Goal: Task Accomplishment & Management: Complete application form

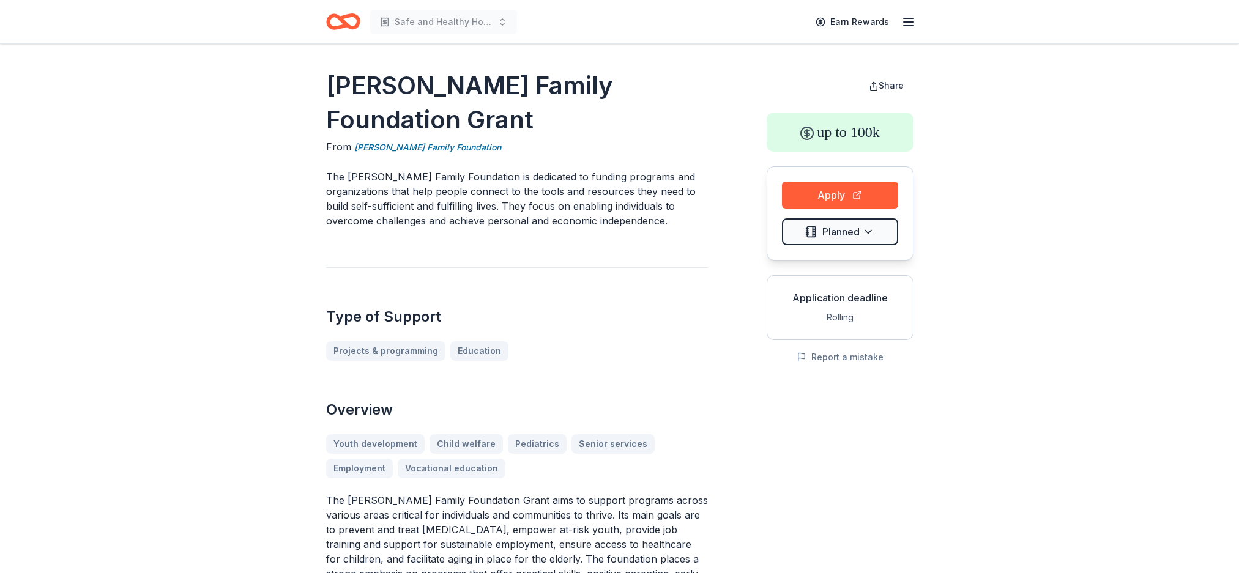
scroll to position [369, 0]
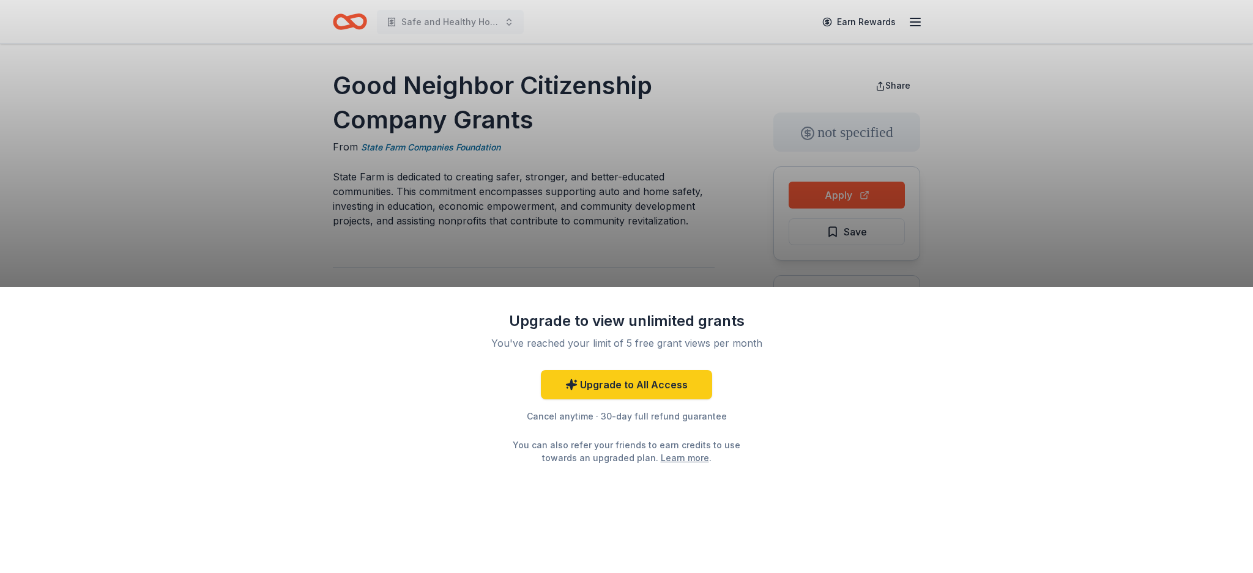
click at [643, 208] on div "Upgrade to view unlimited grants You've reached your limit of 5 free grant view…" at bounding box center [626, 286] width 1253 height 573
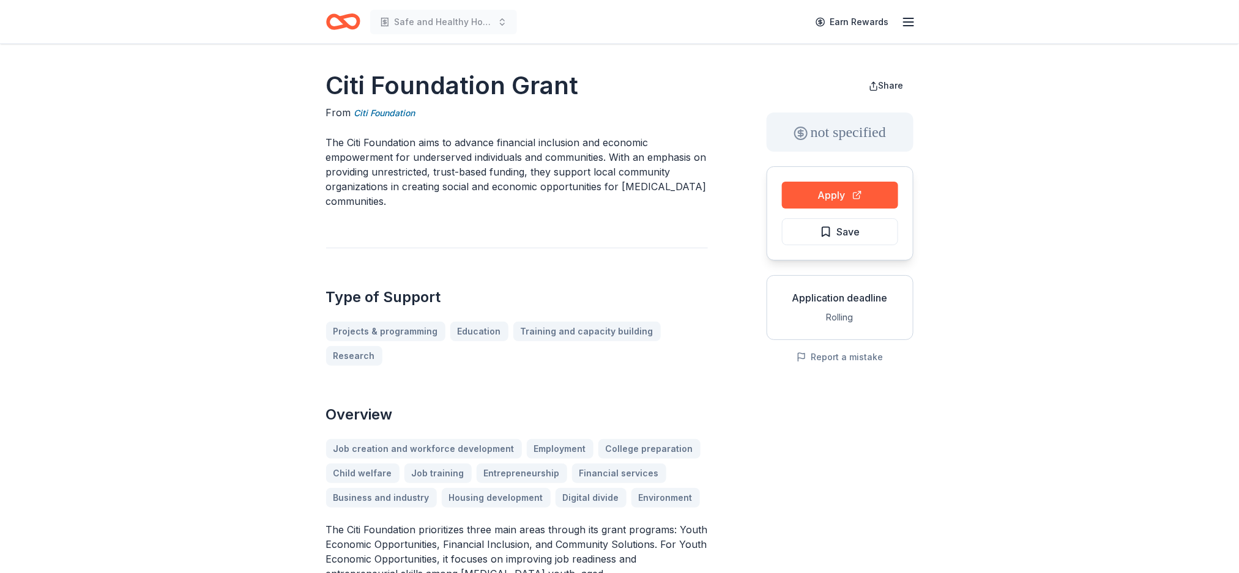
click at [586, 185] on p "The Citi Foundation aims to advance financial inclusion and economic empowermen…" at bounding box center [517, 171] width 382 height 73
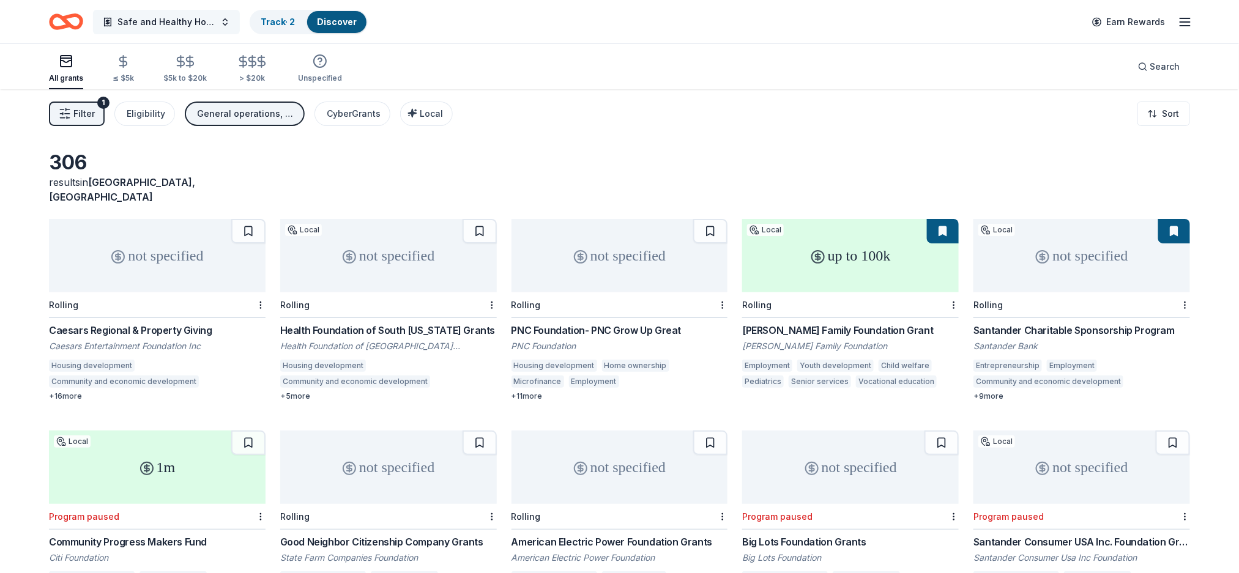
click at [233, 26] on button "Safe and Healthy Homes" at bounding box center [166, 22] width 147 height 24
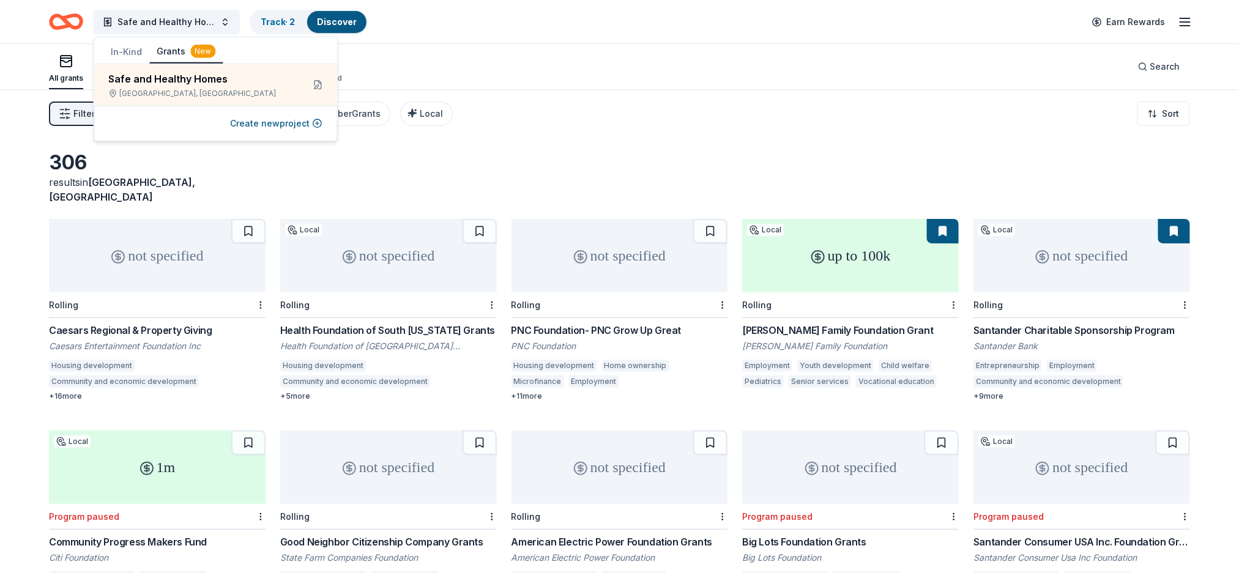
click at [531, 98] on div "Filter 1 Eligibility General operations, Projects & programming, Training and c…" at bounding box center [619, 113] width 1239 height 49
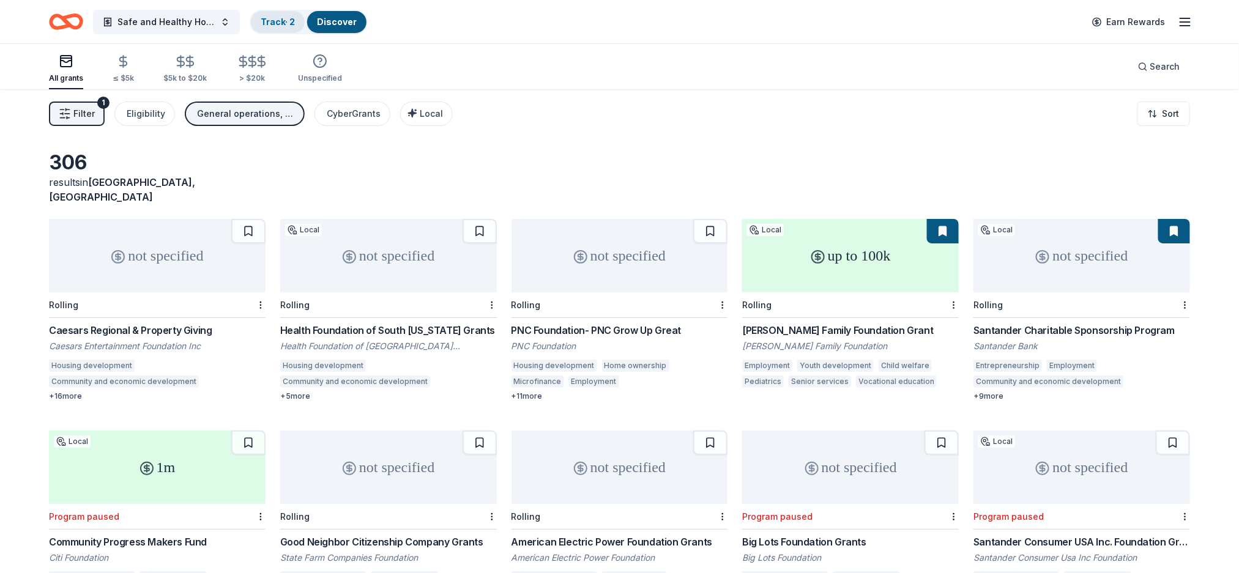
click at [290, 17] on link "Track · 2" at bounding box center [278, 22] width 34 height 10
click at [166, 17] on span "Safe and Healthy Homes" at bounding box center [166, 22] width 98 height 15
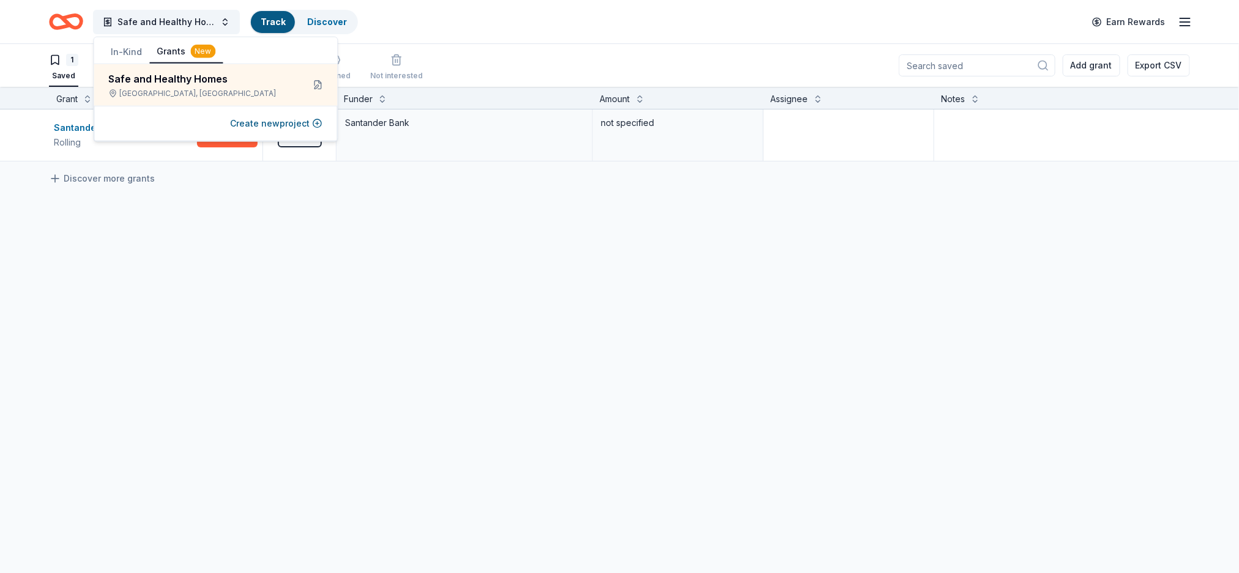
click at [124, 50] on button "In-Kind" at bounding box center [127, 52] width 46 height 22
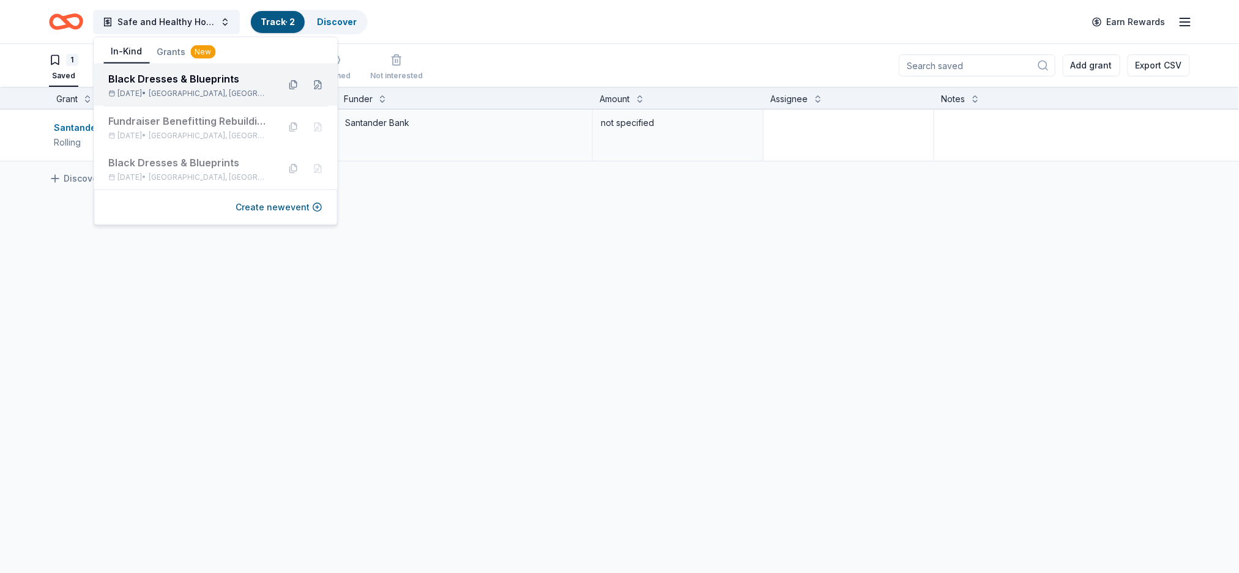
click at [149, 81] on div "Black Dresses & Blueprints" at bounding box center [189, 79] width 160 height 15
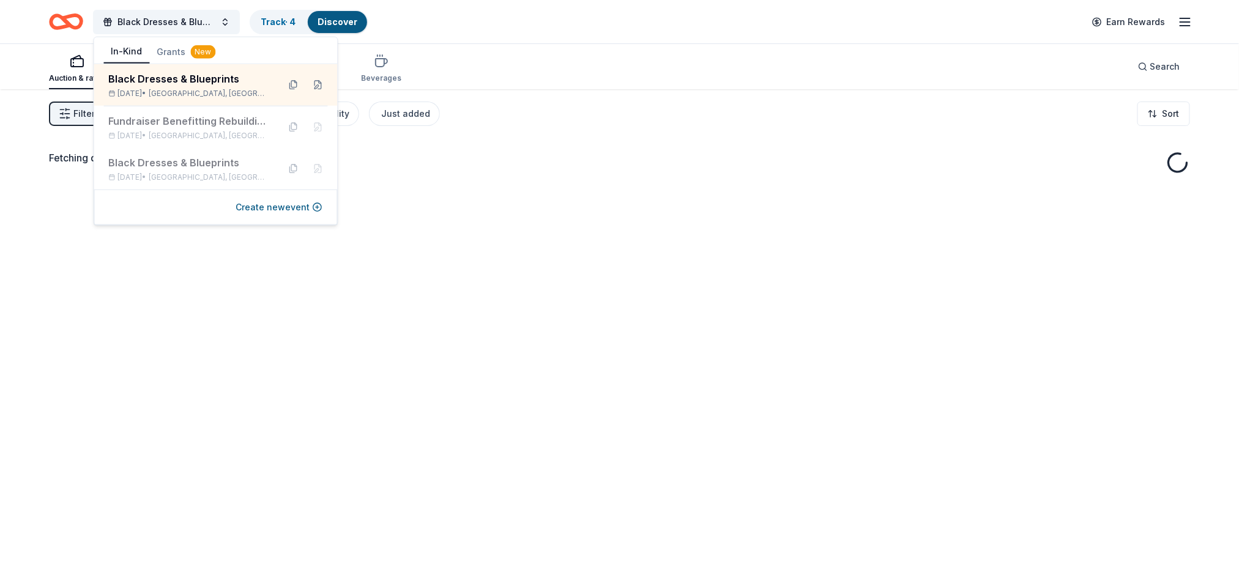
click at [631, 30] on div "Black Dresses & Blueprints Track · 4 Discover Earn Rewards" at bounding box center [619, 21] width 1141 height 29
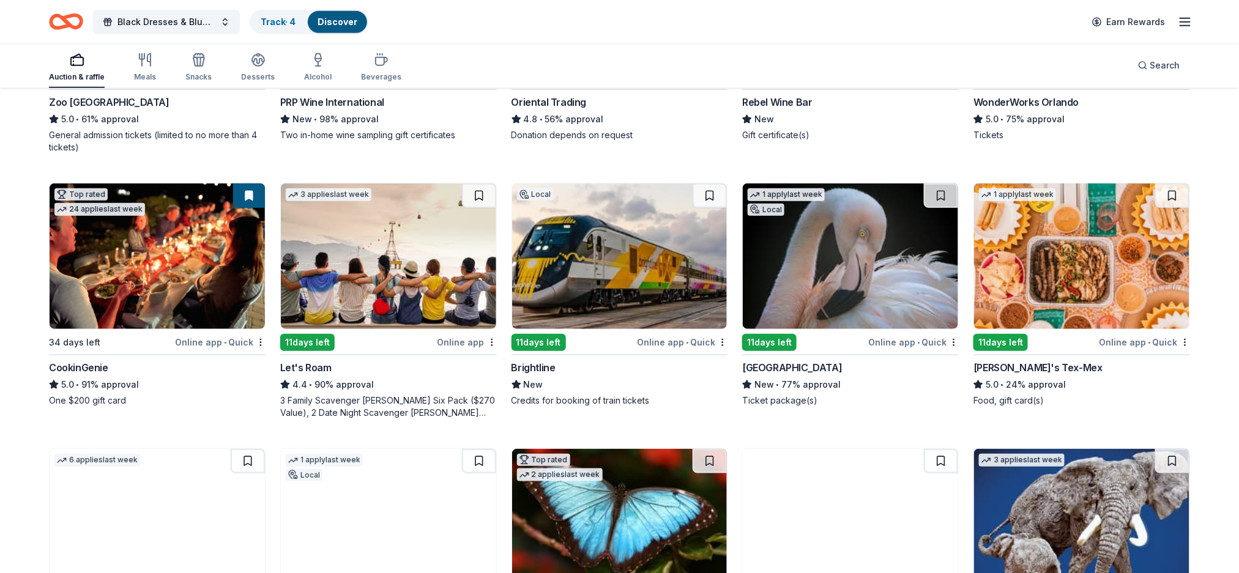
scroll to position [306, 0]
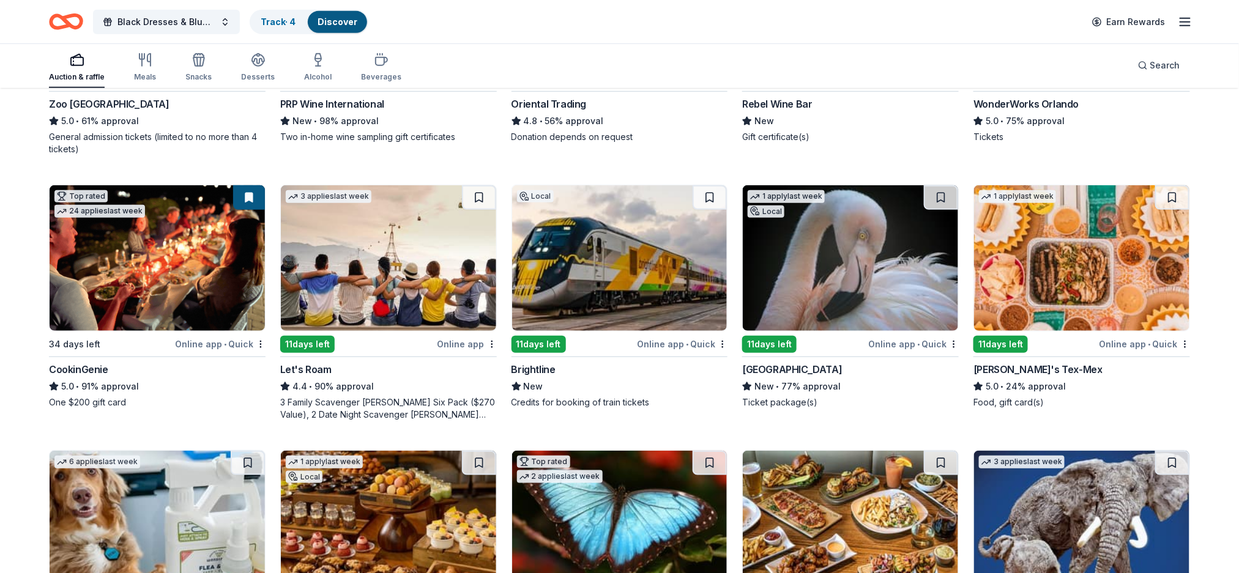
click at [690, 252] on img at bounding box center [619, 258] width 215 height 146
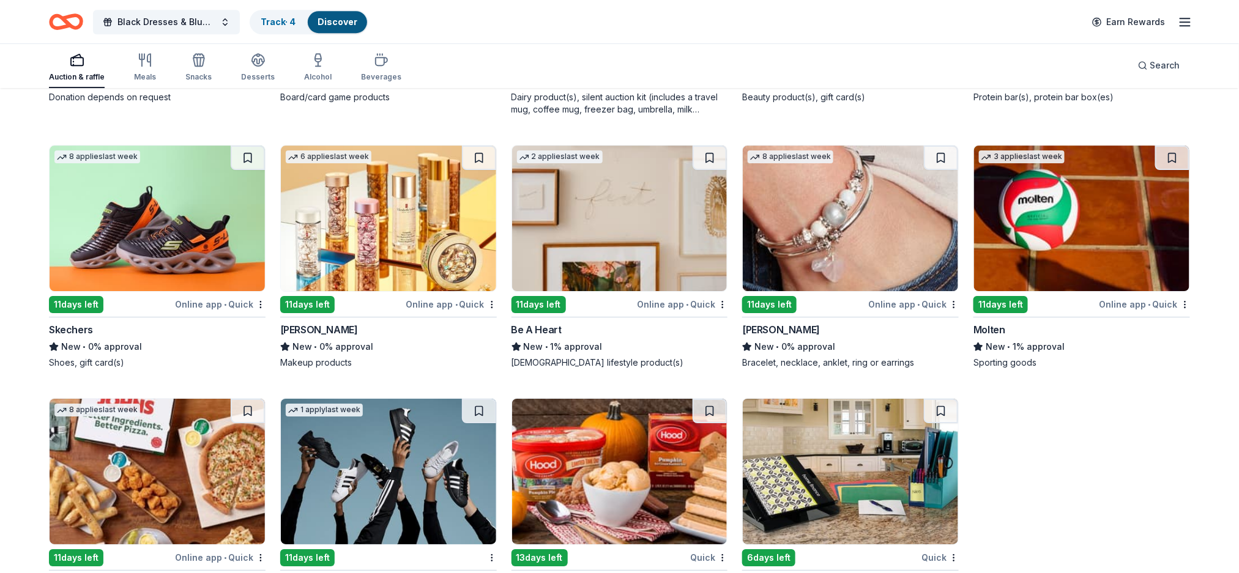
scroll to position [12096, 0]
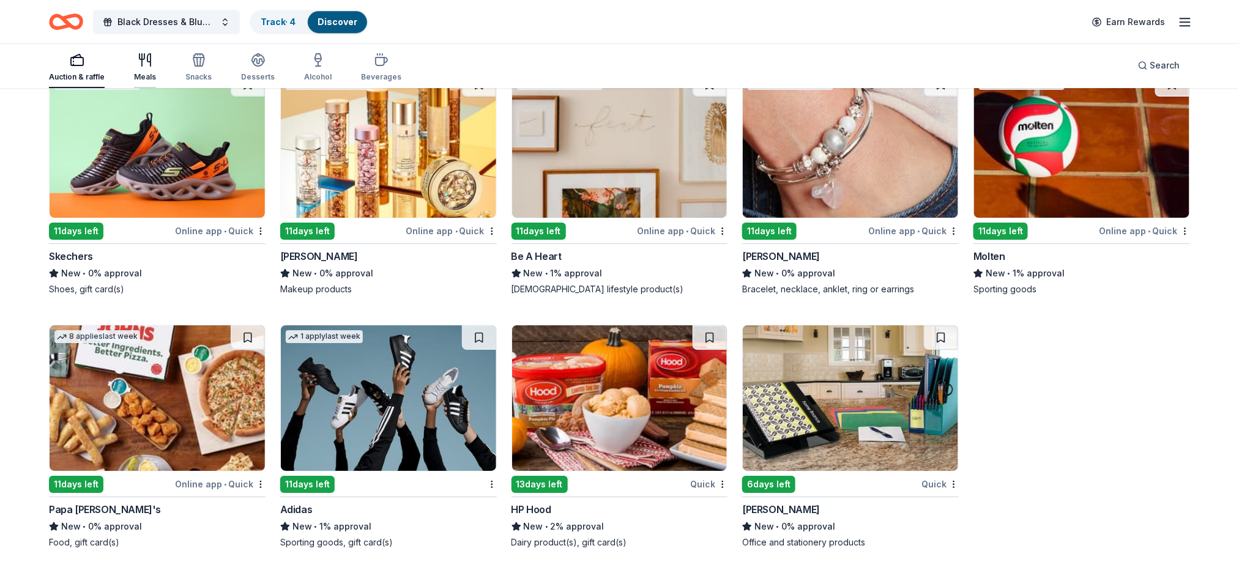
click at [143, 63] on icon "button" at bounding box center [145, 60] width 15 height 15
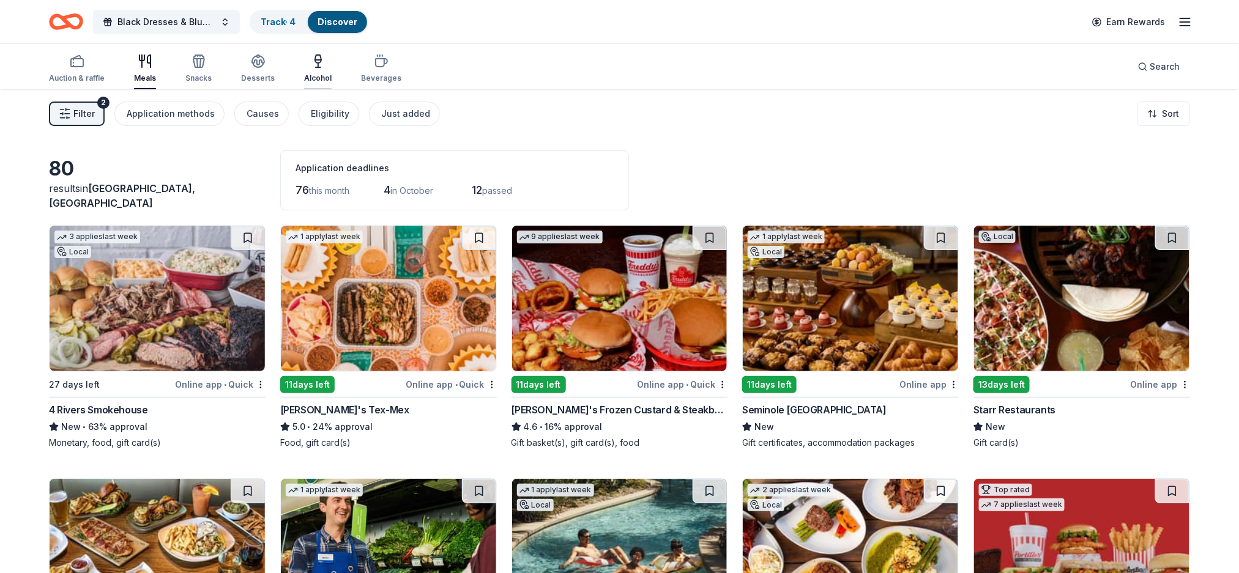
click at [308, 73] on div "Alcohol" at bounding box center [318, 78] width 28 height 10
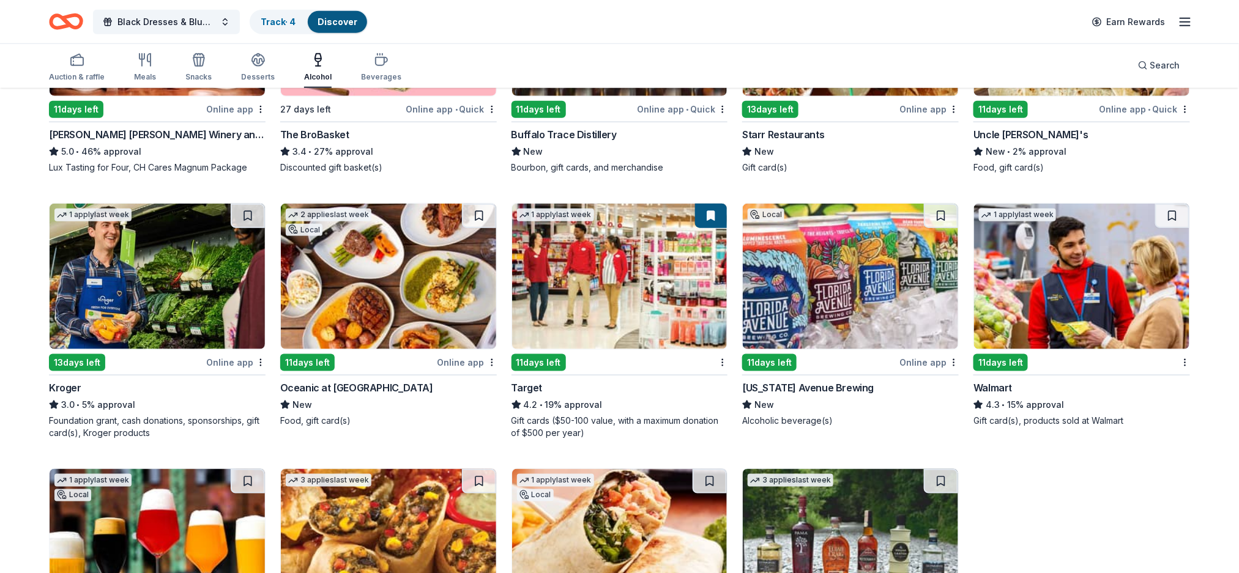
scroll to position [696, 0]
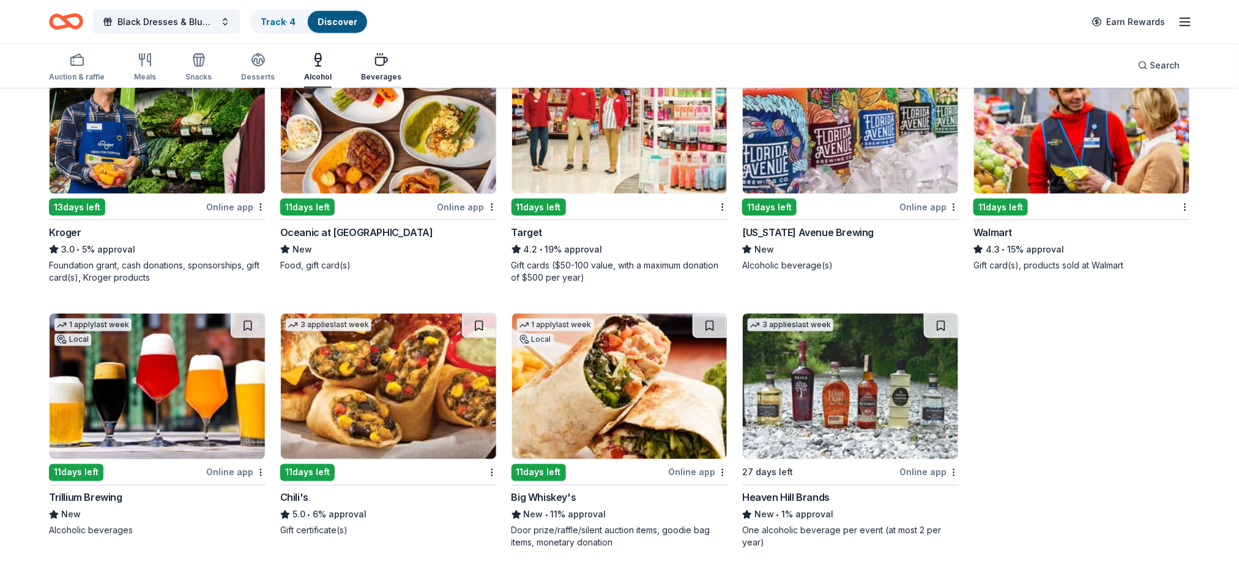
click at [390, 68] on div "Beverages" at bounding box center [381, 67] width 40 height 29
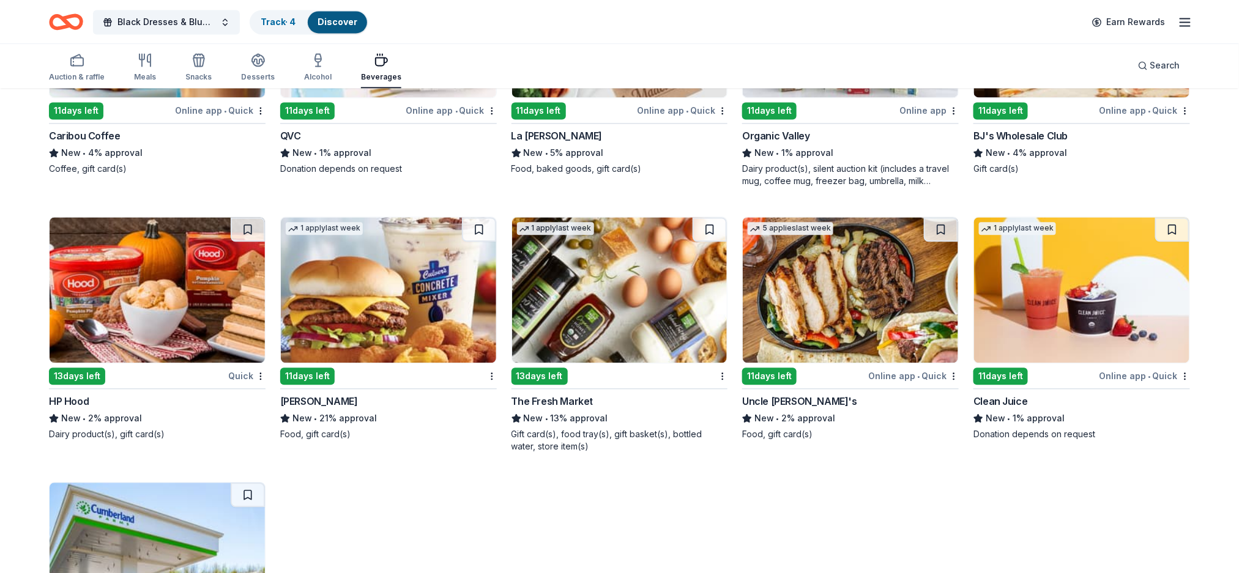
scroll to position [1072, 0]
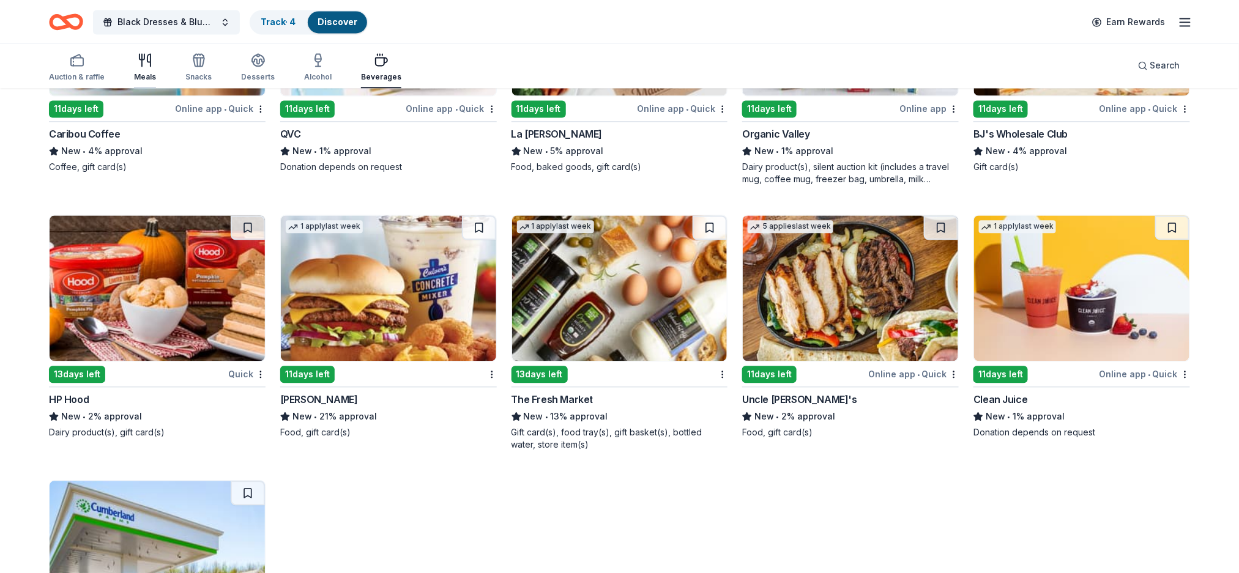
click at [151, 61] on div "button" at bounding box center [145, 60] width 22 height 15
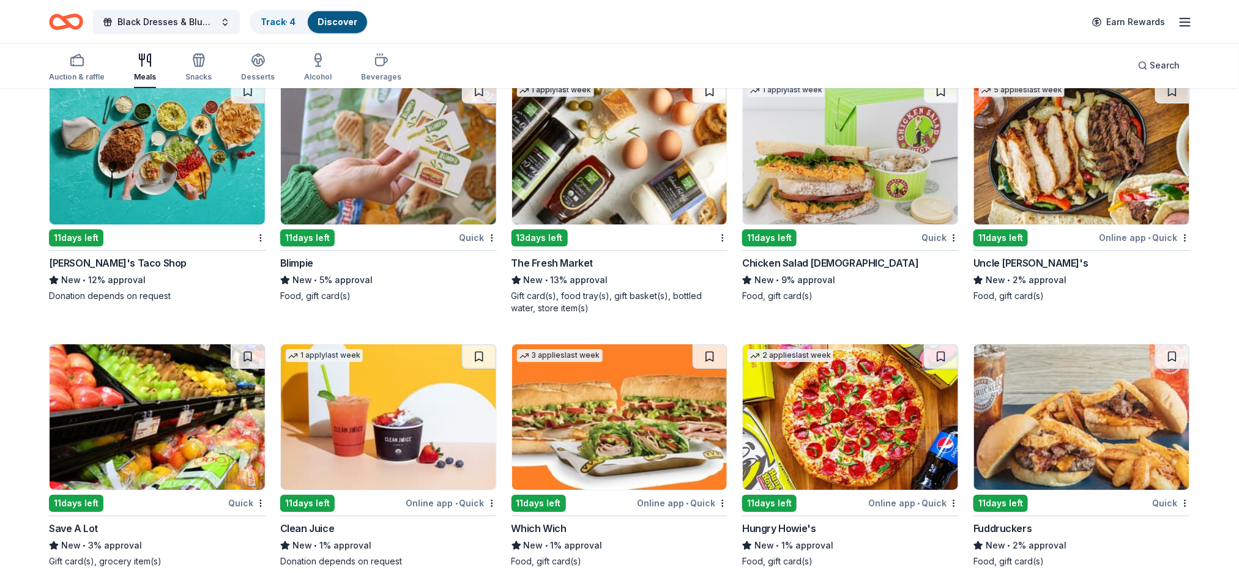
scroll to position [3747, 0]
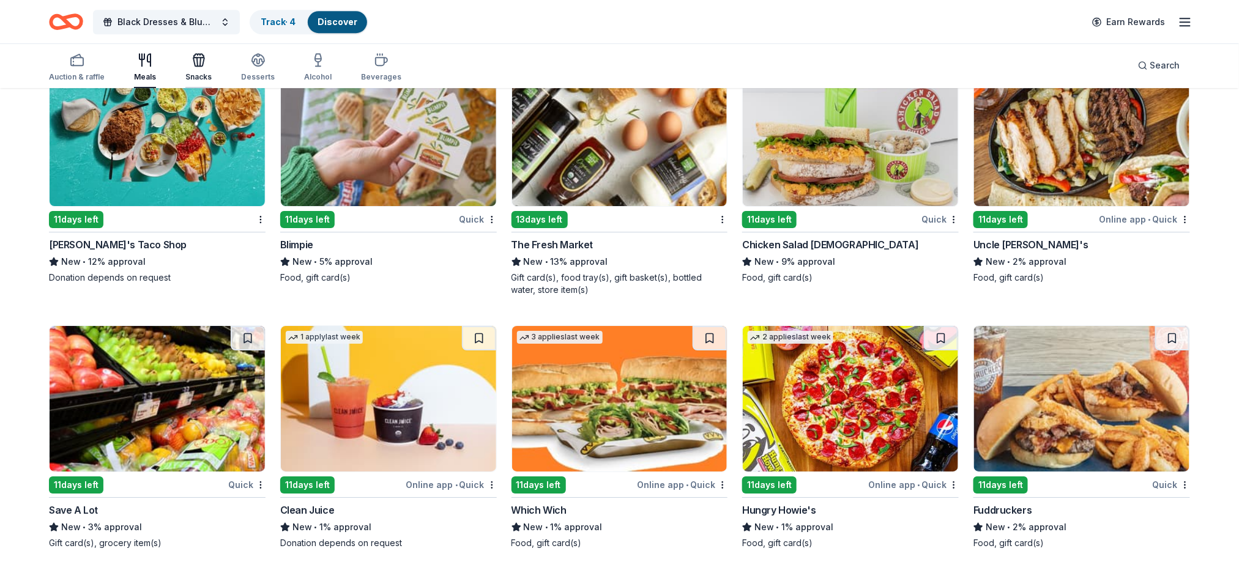
click at [191, 64] on icon "button" at bounding box center [198, 60] width 15 height 15
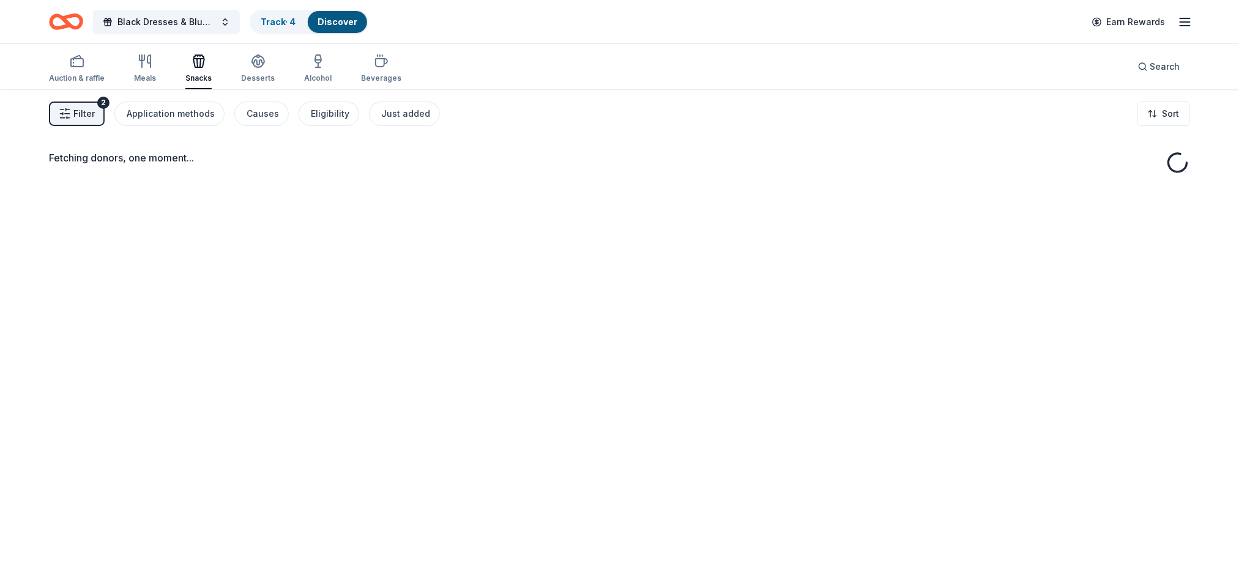
click at [499, 398] on div "Fetching donors, one moment..." at bounding box center [619, 375] width 1239 height 573
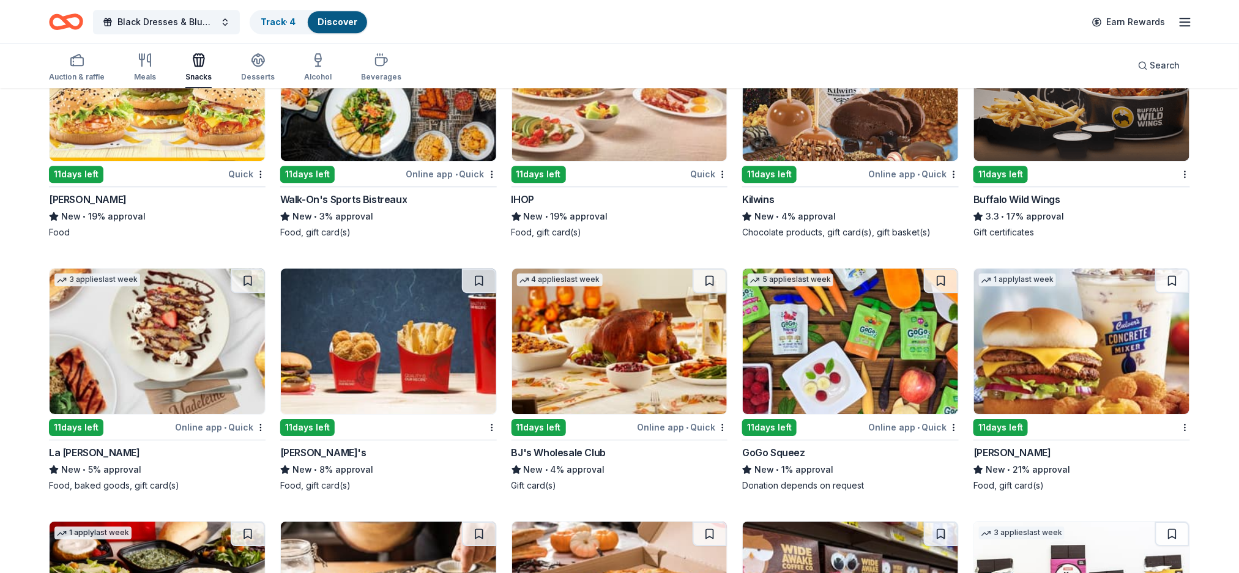
scroll to position [1503, 0]
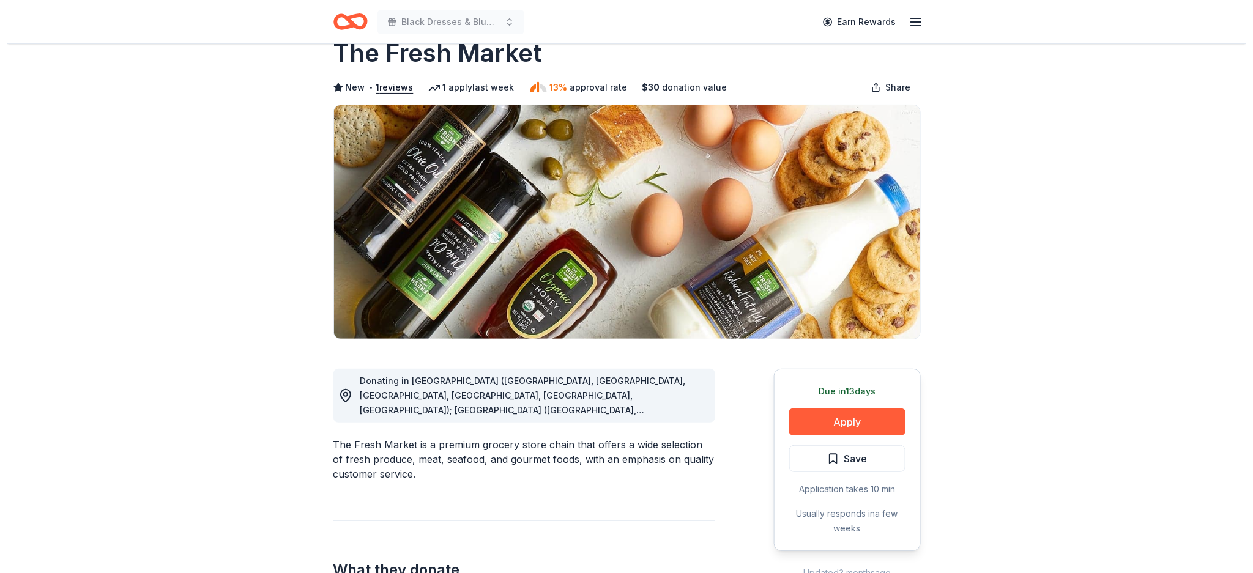
scroll to position [65, 0]
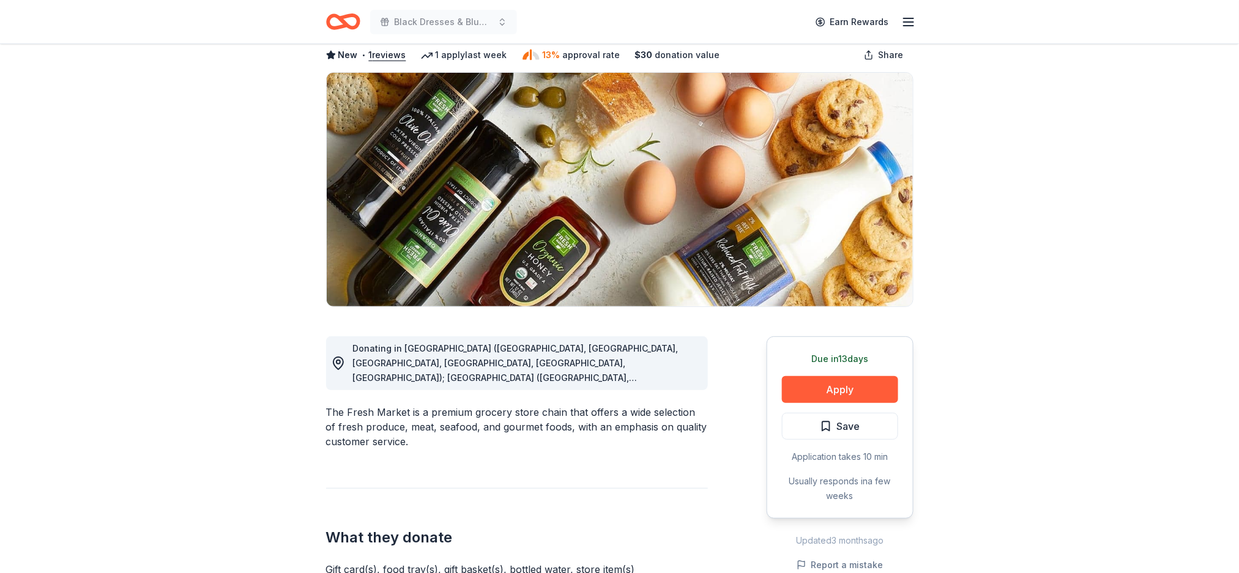
click at [643, 365] on span "Donating in [GEOGRAPHIC_DATA] ([GEOGRAPHIC_DATA], [GEOGRAPHIC_DATA], [GEOGRAPHI…" at bounding box center [524, 546] width 343 height 407
click at [848, 388] on button "Apply" at bounding box center [840, 389] width 116 height 27
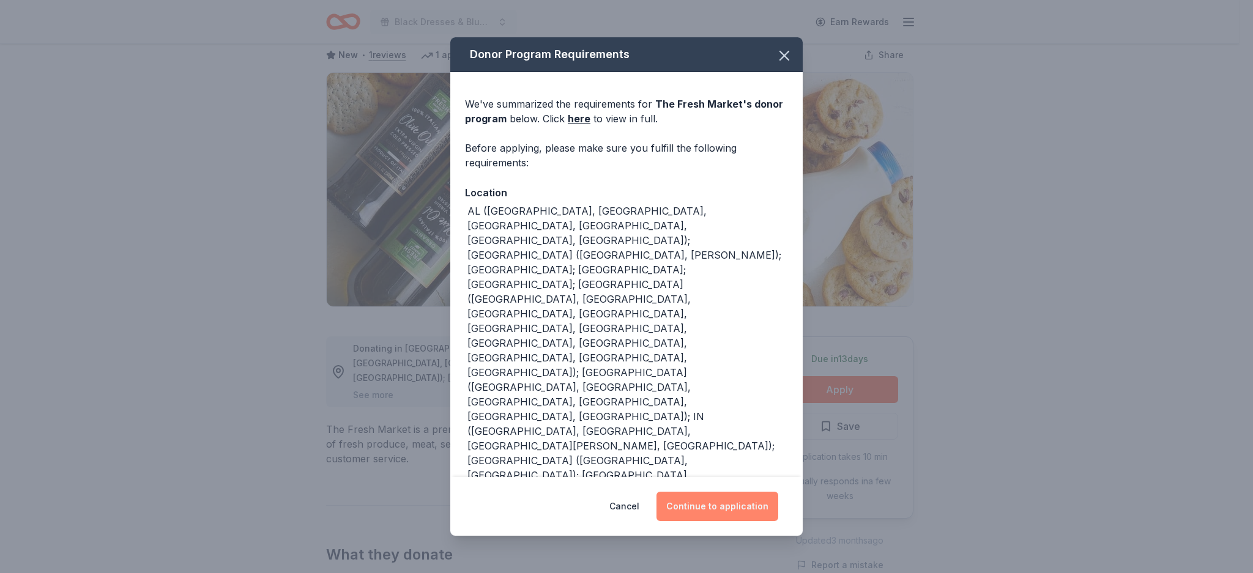
click at [726, 516] on button "Continue to application" at bounding box center [717, 506] width 122 height 29
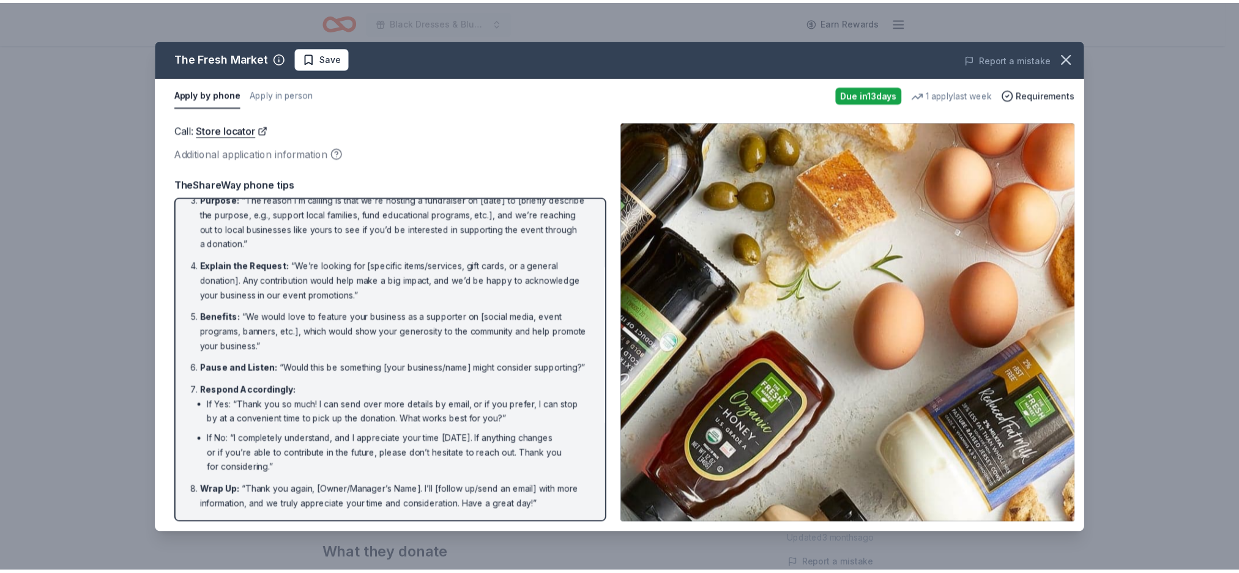
scroll to position [0, 0]
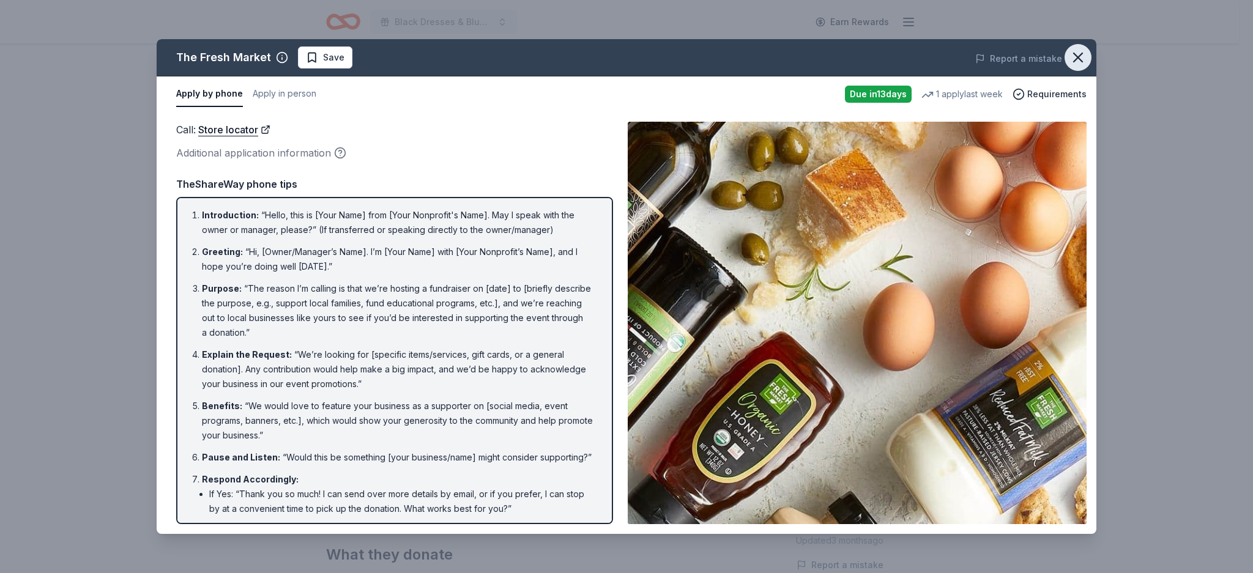
click at [1081, 53] on icon "button" at bounding box center [1077, 57] width 9 height 9
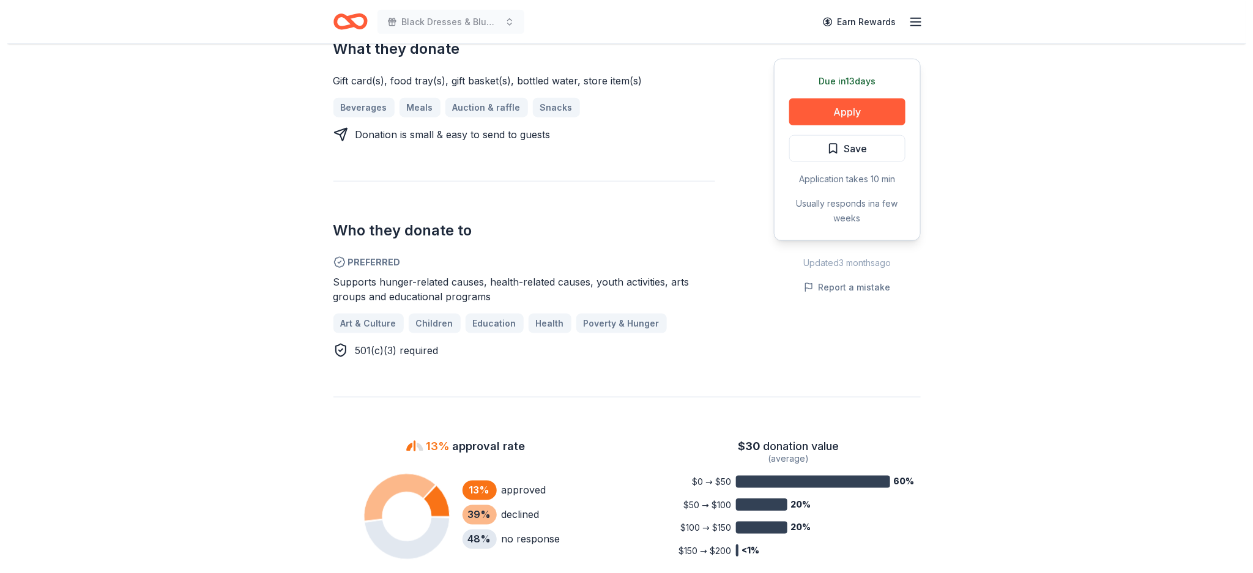
scroll to position [566, 0]
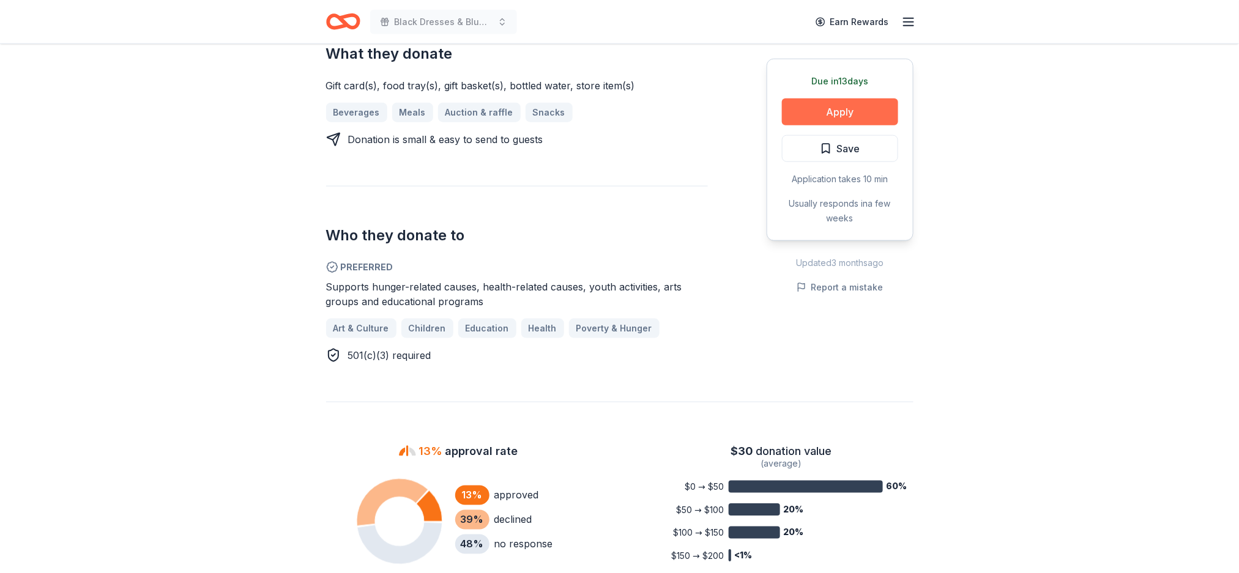
click at [840, 114] on button "Apply" at bounding box center [840, 111] width 116 height 27
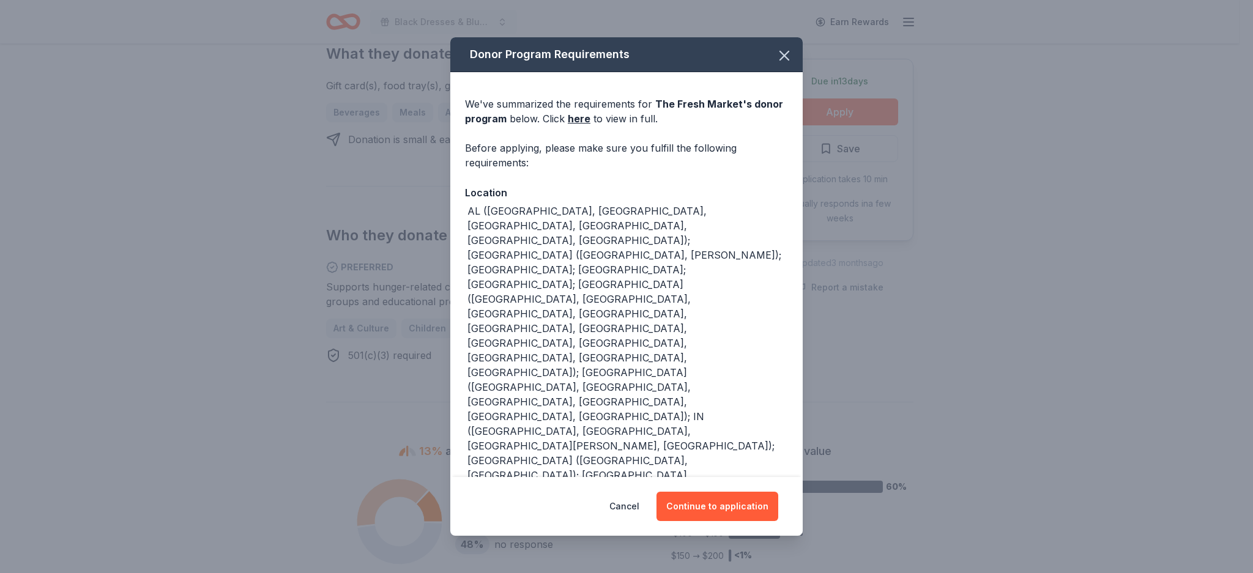
click at [840, 114] on div "Donor Program Requirements We've summarized the requirements for The Fresh Mark…" at bounding box center [626, 286] width 1253 height 573
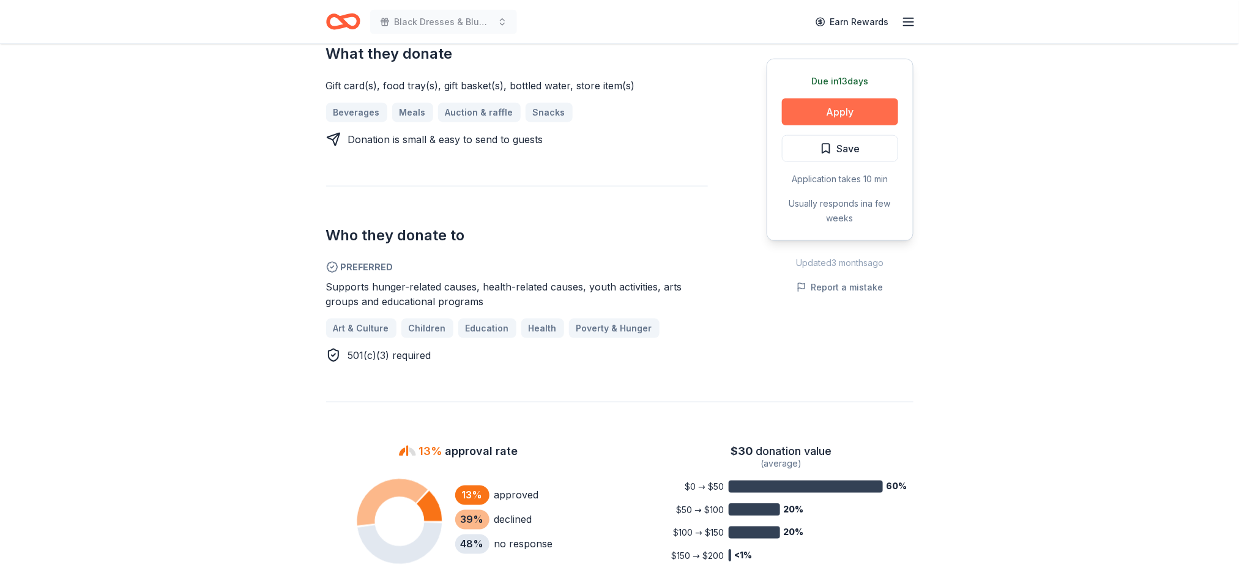
click at [843, 114] on button "Apply" at bounding box center [840, 111] width 116 height 27
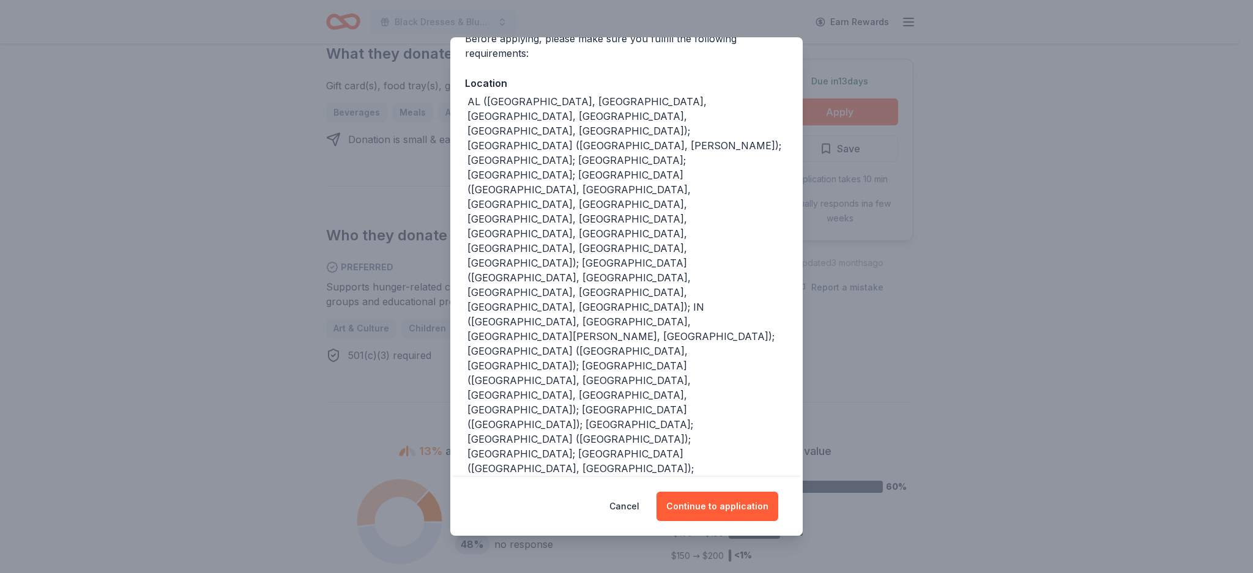
scroll to position [0, 0]
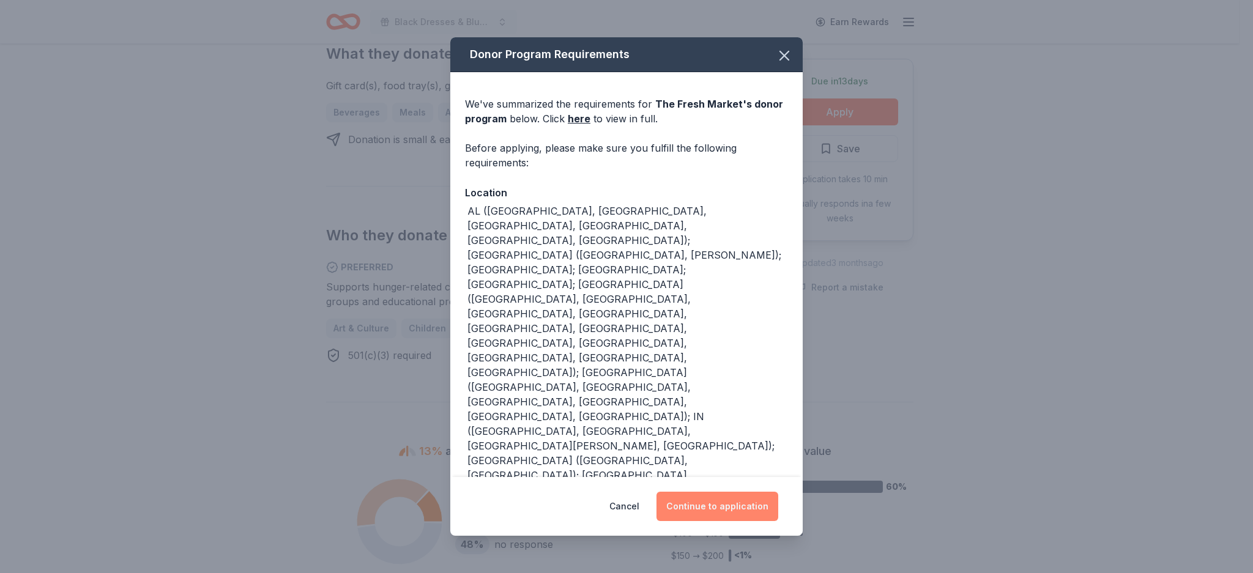
click at [705, 517] on button "Continue to application" at bounding box center [717, 506] width 122 height 29
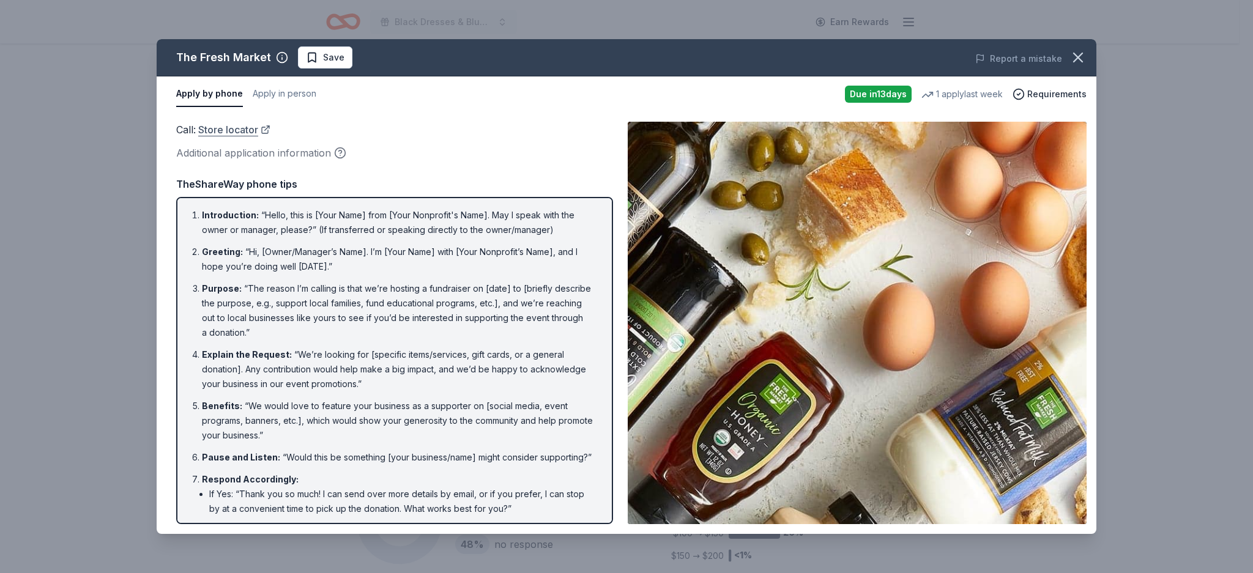
click at [269, 130] on link "Store locator" at bounding box center [234, 130] width 72 height 16
click at [295, 93] on button "Apply in person" at bounding box center [285, 94] width 64 height 26
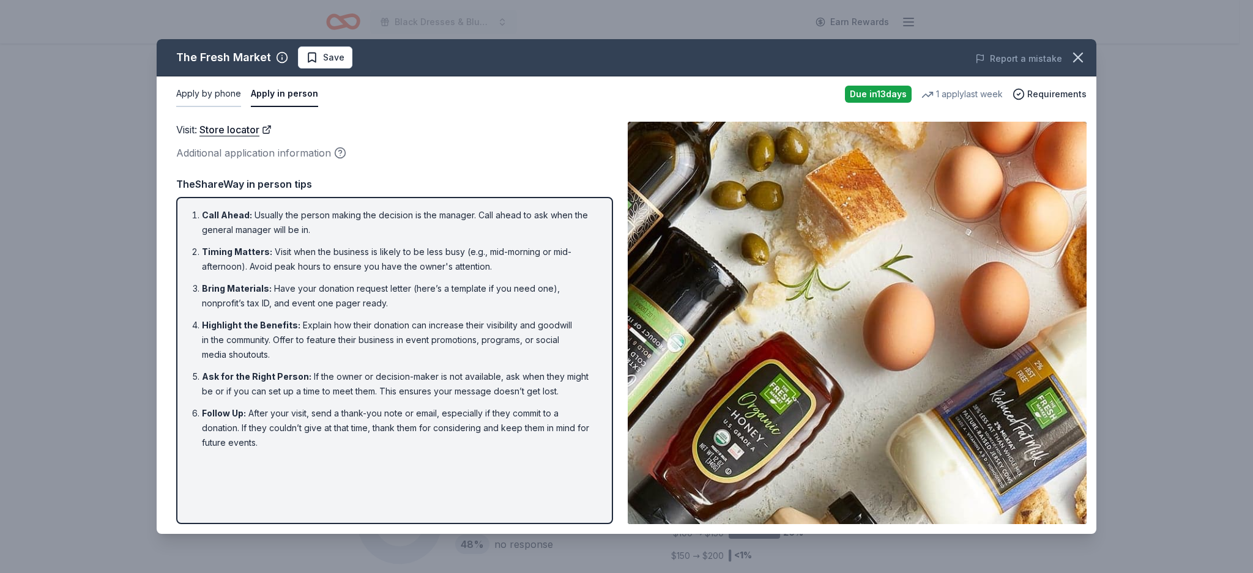
click at [220, 93] on button "Apply by phone" at bounding box center [208, 94] width 65 height 26
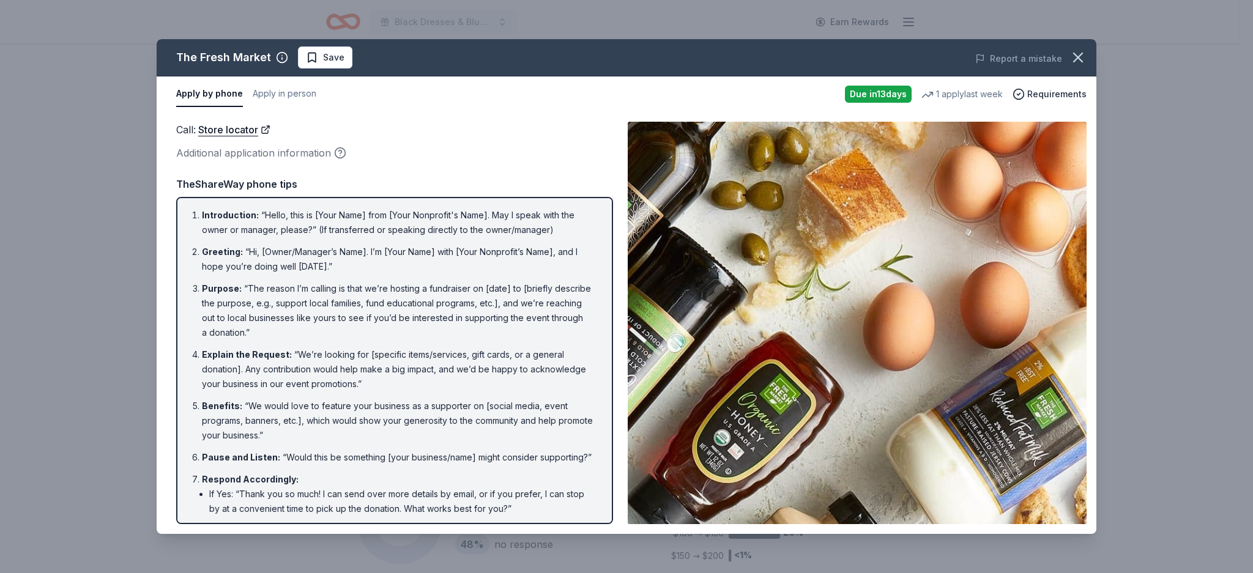
click at [311, 306] on li "Purpose : “The reason I’m calling is that we’re hosting a fundraiser on [date] …" at bounding box center [398, 310] width 393 height 59
drag, startPoint x: 188, startPoint y: 213, endPoint x: 457, endPoint y: 428, distance: 343.4
click at [457, 428] on ol "Introduction : “Hello, this is [Your Name] from [Your Nonprofit's Name]. May I …" at bounding box center [394, 405] width 415 height 394
drag, startPoint x: 464, startPoint y: 342, endPoint x: 417, endPoint y: 261, distance: 94.0
click at [417, 261] on ol "Introduction : “Hello, this is [Your Name] from [Your Nonprofit's Name]. May I …" at bounding box center [394, 405] width 415 height 394
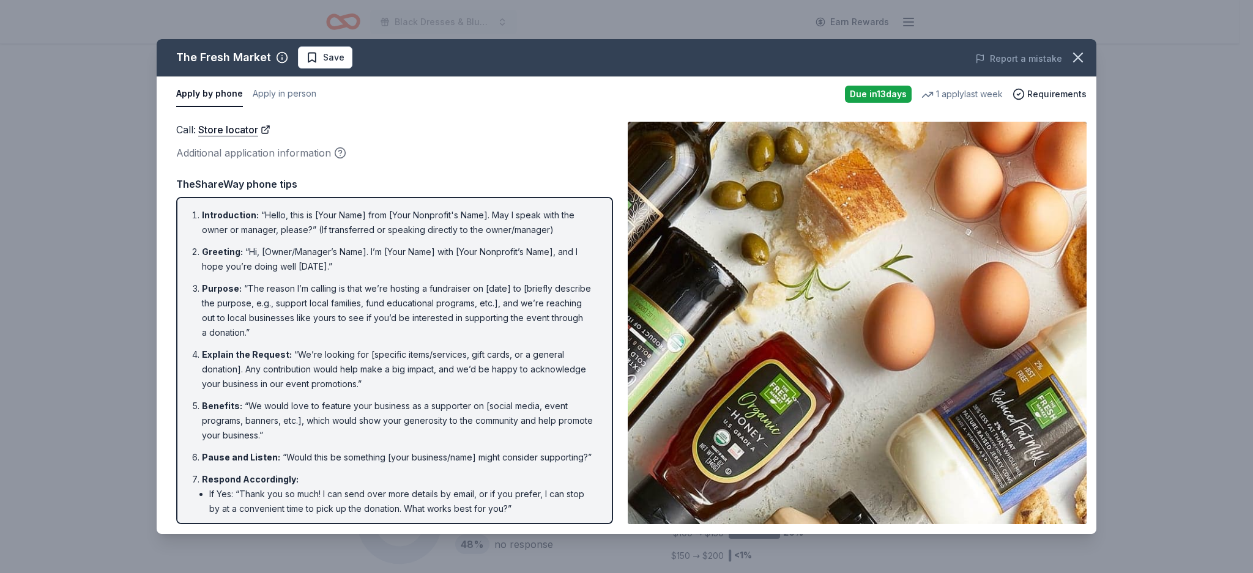
drag, startPoint x: 522, startPoint y: 286, endPoint x: 473, endPoint y: 263, distance: 54.7
click at [473, 263] on li "Greeting : “Hi, [Owner/Manager’s Name]. I’m [Your Name] with [Your Nonprofit’s …" at bounding box center [398, 259] width 393 height 29
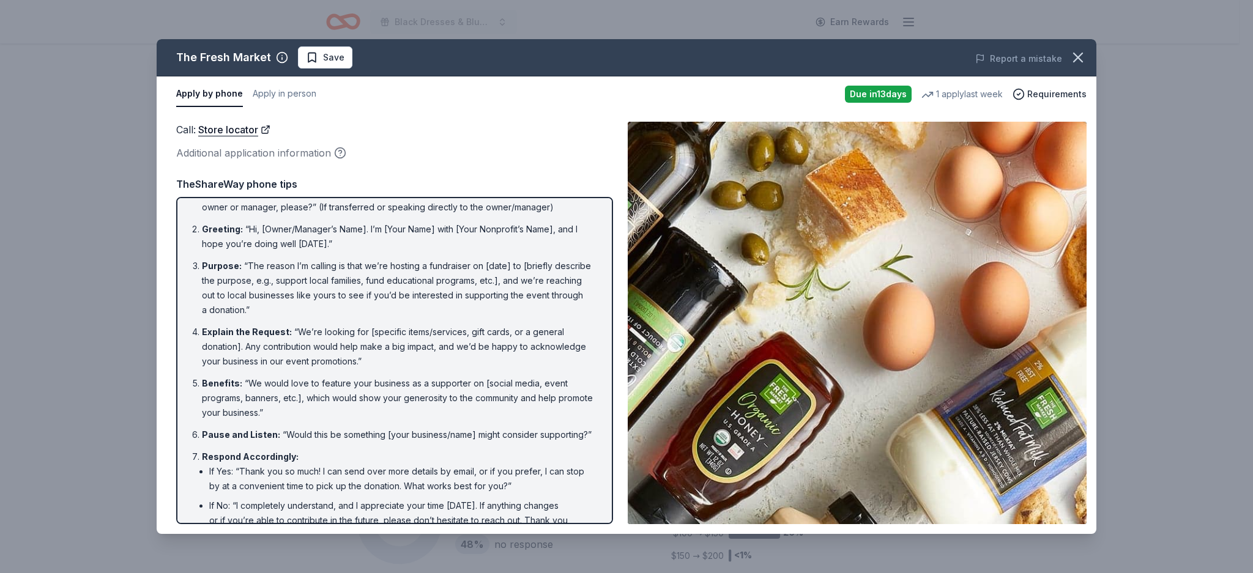
scroll to position [101, 0]
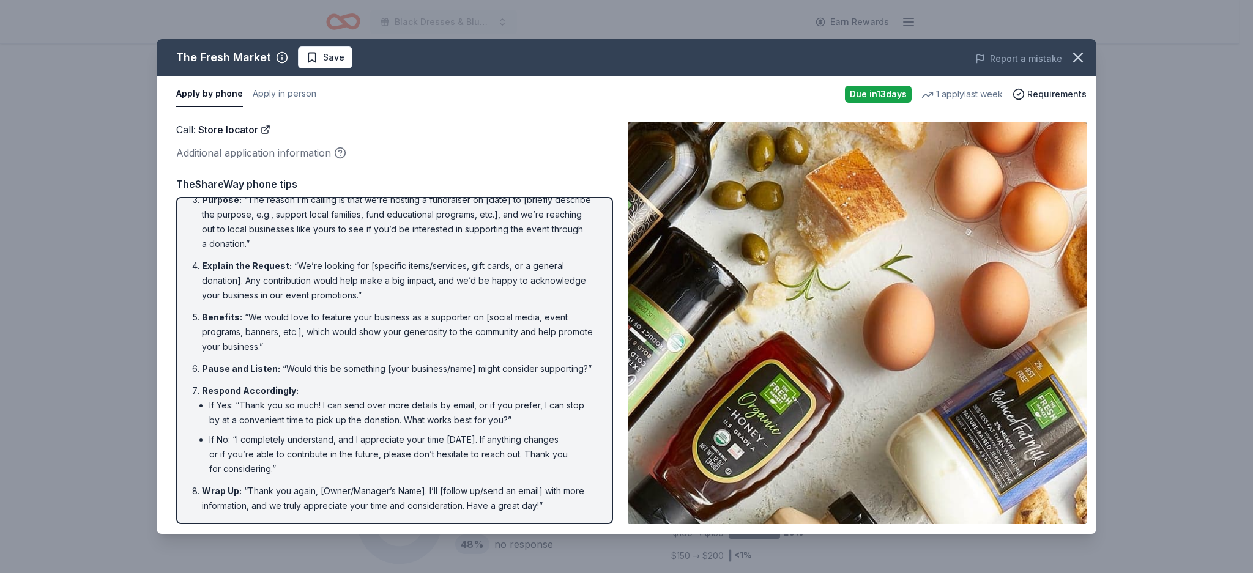
drag, startPoint x: 574, startPoint y: 507, endPoint x: 364, endPoint y: 387, distance: 242.2
click at [364, 387] on ol "Introduction : “Hello, this is [Your Name] from [Your Nonprofit's Name]. May I …" at bounding box center [394, 316] width 415 height 394
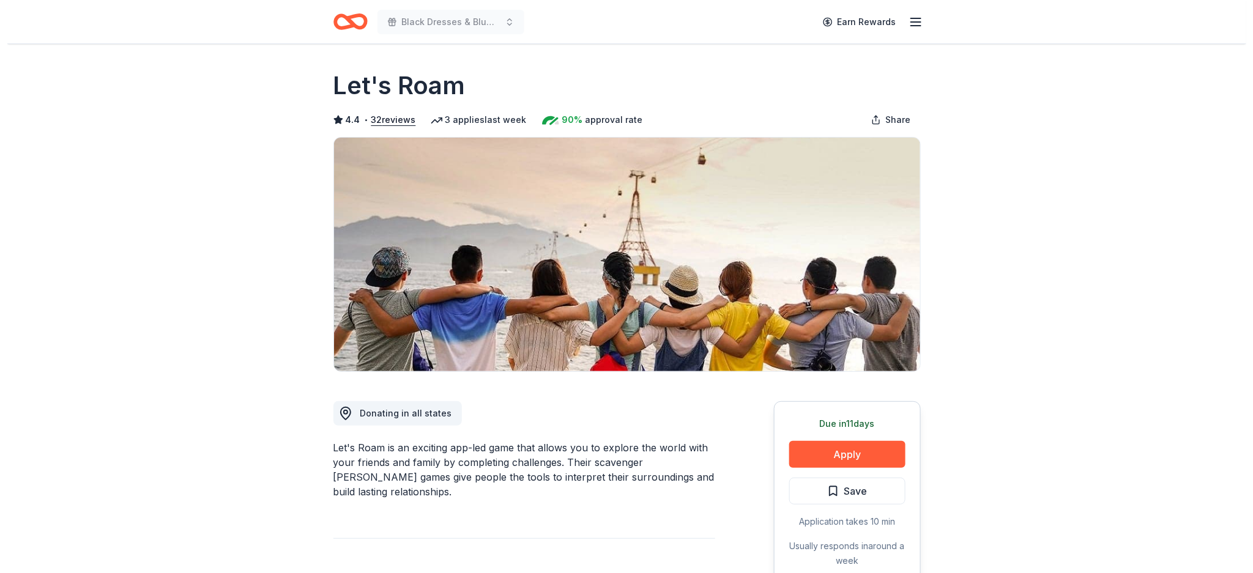
scroll to position [268, 0]
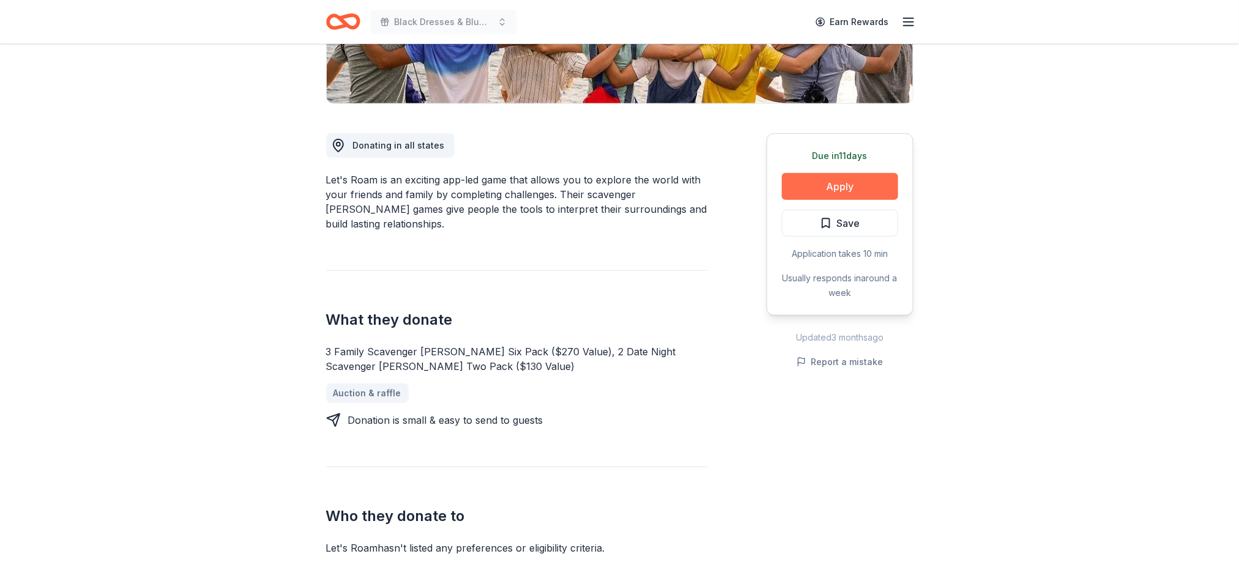
click at [848, 181] on button "Apply" at bounding box center [840, 186] width 116 height 27
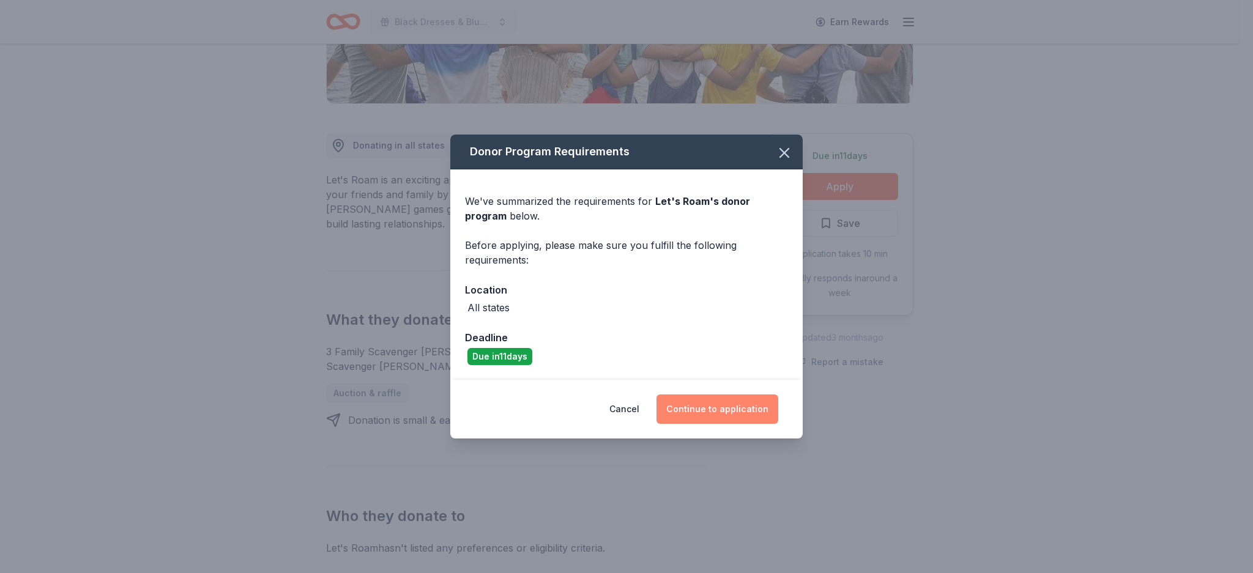
click at [705, 414] on button "Continue to application" at bounding box center [717, 408] width 122 height 29
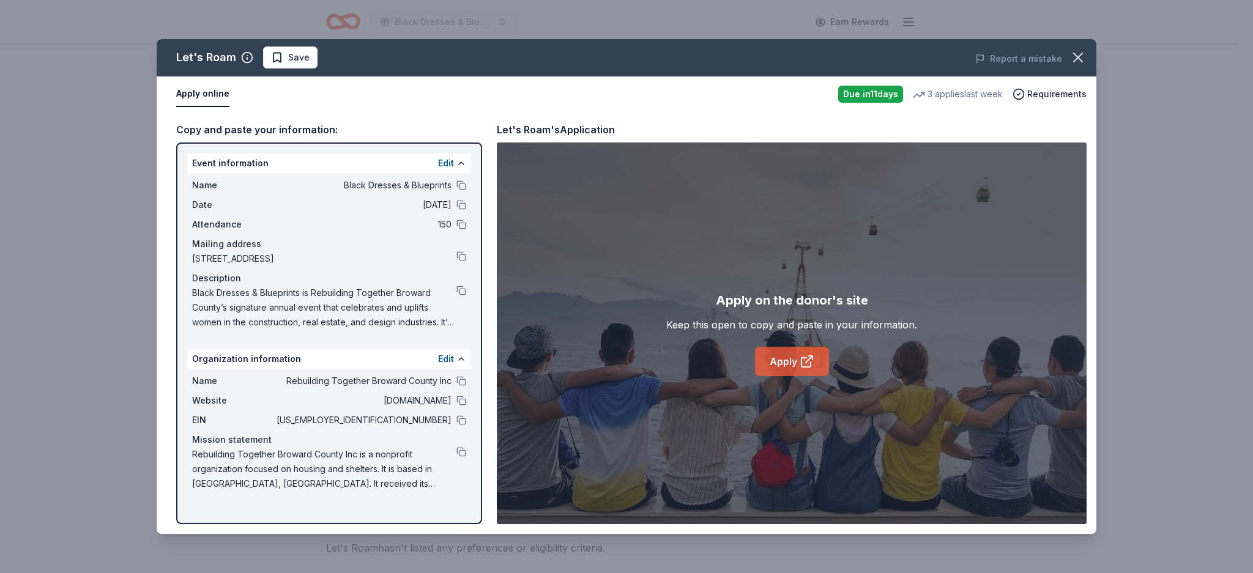
click at [805, 375] on link "Apply" at bounding box center [792, 361] width 74 height 29
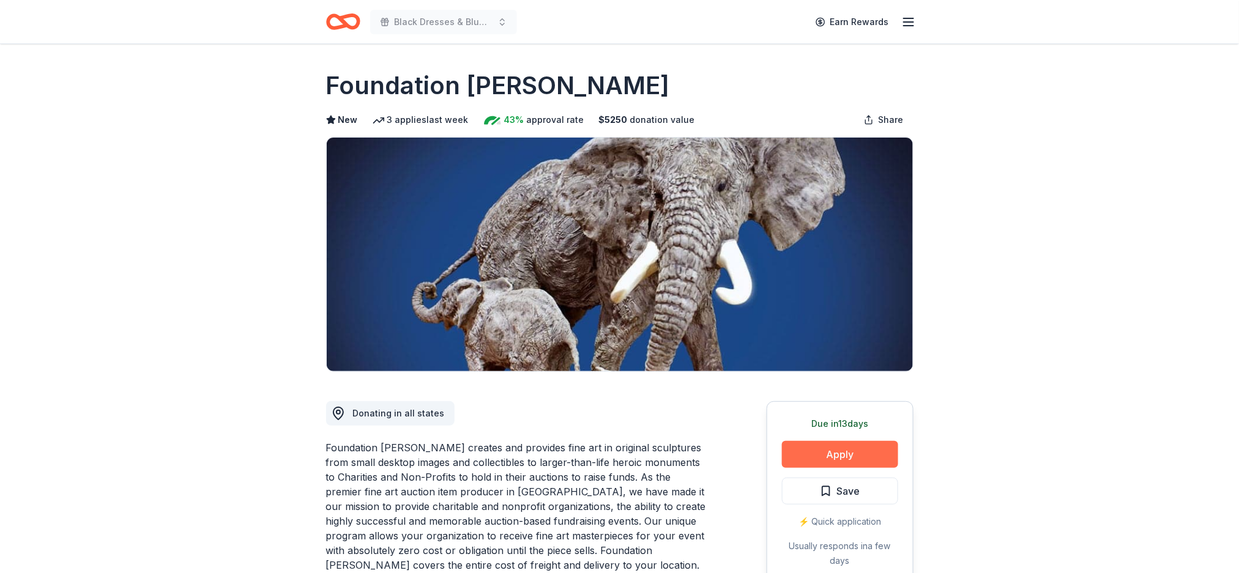
click at [815, 443] on button "Apply" at bounding box center [840, 454] width 116 height 27
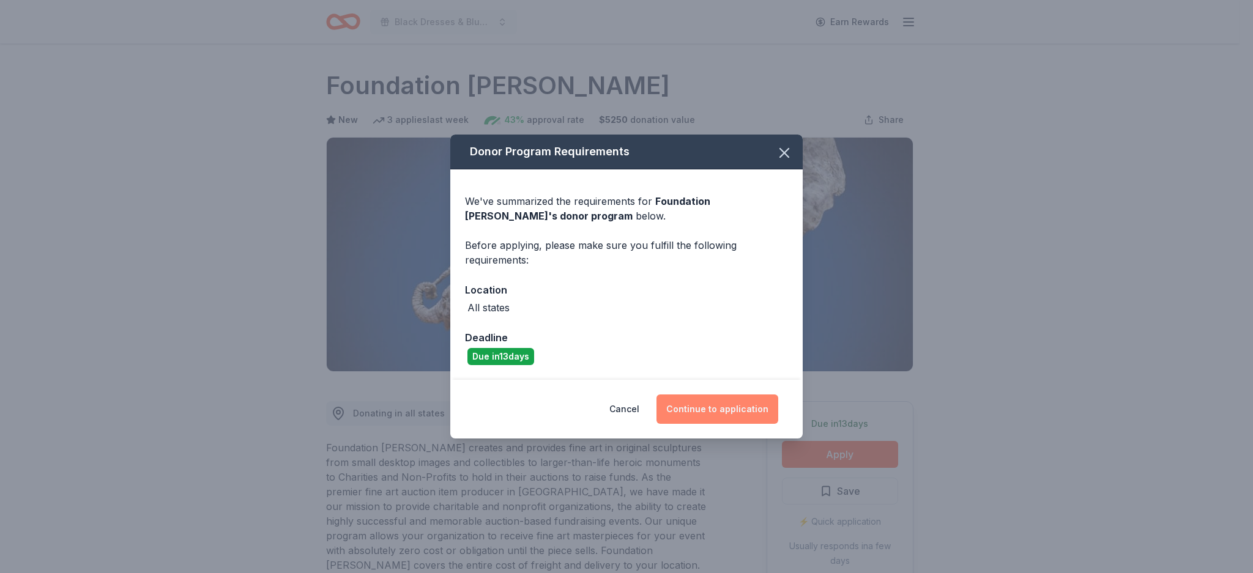
click at [723, 406] on button "Continue to application" at bounding box center [717, 408] width 122 height 29
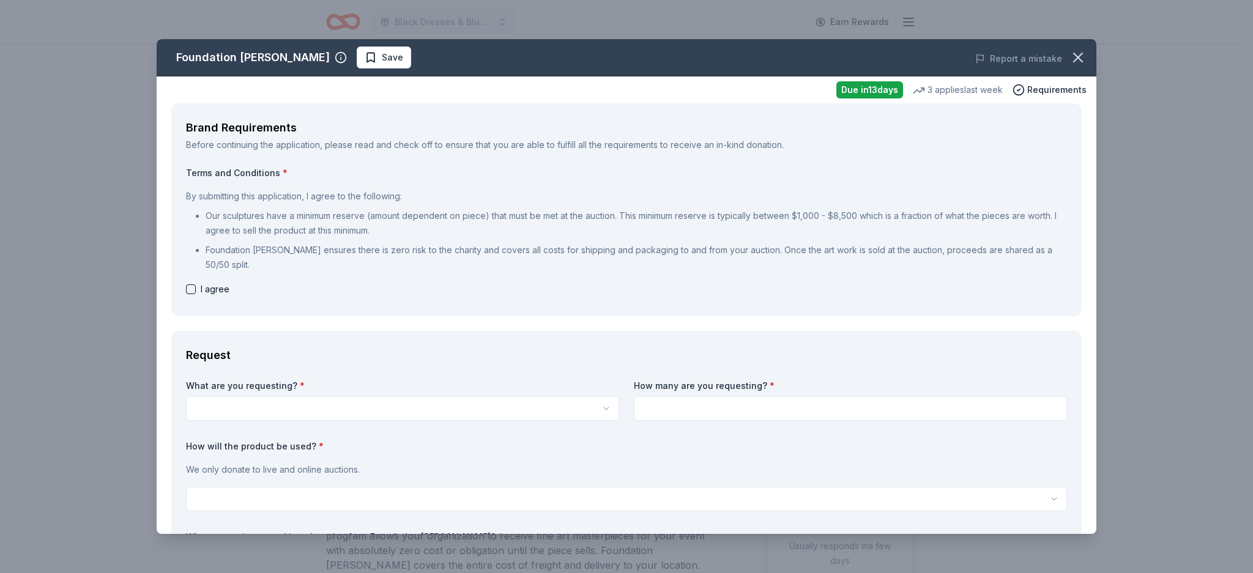
click at [1144, 97] on div "Foundation Michelangelo Save Report a mistake Due in 13 days 3 applies last wee…" at bounding box center [626, 286] width 1253 height 573
click at [555, 399] on html "Black Dresses & Blueprints Earn Rewards Due in 13 days Share Foundation Michela…" at bounding box center [626, 286] width 1253 height 573
select select "Limited edition bronze sculptures by famous artists (valued between $2k to $7k;…"
click at [502, 434] on div "What are you requesting? * Limited edition bronze sculptures by famous artists …" at bounding box center [626, 533] width 881 height 307
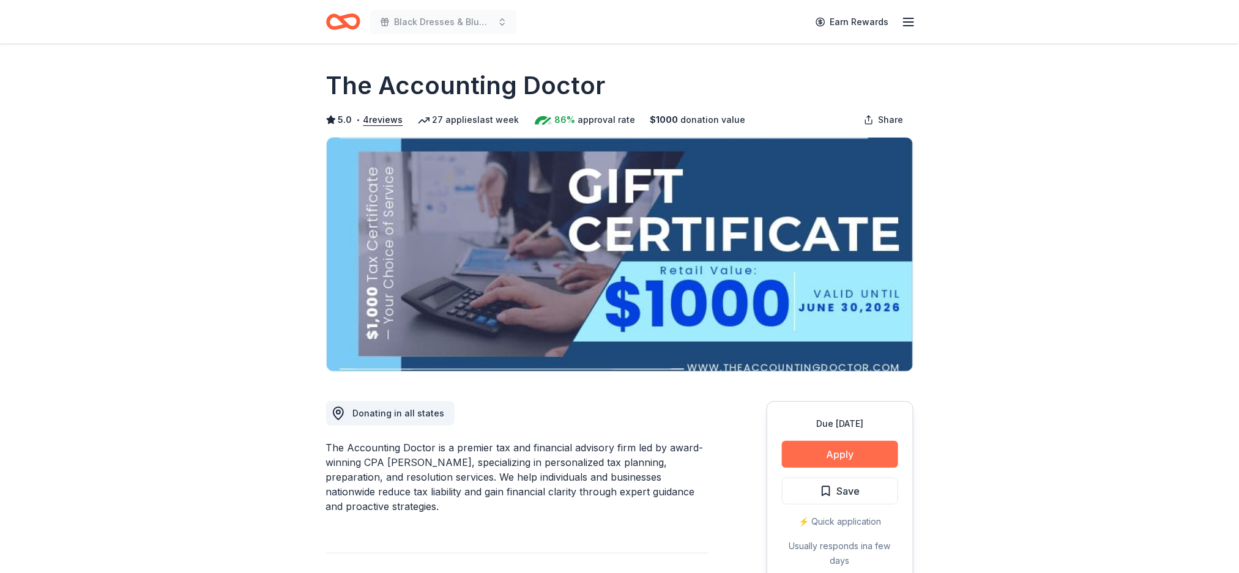
click at [847, 464] on button "Apply" at bounding box center [840, 454] width 116 height 27
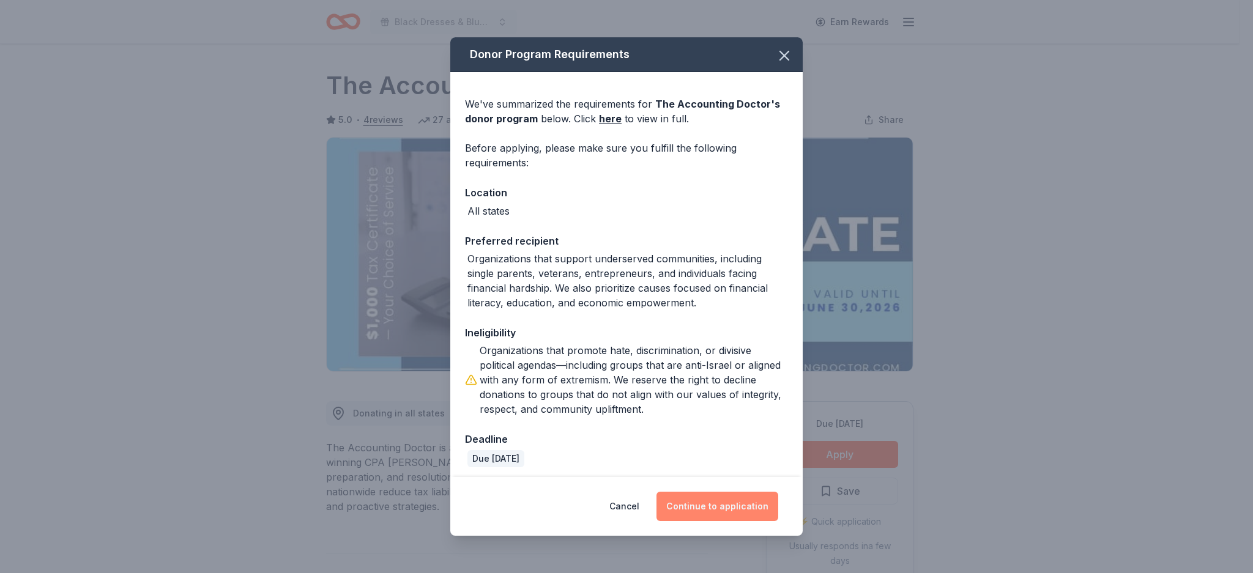
click at [755, 506] on button "Continue to application" at bounding box center [717, 506] width 122 height 29
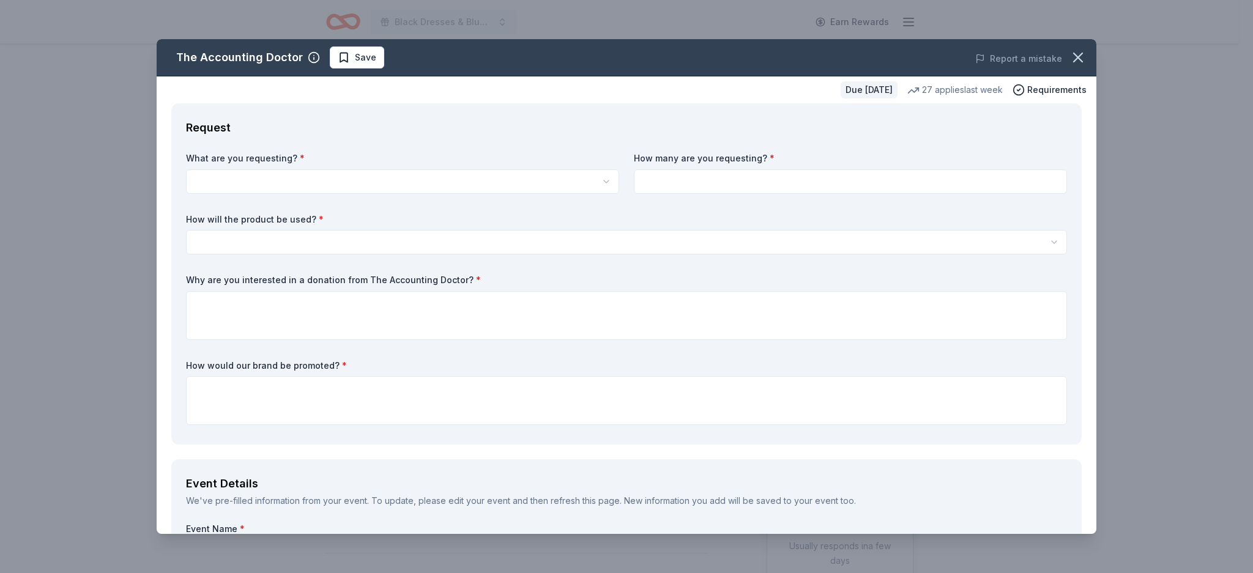
click at [485, 175] on html "Black Dresses & Blueprints Earn Rewards Due [DATE] Share The Accounting Doctor …" at bounding box center [626, 286] width 1253 height 573
select select "A $1,000 Gift Certificate redeemable for expert tax preparation or tax resoluti…"
click at [759, 189] on input at bounding box center [850, 181] width 433 height 24
type input "1"
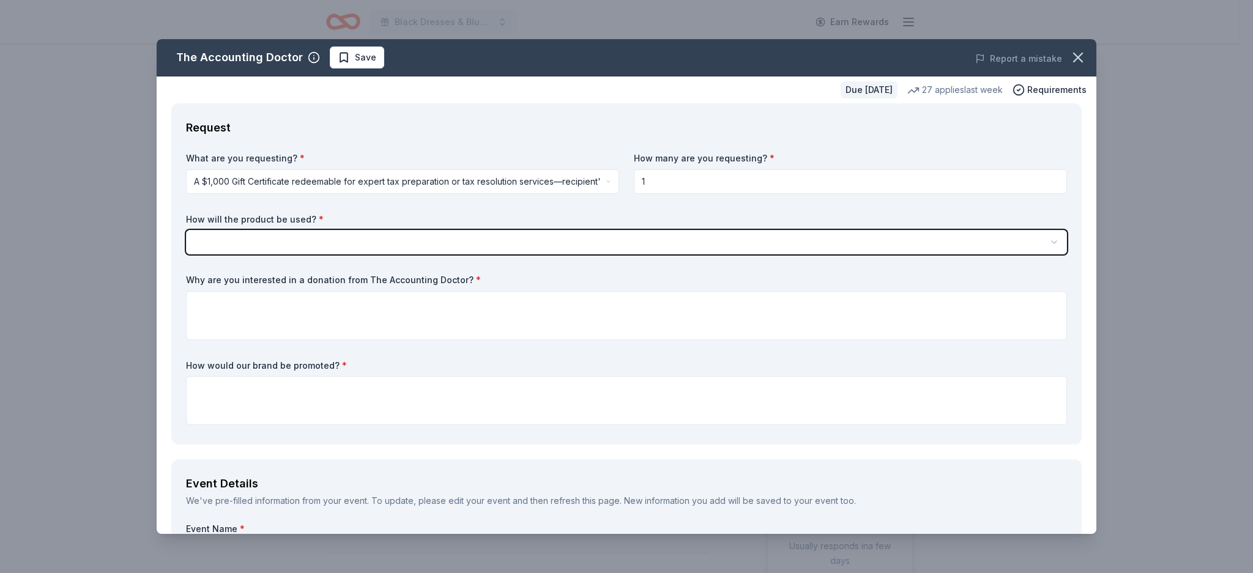
click at [186, 230] on button "button" at bounding box center [626, 242] width 881 height 24
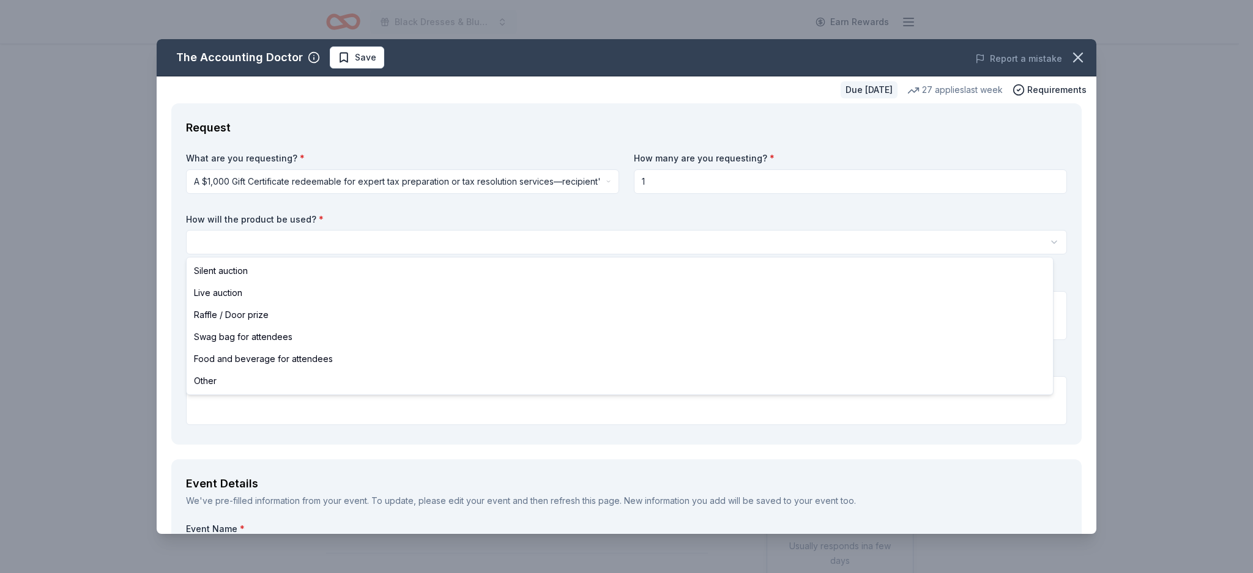
select select "silentAuction"
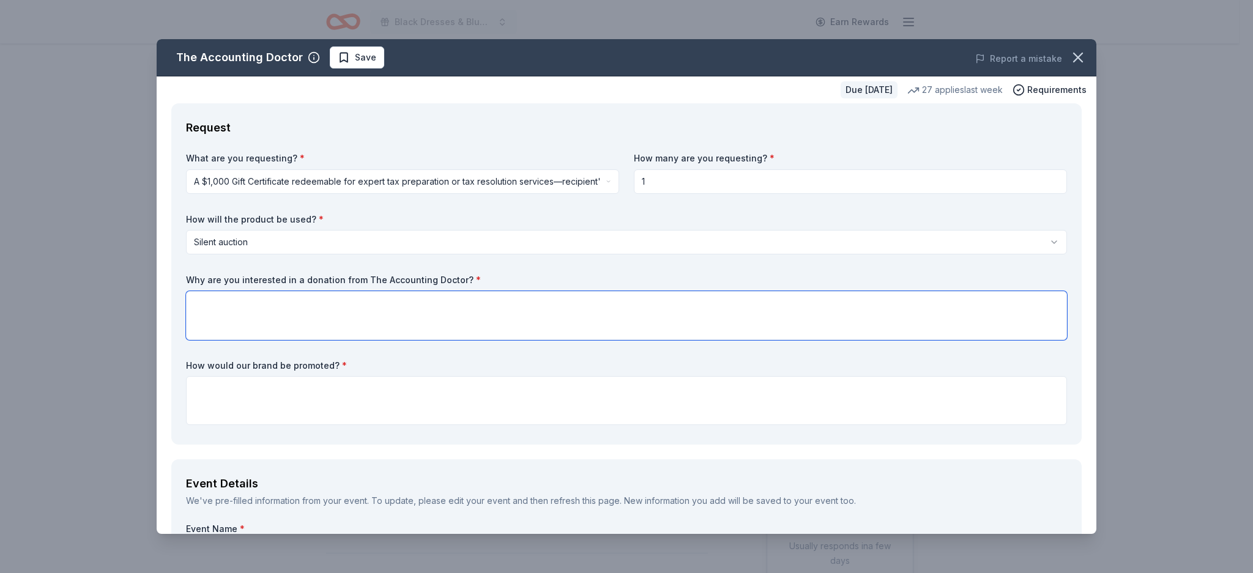
click at [423, 303] on textarea at bounding box center [626, 315] width 881 height 49
click at [325, 274] on label "Why are you interested in a donation from The Accounting Doctor? *" at bounding box center [626, 280] width 881 height 12
drag, startPoint x: 476, startPoint y: 282, endPoint x: 219, endPoint y: 288, distance: 257.0
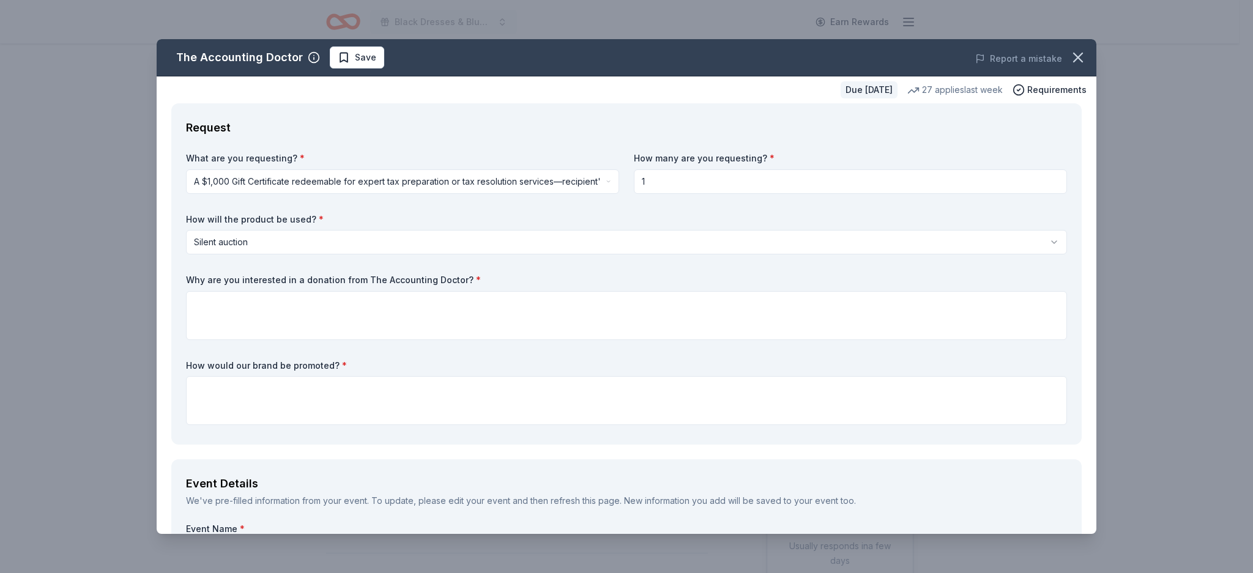
click at [219, 288] on div "Why are you interested in a donation from The Accounting Doctor? *" at bounding box center [626, 307] width 881 height 66
click at [325, 311] on textarea at bounding box center [626, 315] width 881 height 49
paste textarea "We are interested in a donation from The Accounting Doctor because of the stron…"
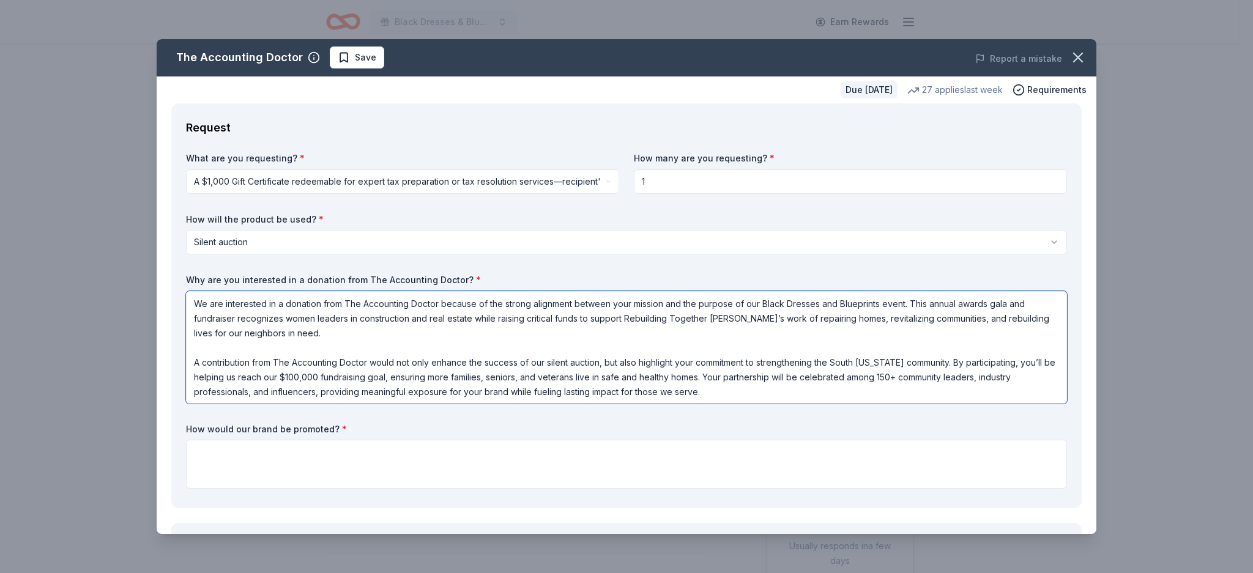
drag, startPoint x: 476, startPoint y: 321, endPoint x: 388, endPoint y: 318, distance: 88.7
click at [388, 318] on textarea "We are interested in a donation from The Accounting Doctor because of the stron…" at bounding box center [626, 347] width 881 height 113
click at [319, 377] on textarea "We are interested in a donation from The Accounting Doctor because of the stron…" at bounding box center [626, 347] width 881 height 113
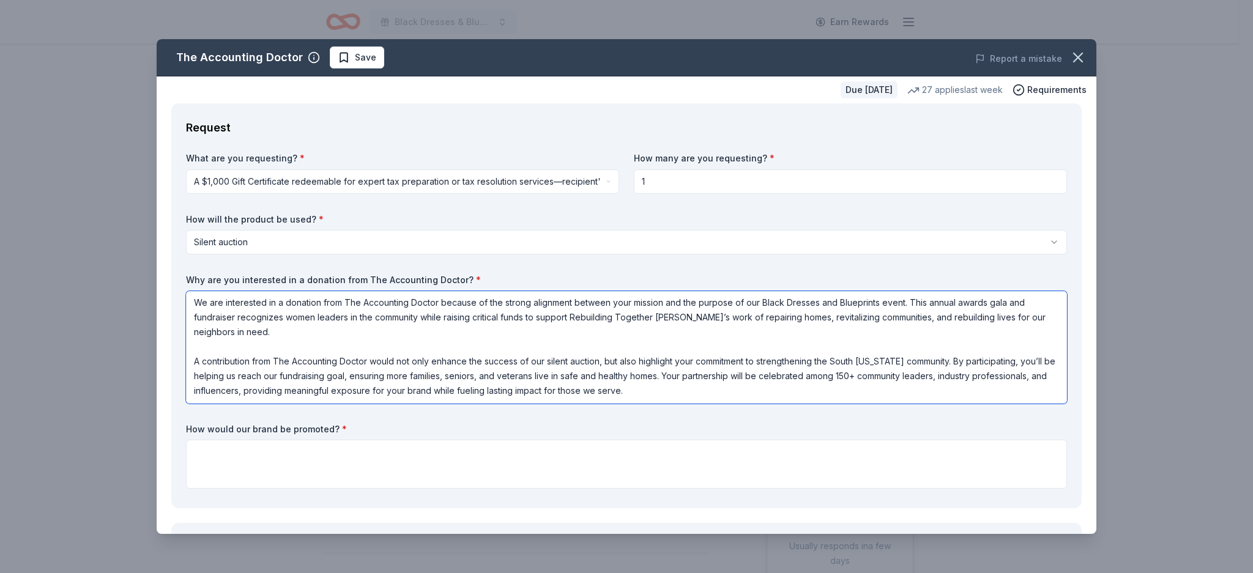
type textarea "We are interested in a donation from The Accounting Doctor because of the stron…"
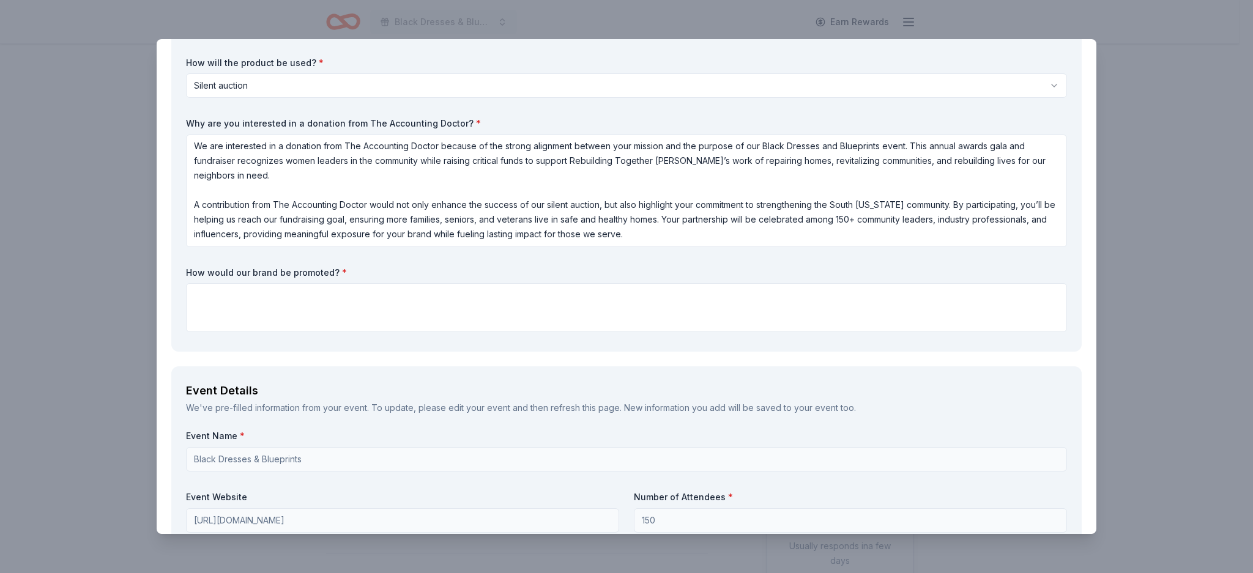
scroll to position [161, 0]
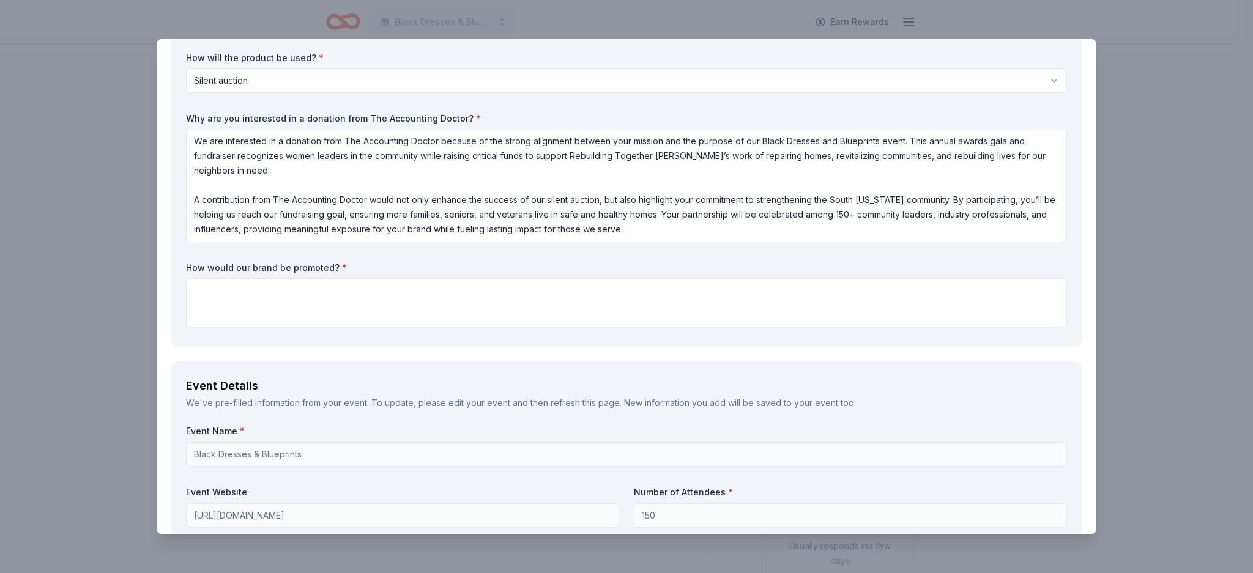
click at [546, 330] on div "What are you requesting? * A $1,000 Gift Certificate redeemable for expert tax …" at bounding box center [626, 161] width 881 height 341
click at [519, 309] on textarea at bounding box center [626, 302] width 881 height 49
paste textarea "Lore’i d sitam, consect adi el seddoe **“Tem incid utl etdol ma aliquaen?”** ad…"
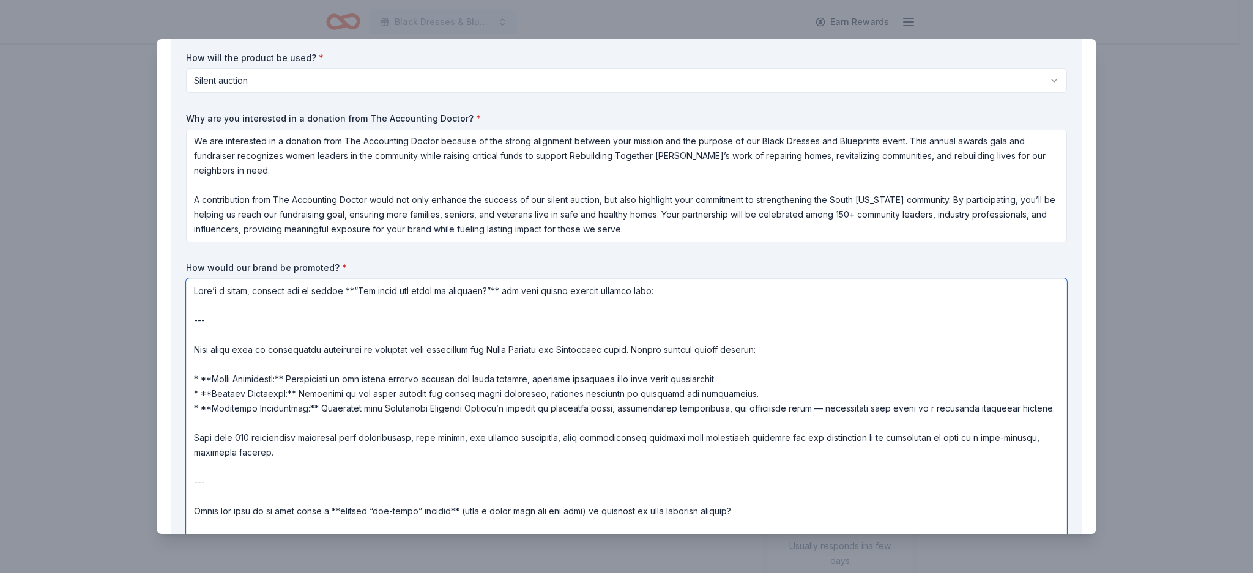
scroll to position [173, 0]
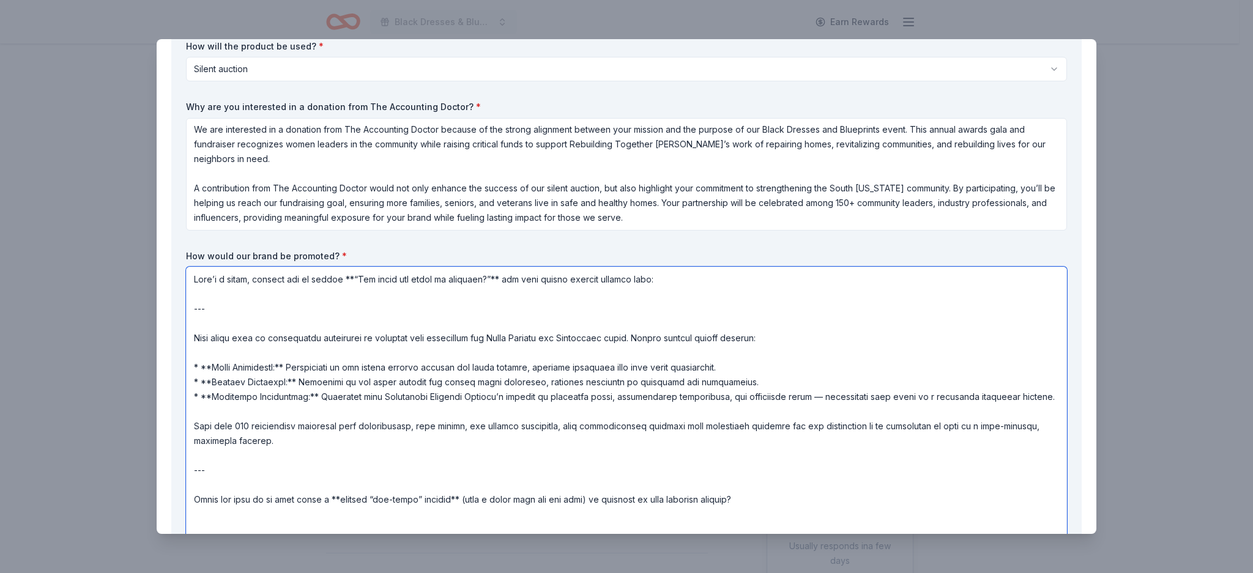
drag, startPoint x: 232, startPoint y: 326, endPoint x: 138, endPoint y: 209, distance: 150.1
click at [138, 209] on div "The Accounting Doctor Save Report a mistake Due [DATE] 27 applies last week Req…" at bounding box center [626, 286] width 1253 height 573
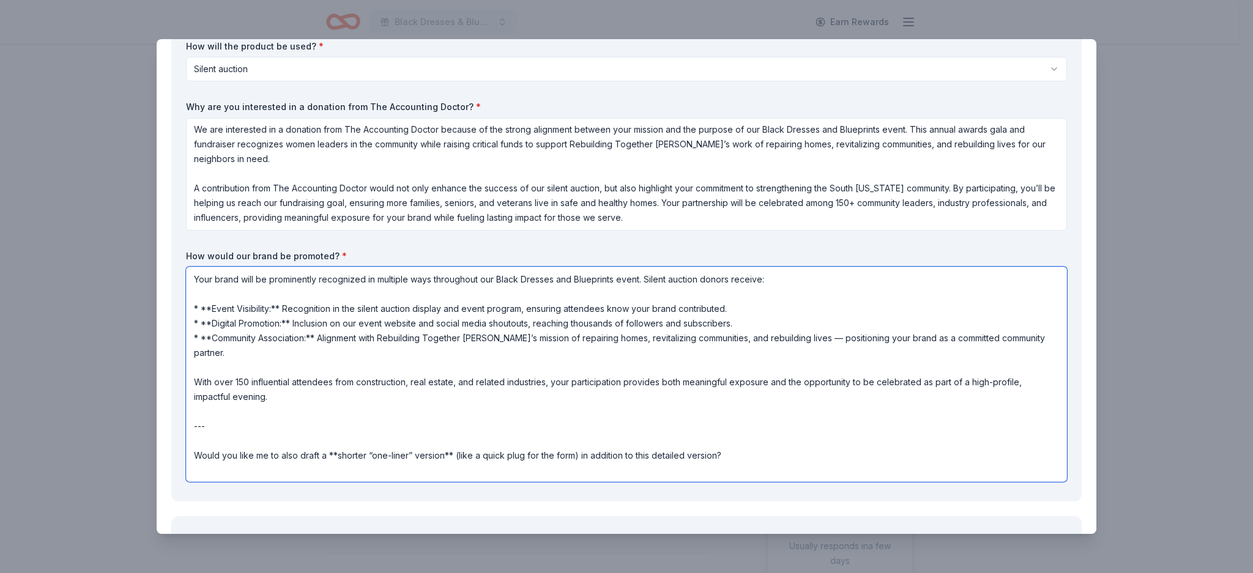
click at [284, 308] on textarea "Your brand will be prominently recognized in multiple ways throughout our Black…" at bounding box center [626, 374] width 881 height 215
drag, startPoint x: 209, startPoint y: 310, endPoint x: 145, endPoint y: 303, distance: 64.6
click at [145, 303] on div "The Accounting Doctor Save Report a mistake Due [DATE] 27 applies last week Req…" at bounding box center [626, 286] width 1253 height 573
drag, startPoint x: 207, startPoint y: 328, endPoint x: 102, endPoint y: 318, distance: 105.7
click at [102, 318] on div "The Accounting Doctor Save Report a mistake Due in 34 days 27 applies last week…" at bounding box center [626, 286] width 1253 height 573
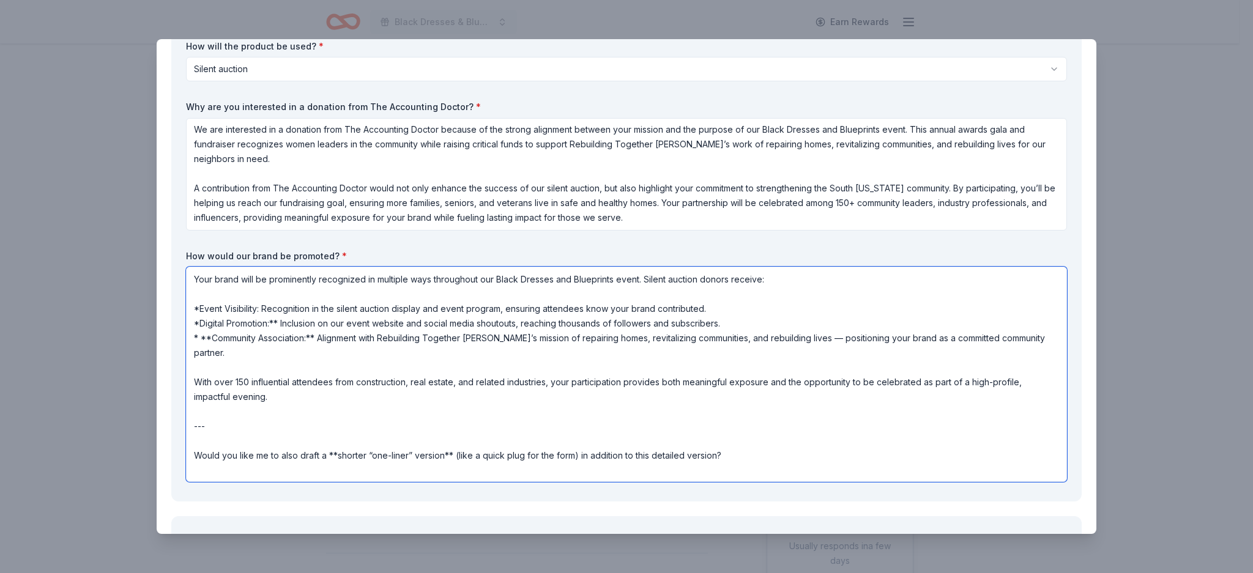
drag, startPoint x: 204, startPoint y: 339, endPoint x: 162, endPoint y: 338, distance: 42.2
click at [274, 322] on textarea "Your brand will be prominently recognized in multiple ways throughout our Black…" at bounding box center [626, 374] width 881 height 215
click at [306, 340] on textarea "Your brand will be prominently recognized in multiple ways throughout our Black…" at bounding box center [626, 374] width 881 height 215
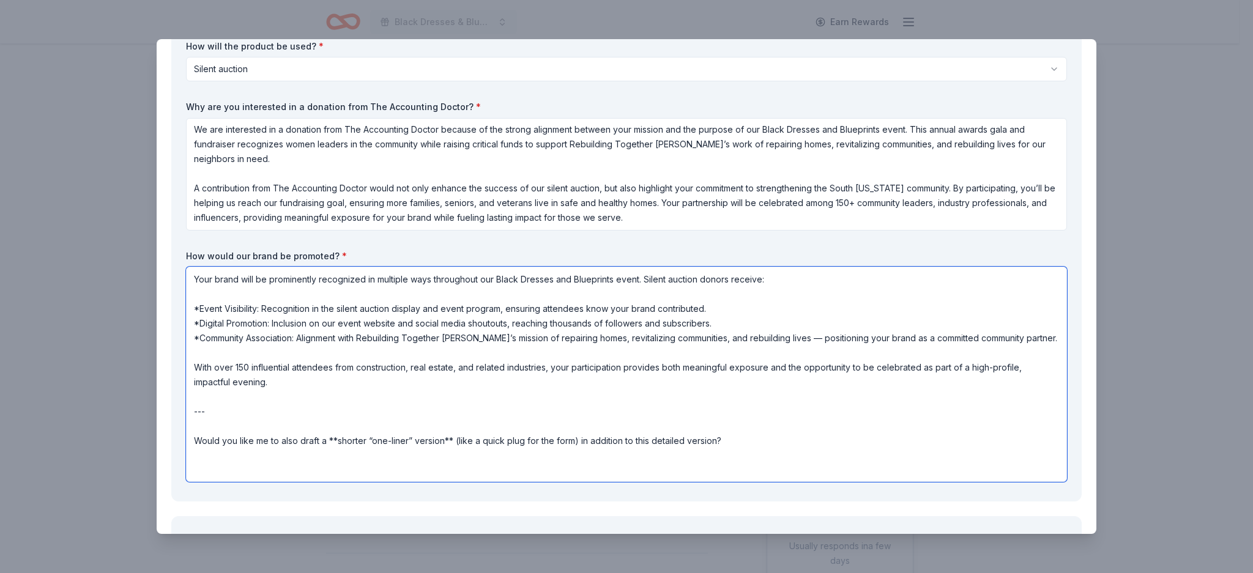
click at [796, 340] on textarea "Your brand will be prominently recognized in multiple ways throughout our Black…" at bounding box center [626, 374] width 881 height 215
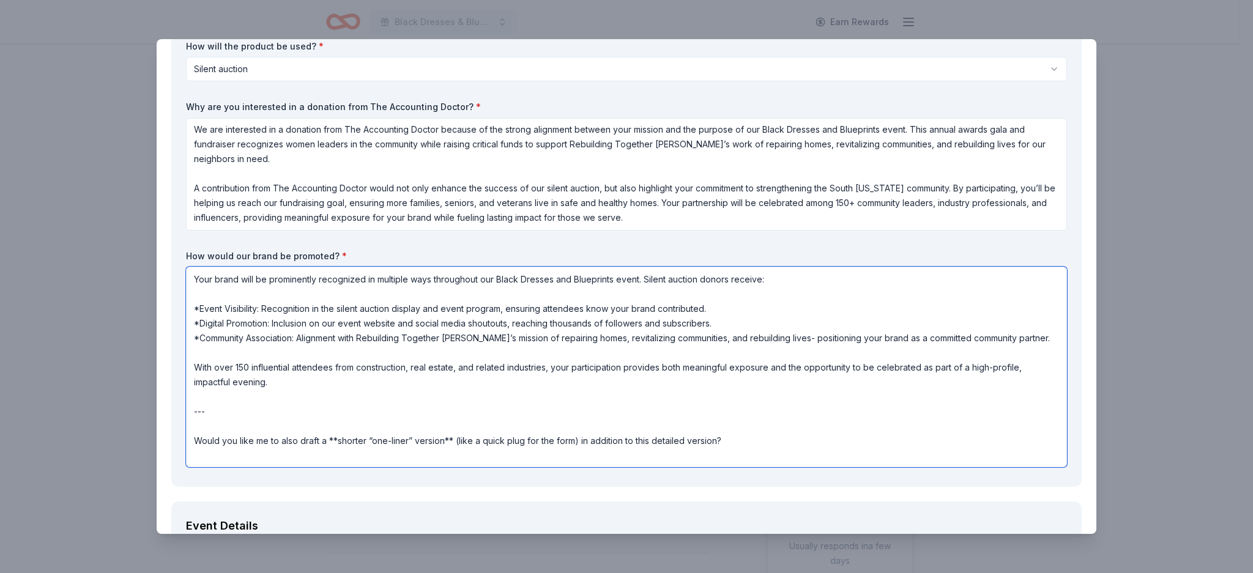
scroll to position [1, 0]
drag, startPoint x: 320, startPoint y: 409, endPoint x: 390, endPoint y: 511, distance: 124.5
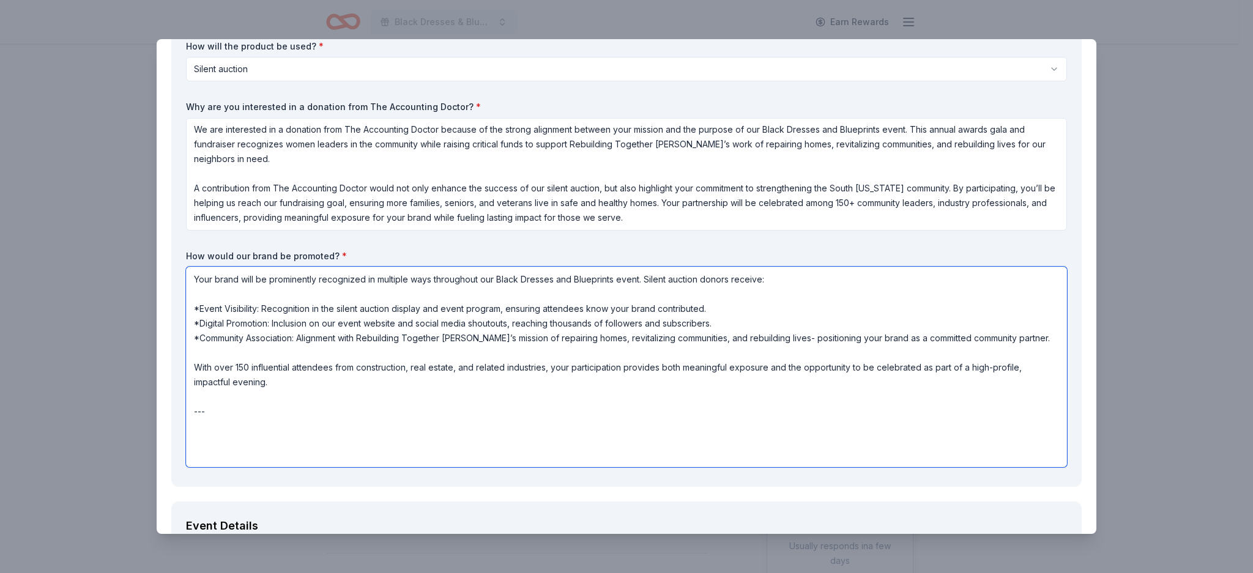
scroll to position [0, 0]
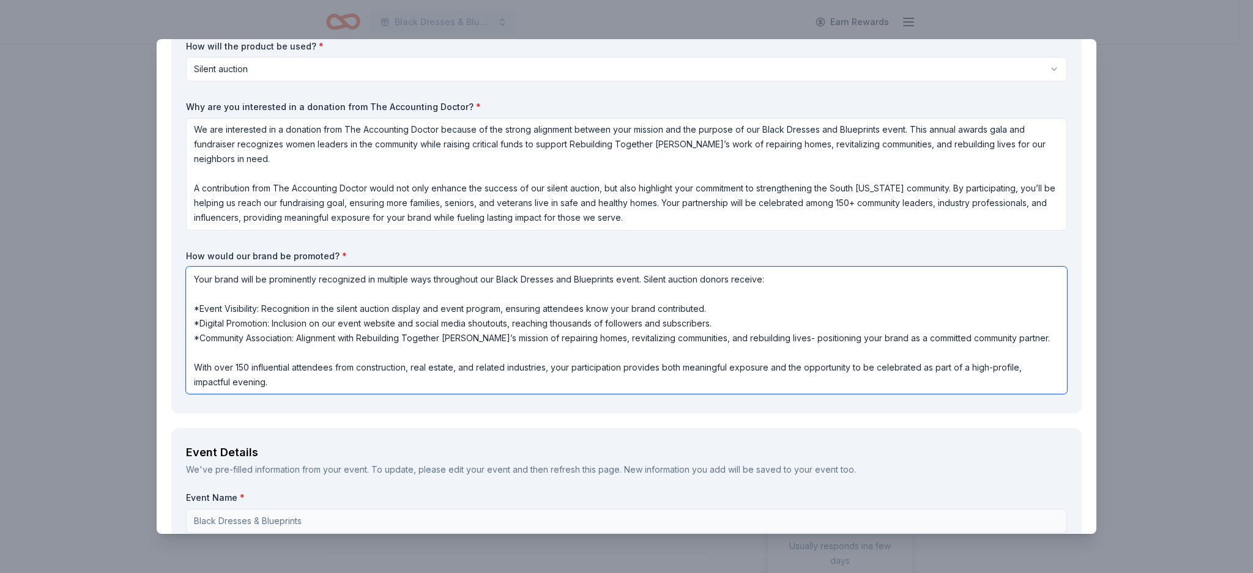
type textarea "Your brand will be prominently recognized in multiple ways throughout our Black…"
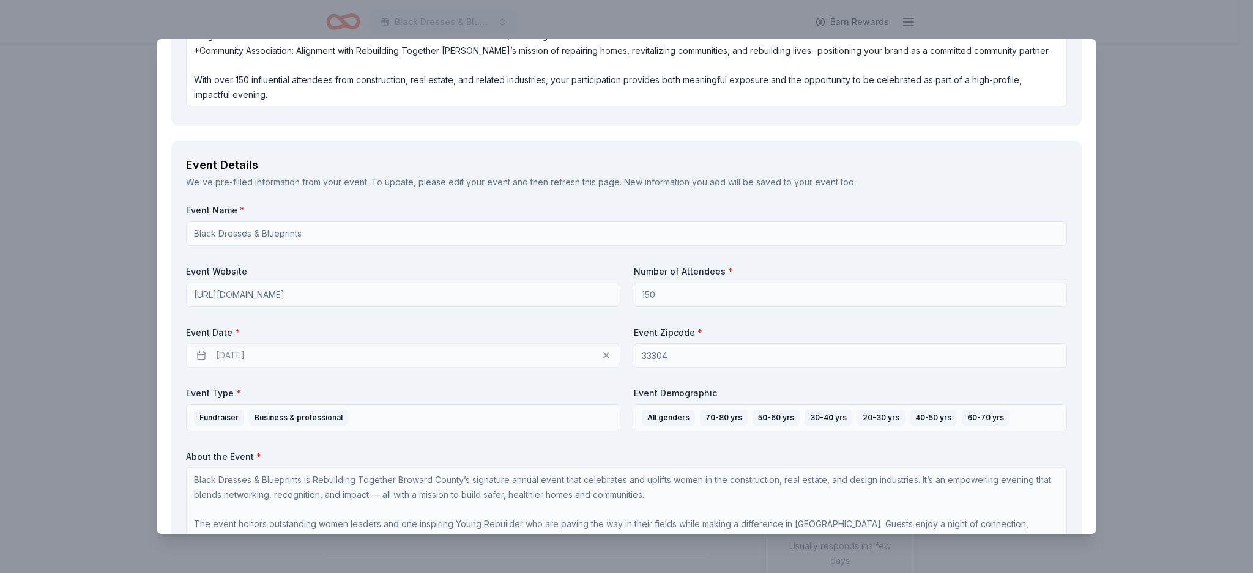
scroll to position [492, 0]
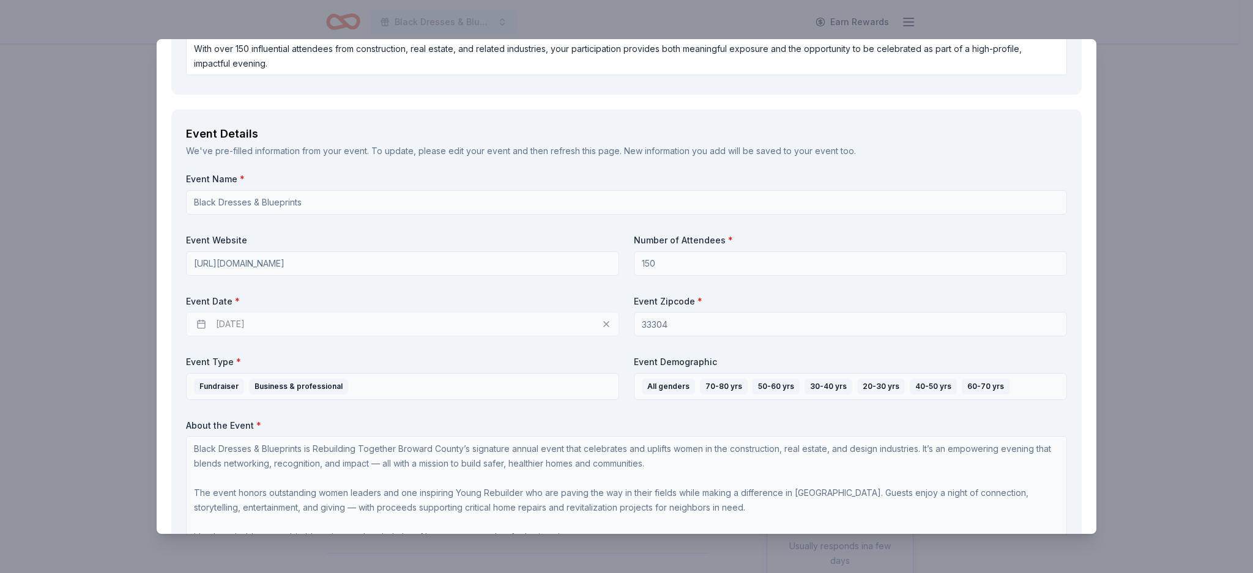
click at [413, 324] on div "10/21/2025" at bounding box center [402, 324] width 433 height 24
click at [598, 327] on div "10/21/2025" at bounding box center [402, 324] width 433 height 24
click at [600, 324] on div "10/21/2025" at bounding box center [402, 324] width 433 height 24
click at [203, 326] on div "10/21/2025" at bounding box center [402, 324] width 433 height 24
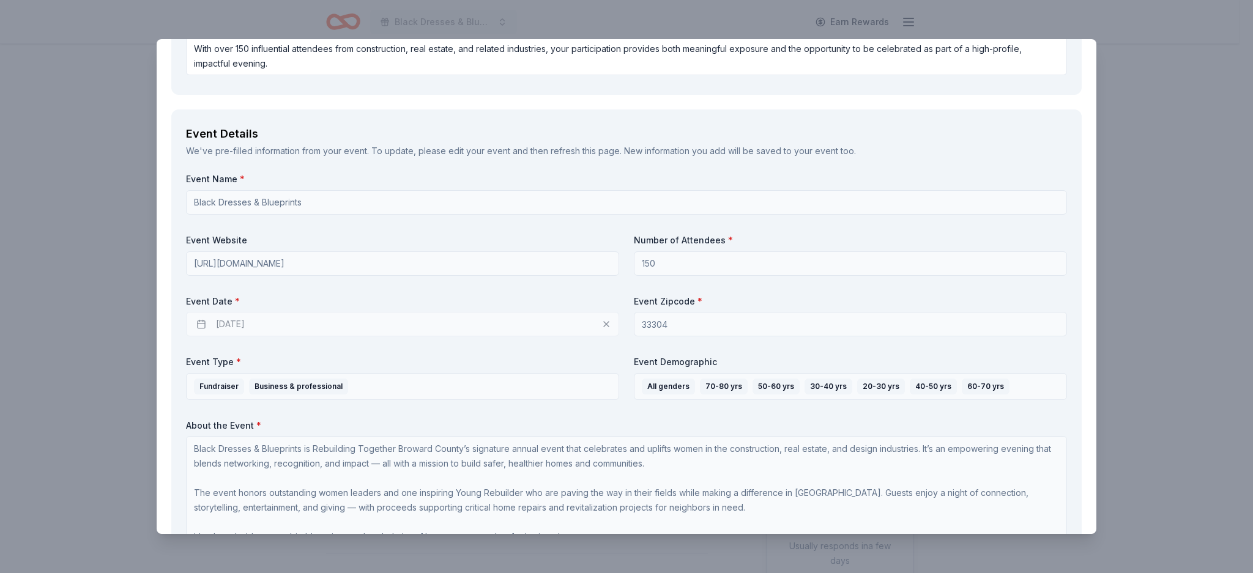
click at [203, 326] on div "10/21/2025" at bounding box center [402, 324] width 433 height 24
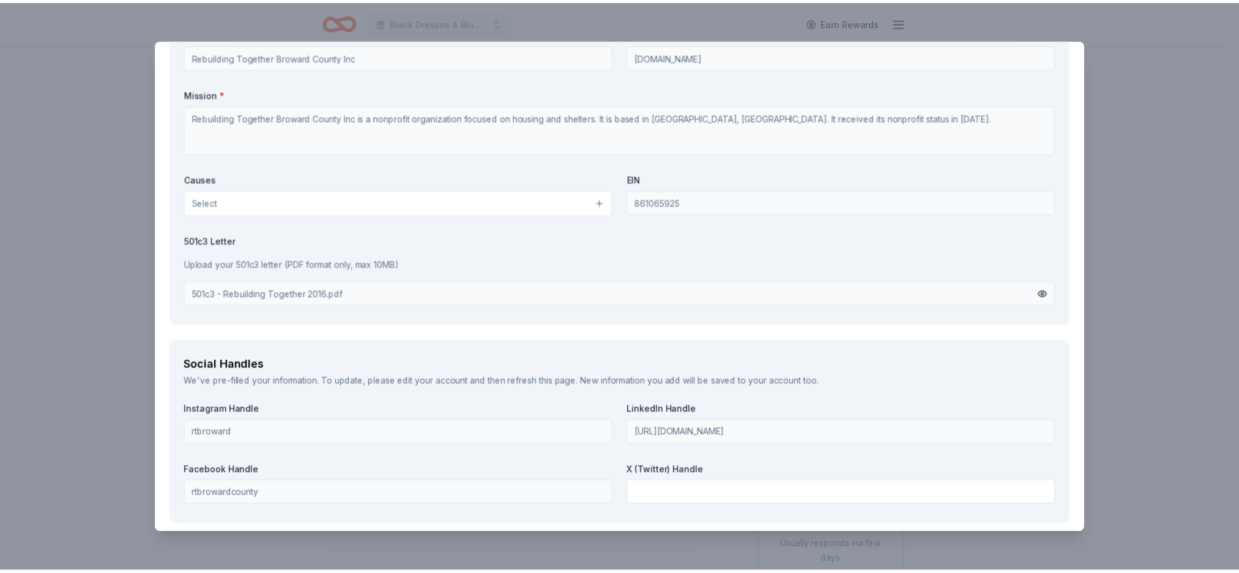
scroll to position [1516, 0]
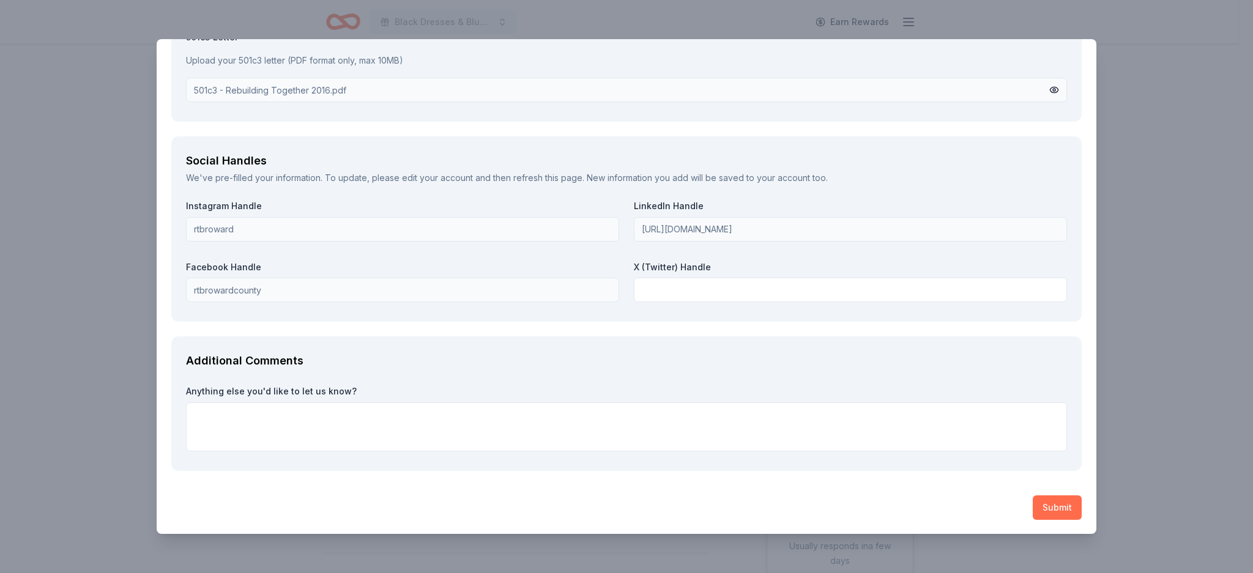
click at [1041, 503] on button "Submit" at bounding box center [1056, 507] width 49 height 24
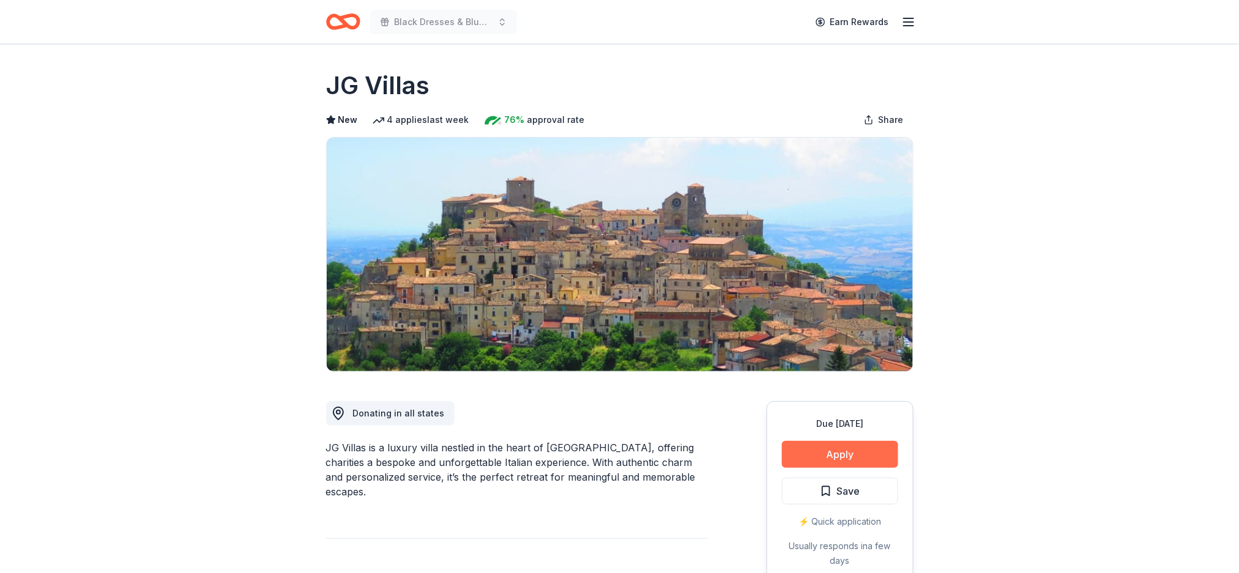
click at [834, 461] on button "Apply" at bounding box center [840, 454] width 116 height 27
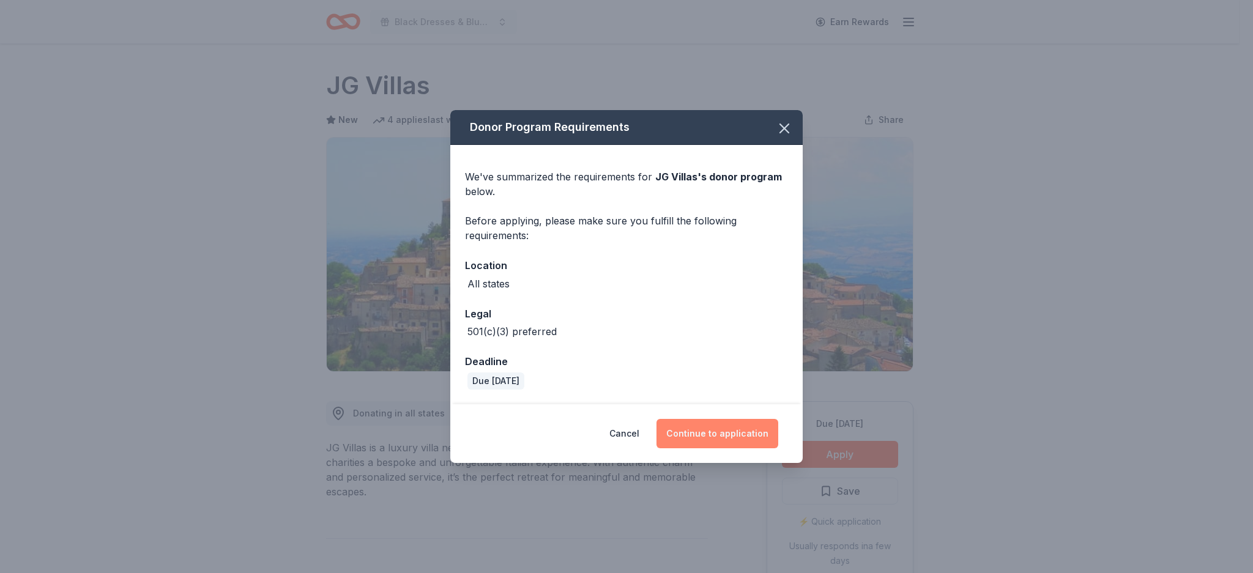
click at [719, 427] on button "Continue to application" at bounding box center [717, 433] width 122 height 29
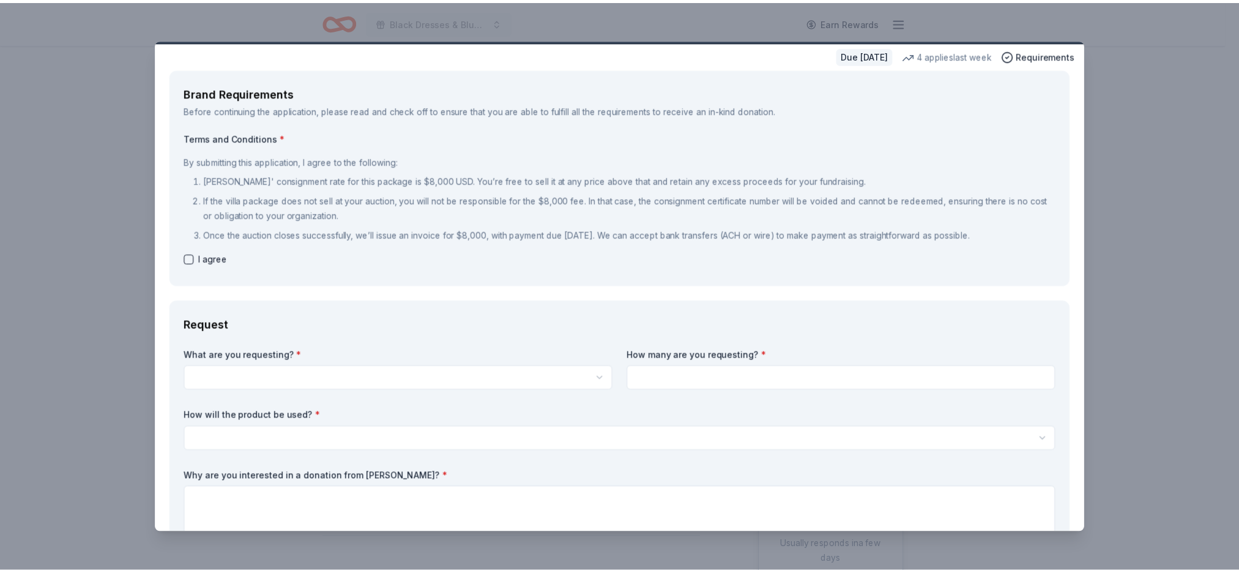
scroll to position [20, 0]
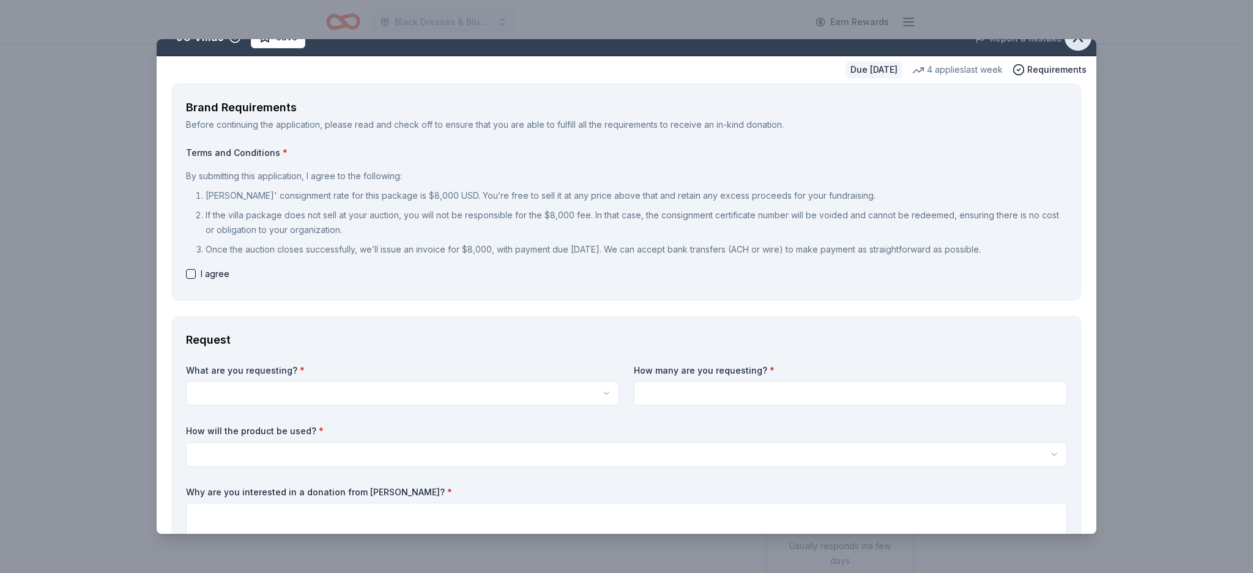
click at [1069, 44] on icon "button" at bounding box center [1077, 37] width 17 height 17
click at [1033, 100] on div "Brand Requirements" at bounding box center [626, 108] width 881 height 20
click at [473, 102] on div "Brand Requirements" at bounding box center [626, 108] width 881 height 20
click at [1069, 43] on icon "button" at bounding box center [1077, 37] width 17 height 17
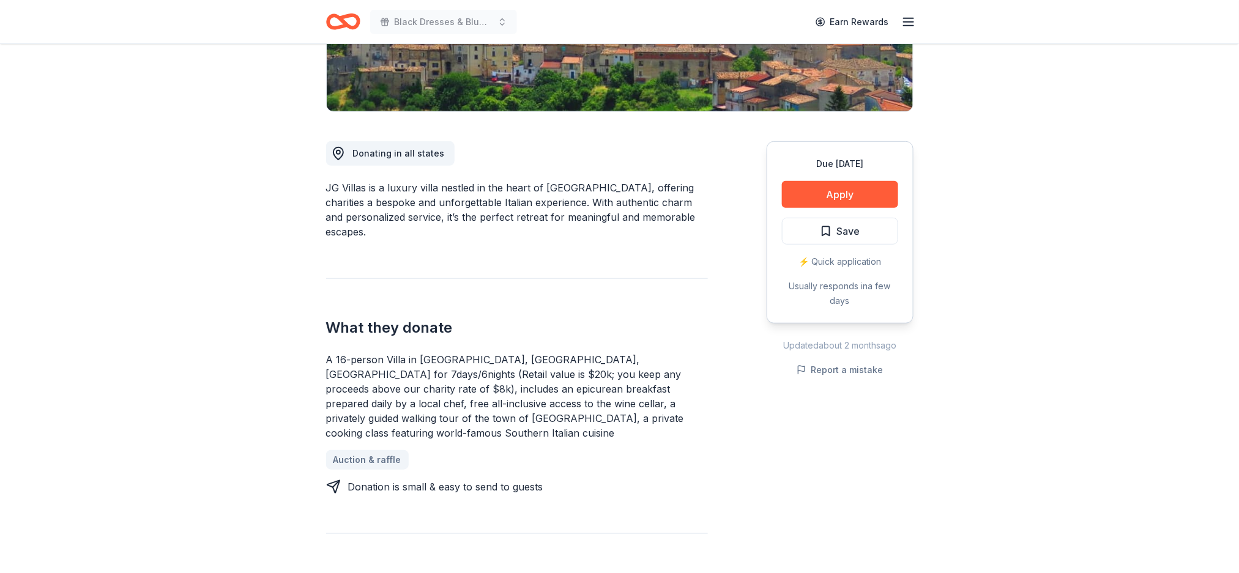
scroll to position [261, 0]
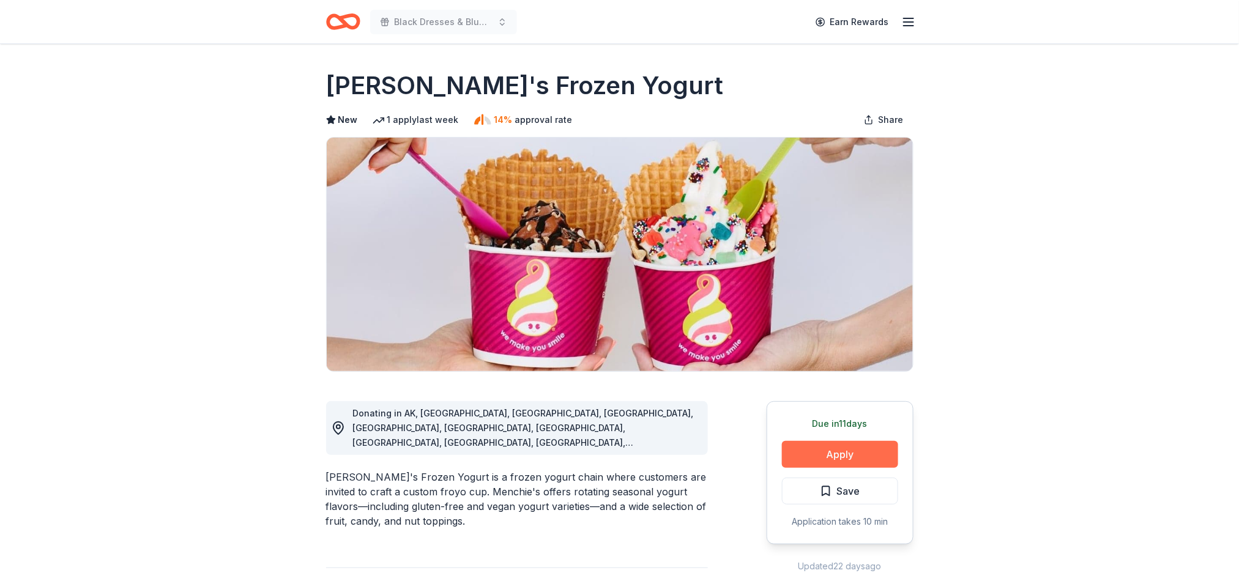
click at [825, 456] on button "Apply" at bounding box center [840, 454] width 116 height 27
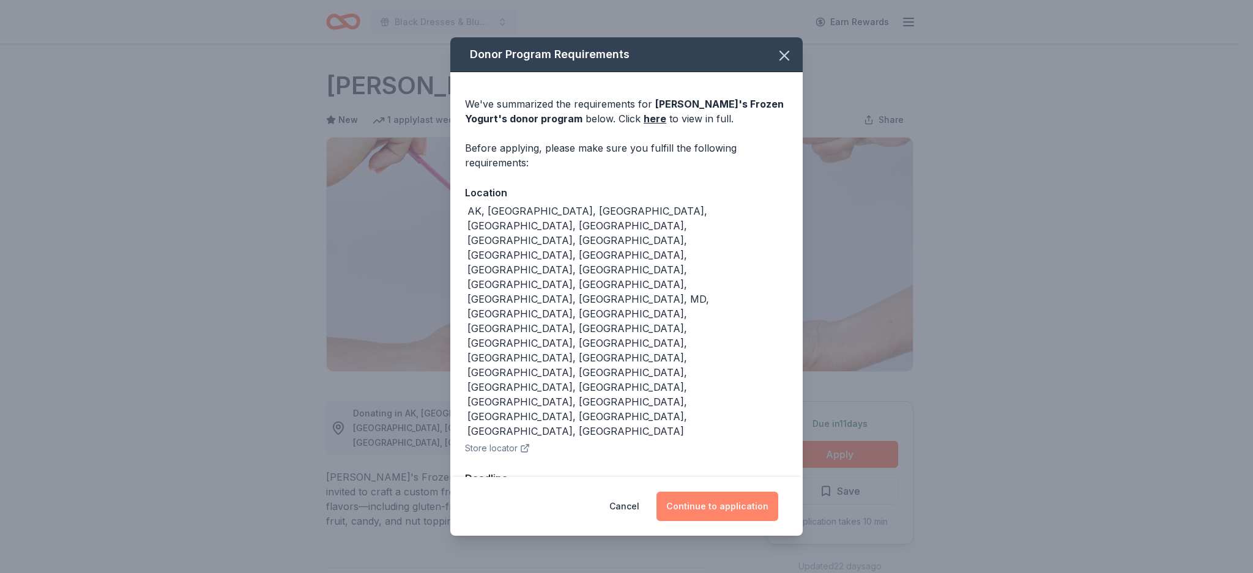
click at [700, 492] on button "Continue to application" at bounding box center [717, 506] width 122 height 29
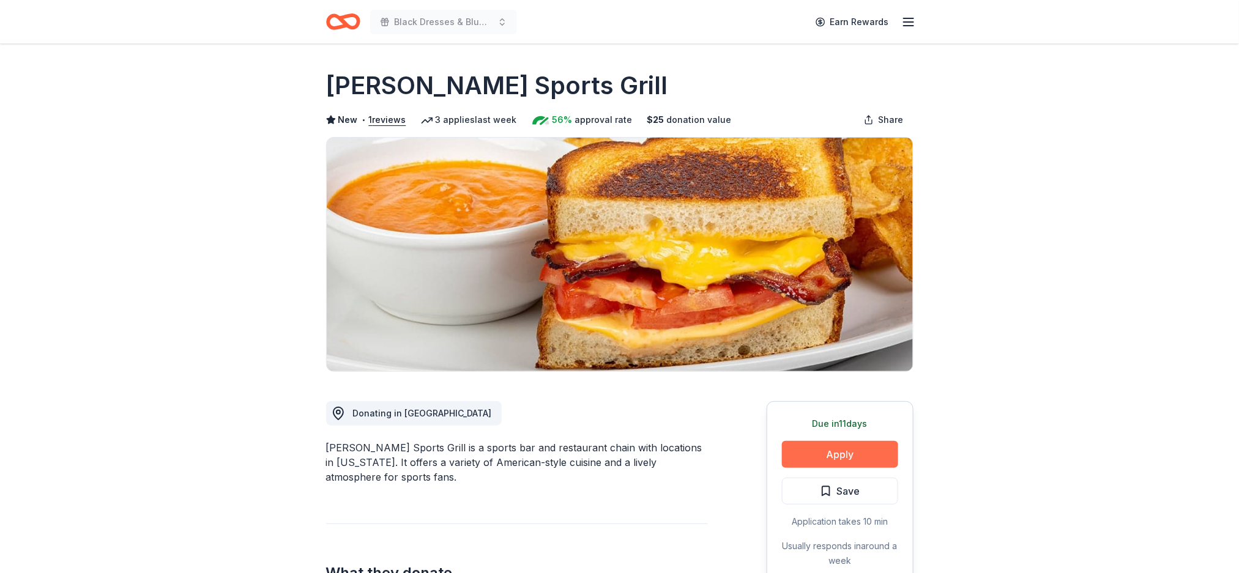
click at [872, 455] on button "Apply" at bounding box center [840, 454] width 116 height 27
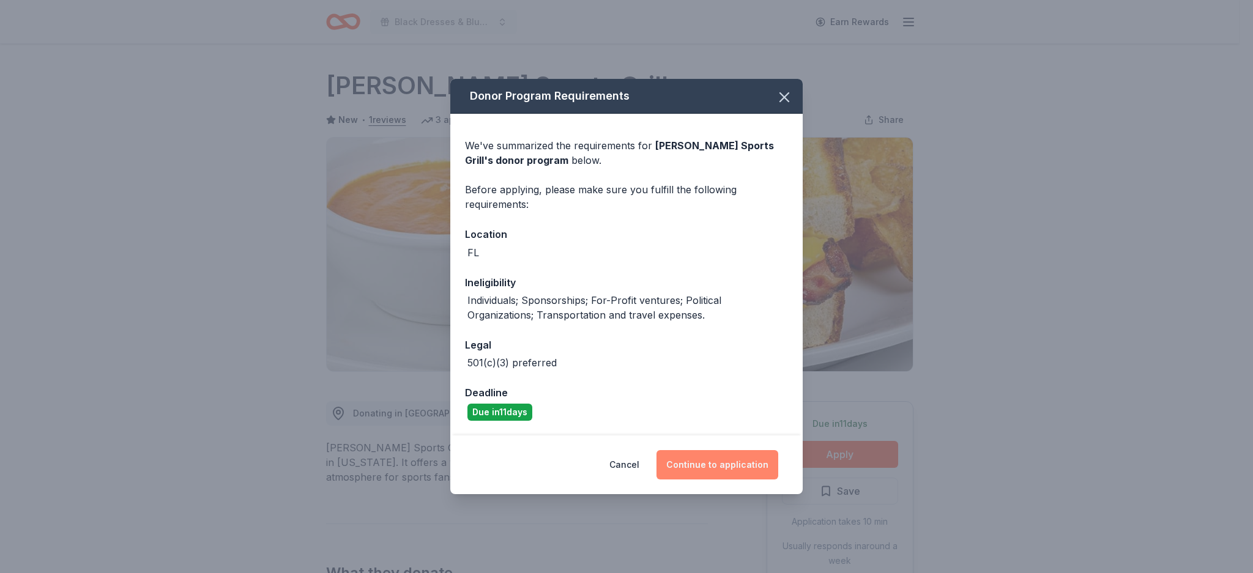
click at [726, 467] on button "Continue to application" at bounding box center [717, 464] width 122 height 29
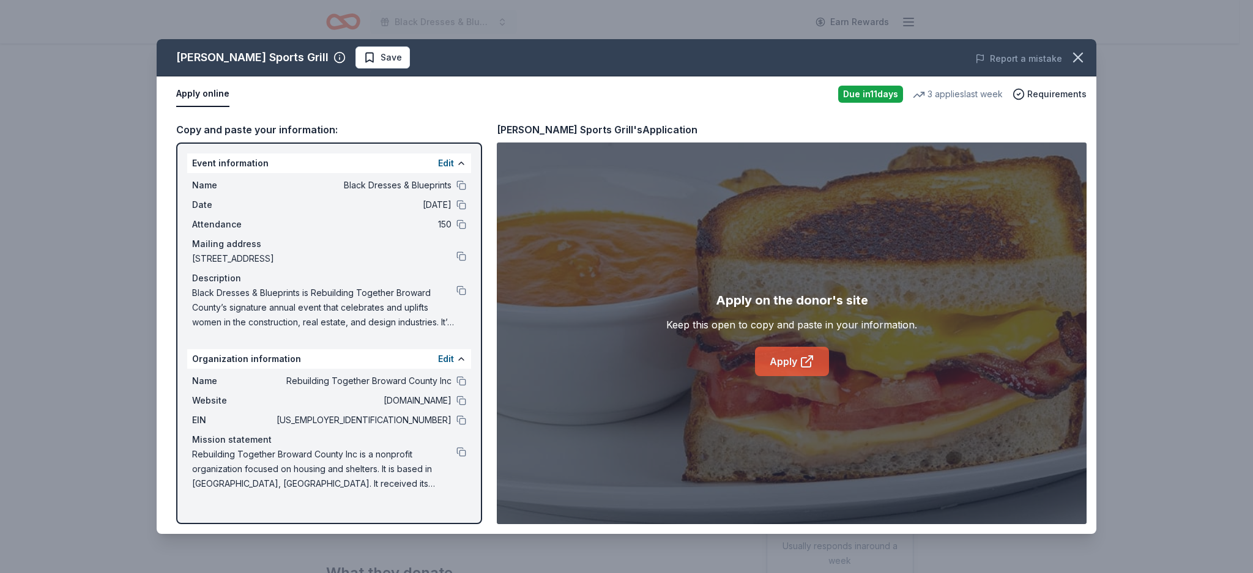
click at [785, 357] on link "Apply" at bounding box center [792, 361] width 74 height 29
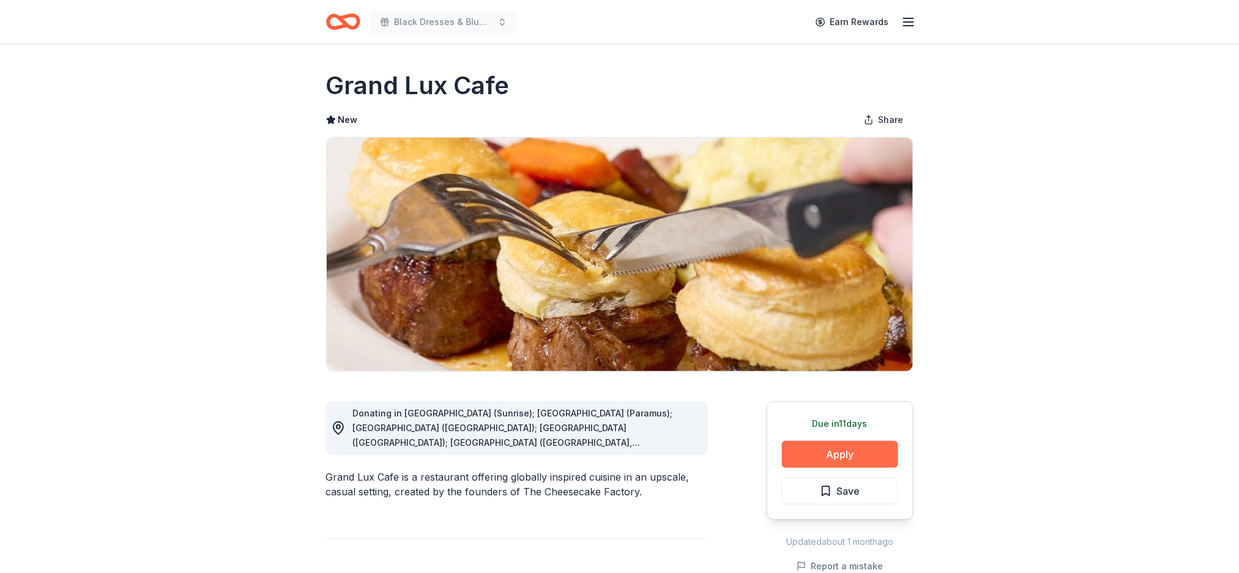
click at [840, 451] on button "Apply" at bounding box center [840, 454] width 116 height 27
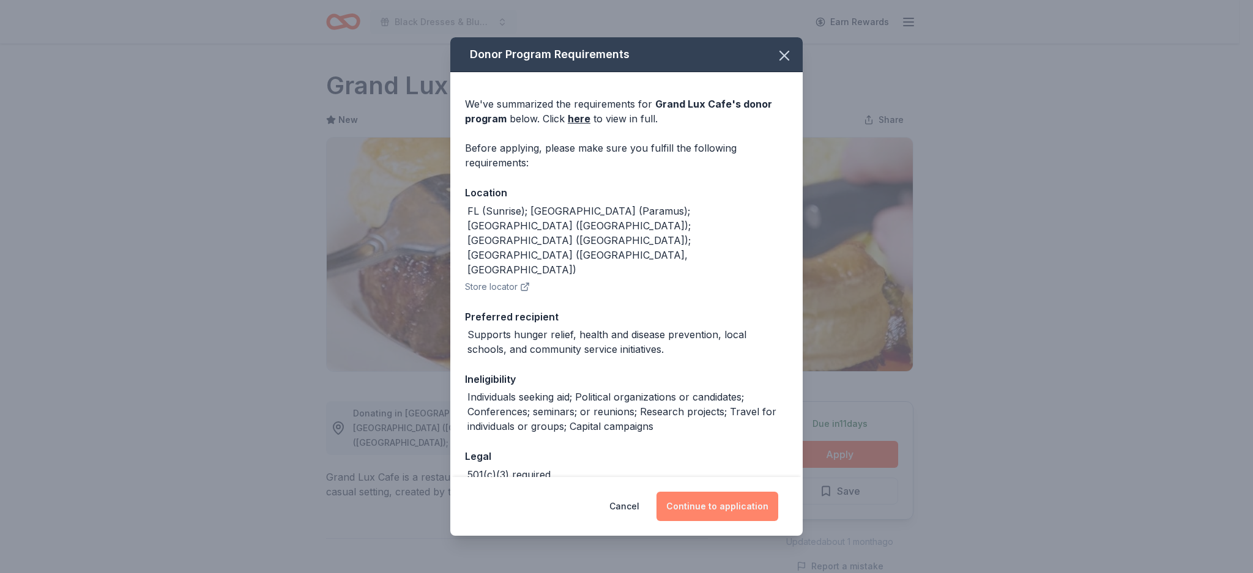
click at [715, 508] on button "Continue to application" at bounding box center [717, 506] width 122 height 29
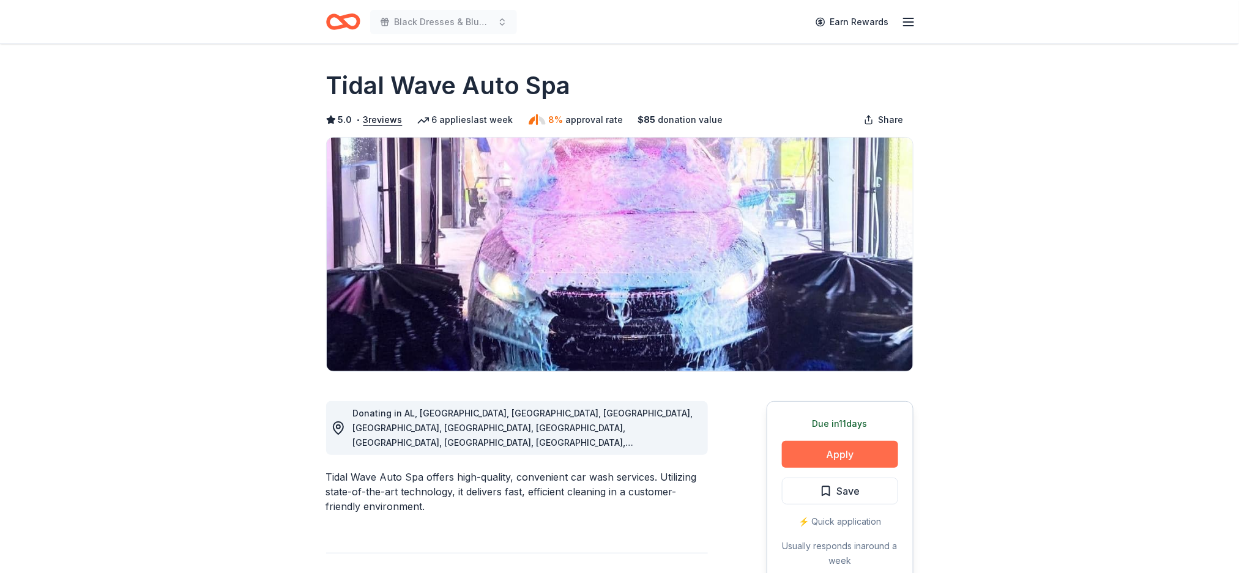
click at [821, 448] on button "Apply" at bounding box center [840, 454] width 116 height 27
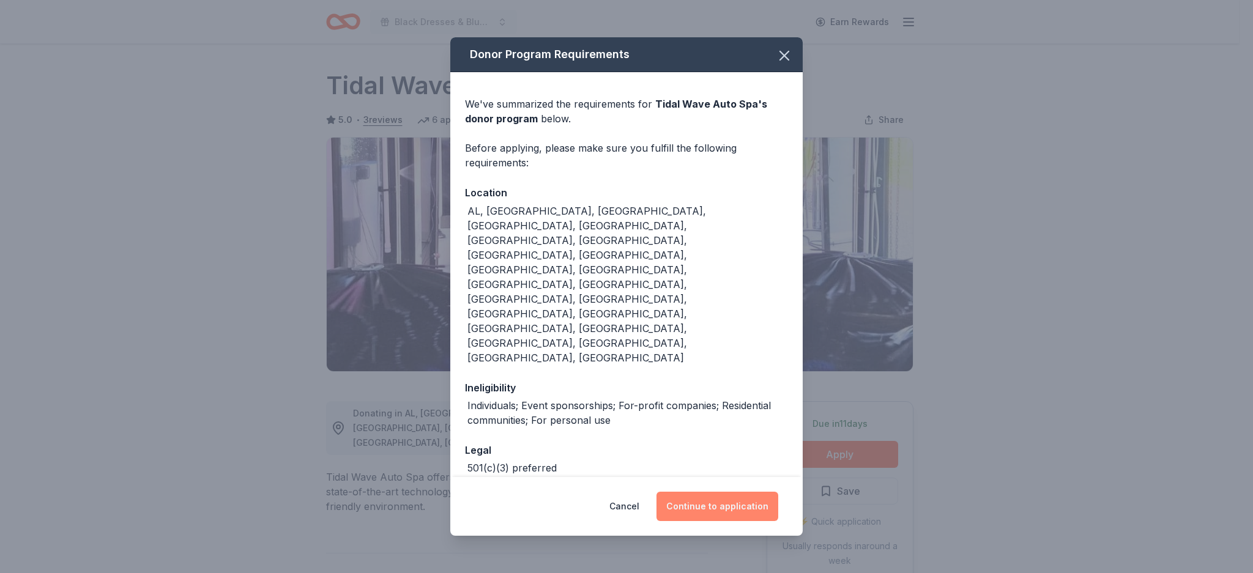
click at [710, 492] on button "Continue to application" at bounding box center [717, 506] width 122 height 29
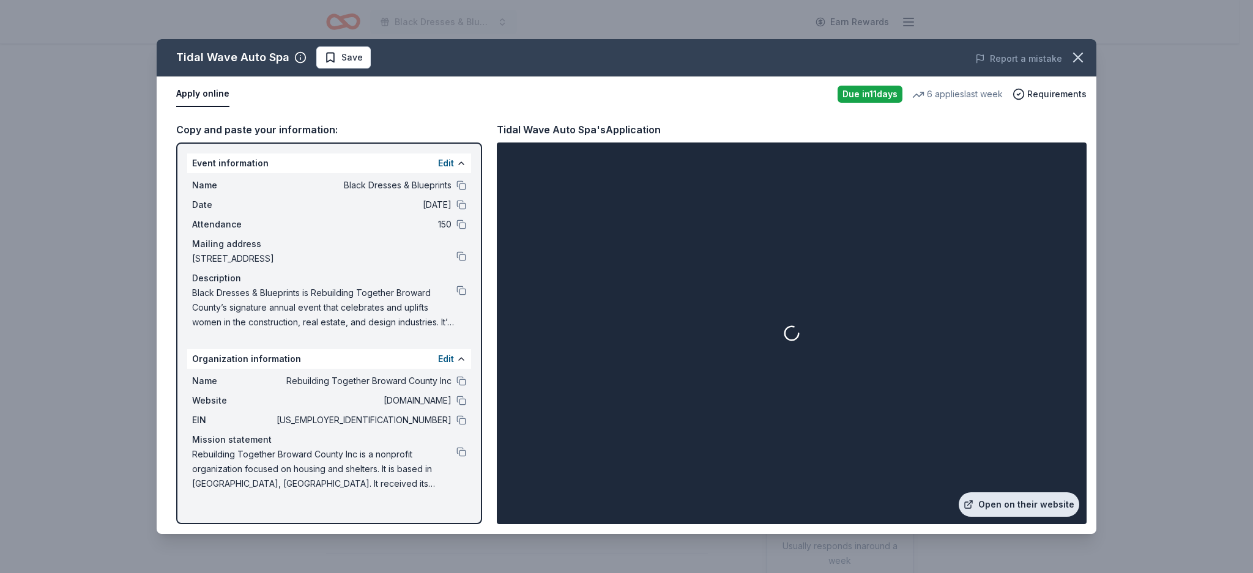
click at [1018, 502] on link "Open on their website" at bounding box center [1018, 504] width 120 height 24
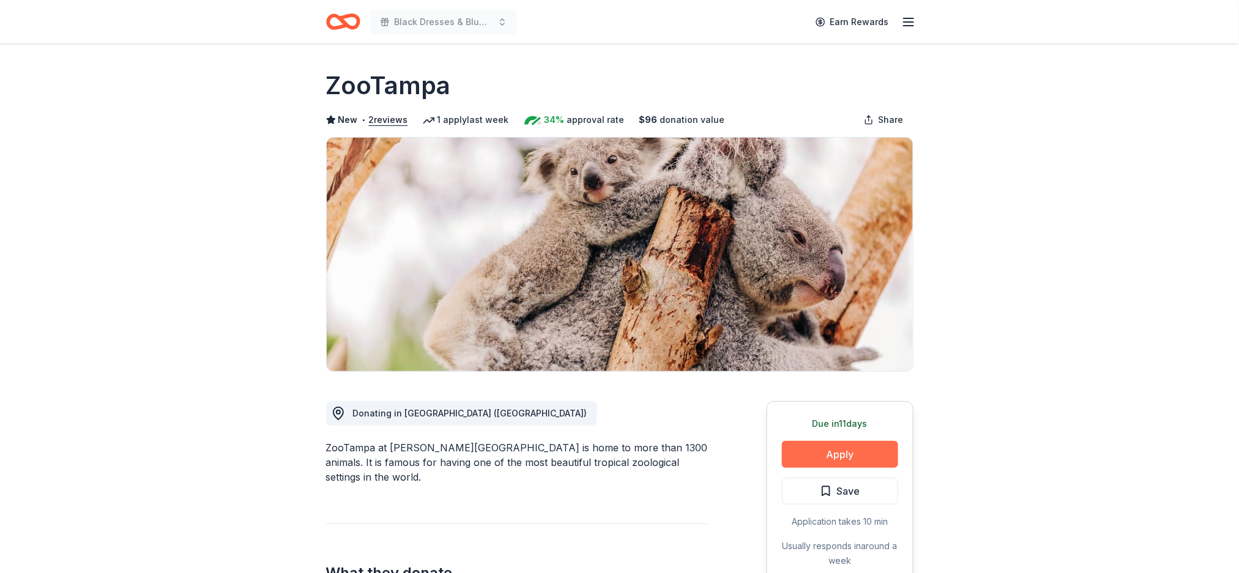
click at [880, 453] on button "Apply" at bounding box center [840, 454] width 116 height 27
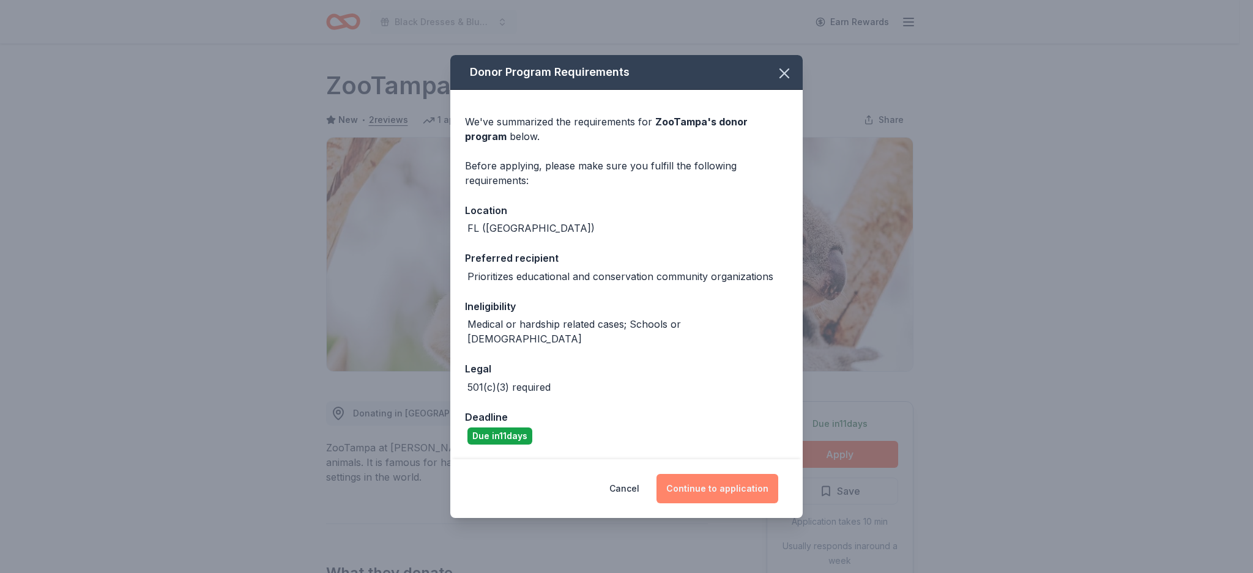
click at [750, 479] on button "Continue to application" at bounding box center [717, 488] width 122 height 29
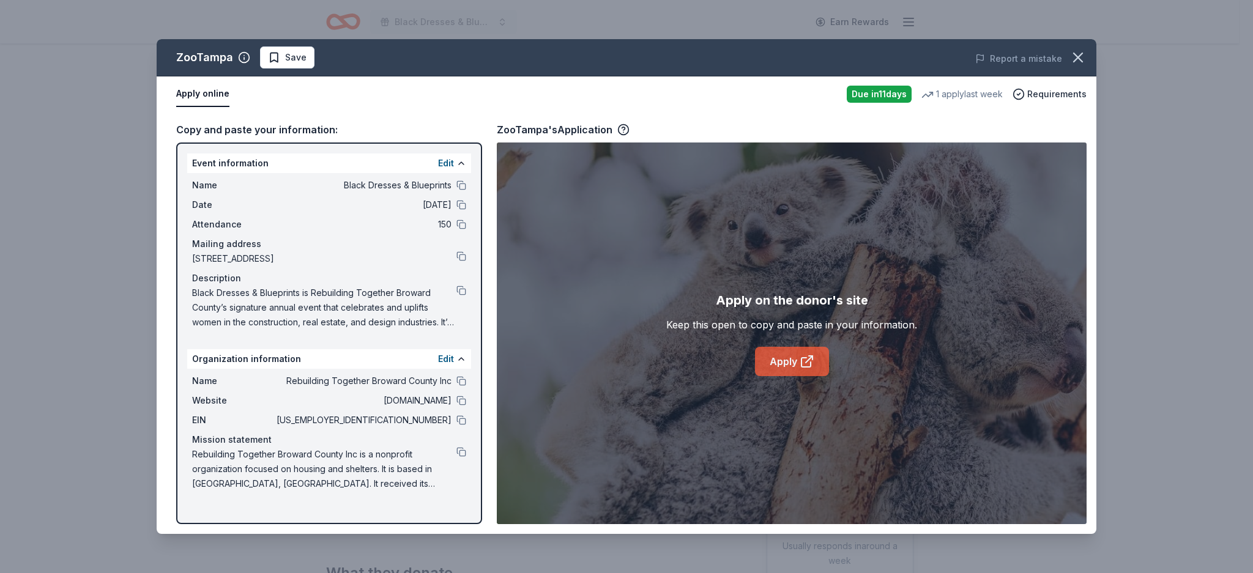
click at [776, 370] on link "Apply" at bounding box center [792, 361] width 74 height 29
click at [462, 255] on button at bounding box center [461, 256] width 10 height 10
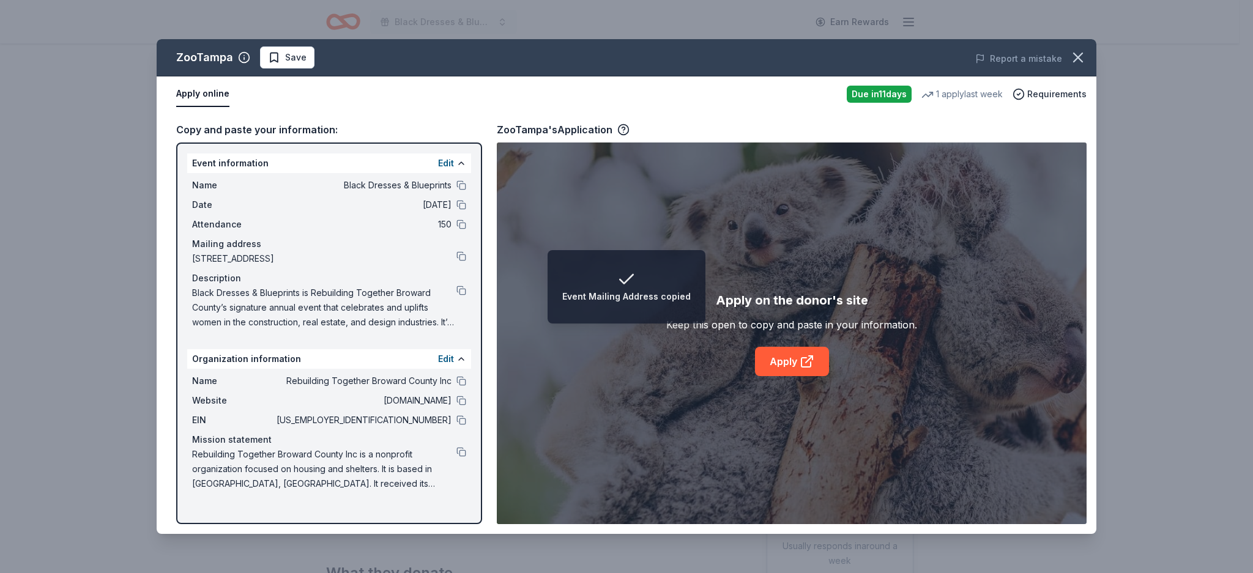
click at [468, 288] on div "Name Black Dresses & Blueprints Date [DATE] Attendance 150 Mailing address [STR…" at bounding box center [329, 253] width 284 height 161
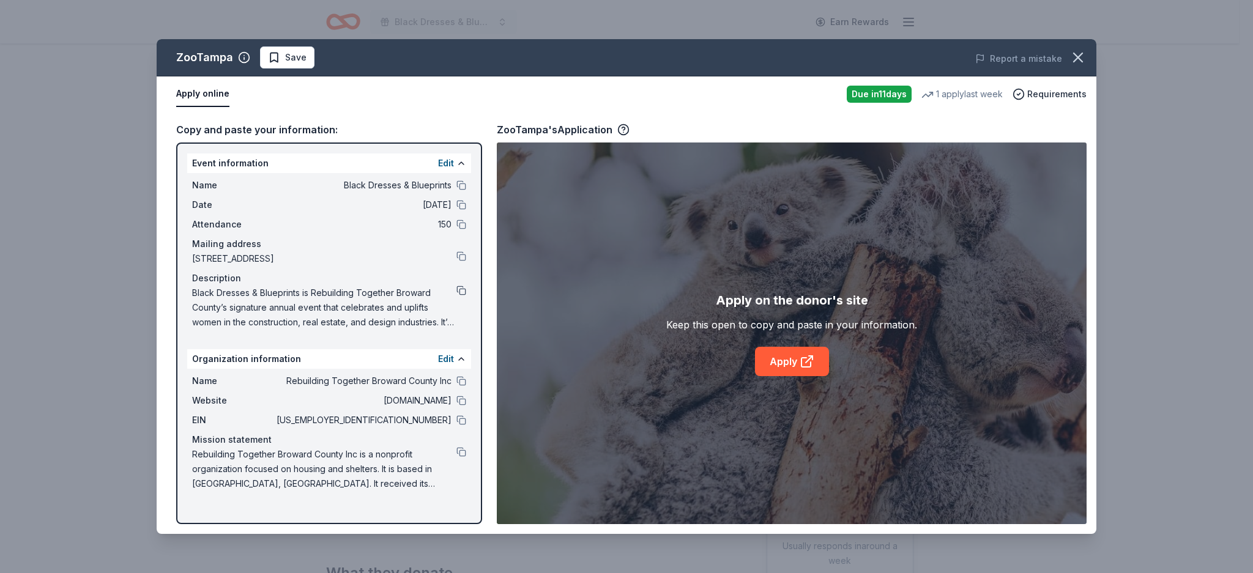
click at [461, 291] on button at bounding box center [461, 291] width 10 height 10
click at [461, 406] on div "Website [DOMAIN_NAME]" at bounding box center [329, 400] width 274 height 15
click at [462, 398] on button at bounding box center [461, 401] width 10 height 10
click at [464, 421] on button at bounding box center [461, 420] width 10 height 10
click at [463, 451] on button at bounding box center [461, 452] width 10 height 10
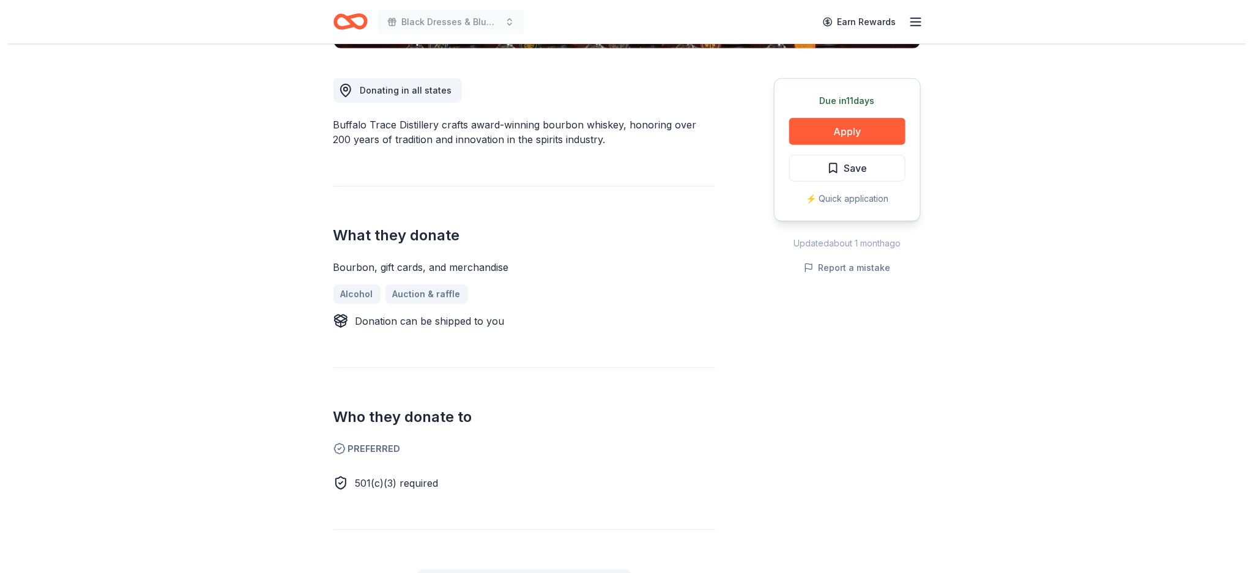
scroll to position [319, 0]
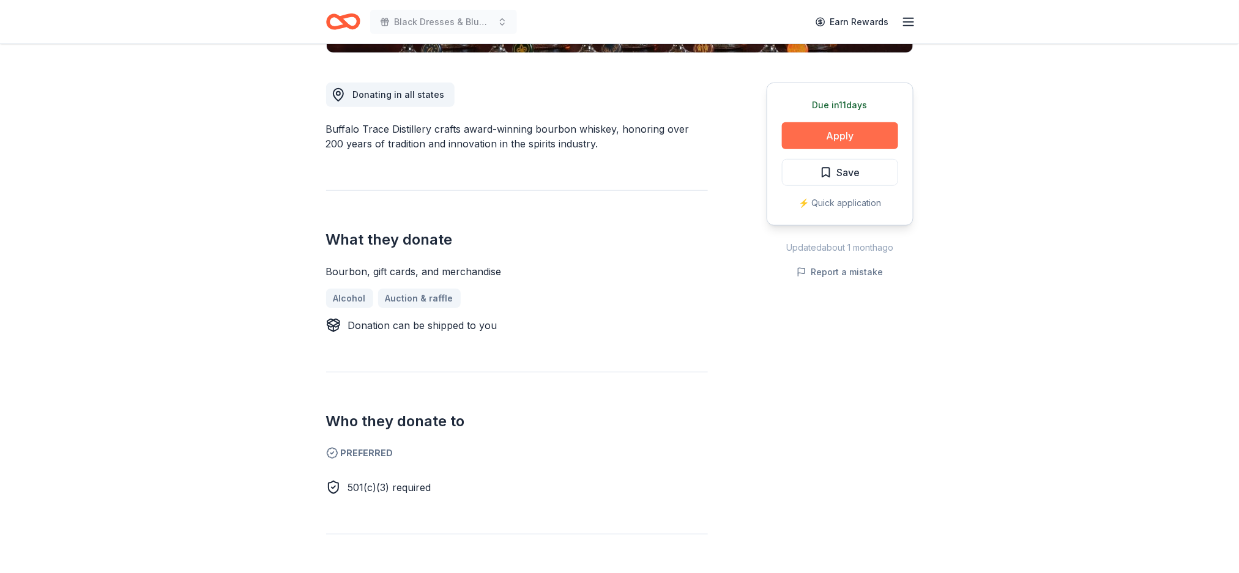
click at [854, 135] on button "Apply" at bounding box center [840, 135] width 116 height 27
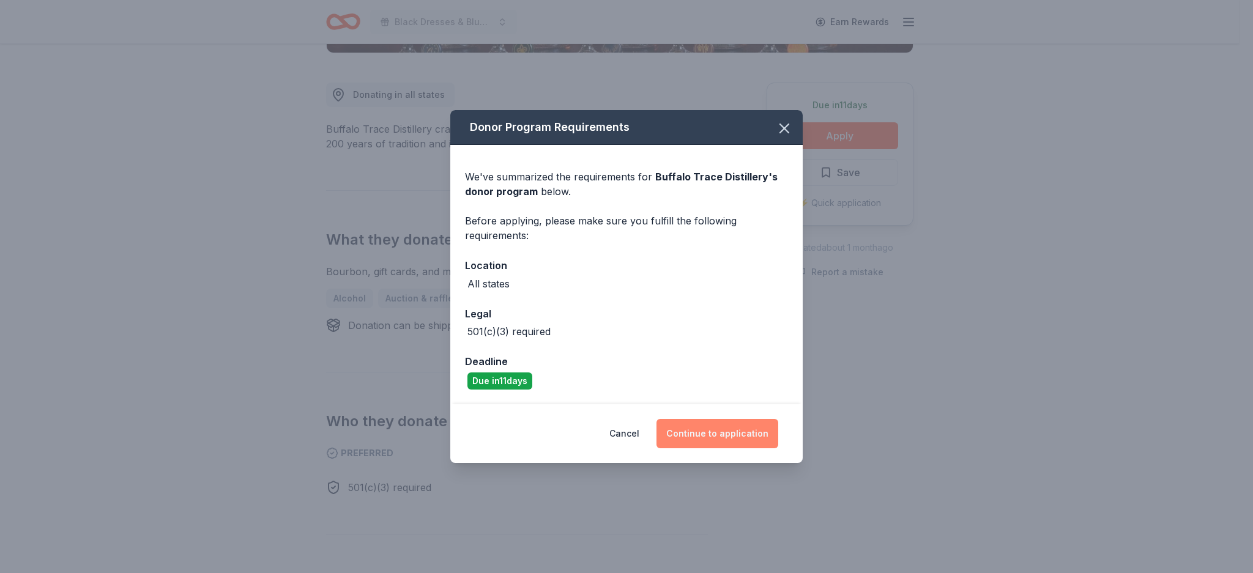
click at [693, 431] on button "Continue to application" at bounding box center [717, 433] width 122 height 29
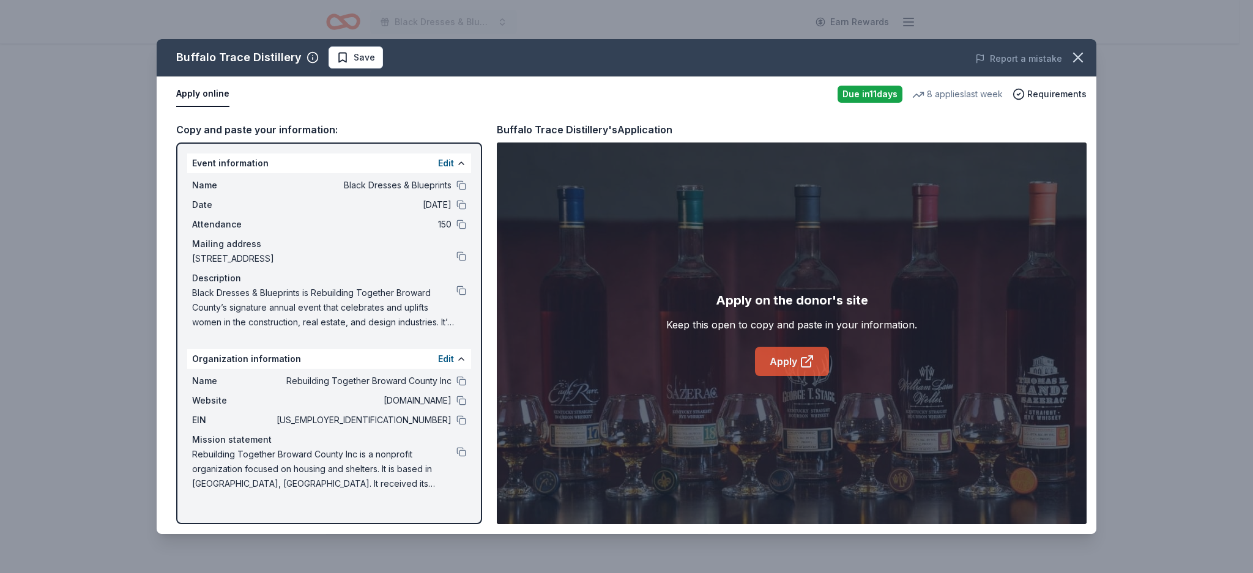
click at [788, 371] on link "Apply" at bounding box center [792, 361] width 74 height 29
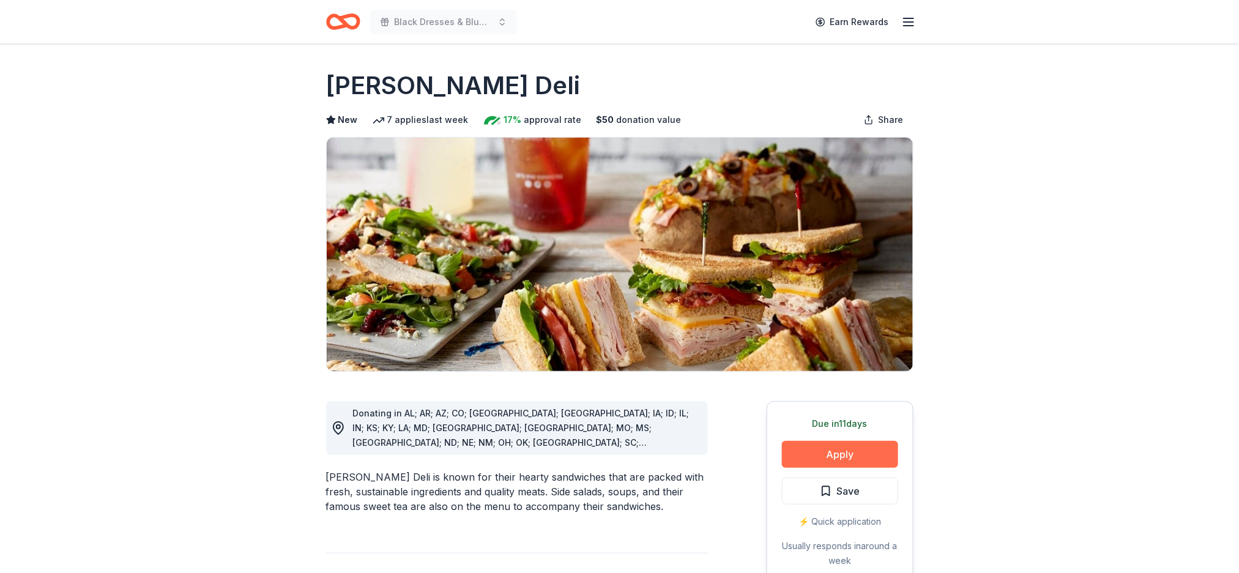
click at [820, 461] on button "Apply" at bounding box center [840, 454] width 116 height 27
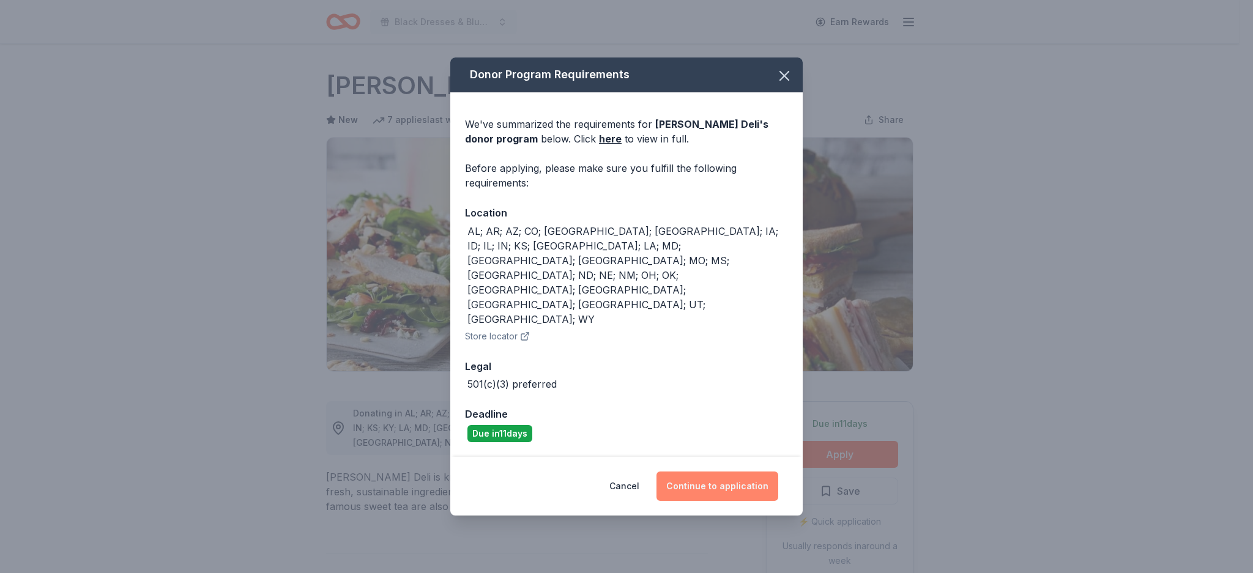
click at [741, 472] on button "Continue to application" at bounding box center [717, 486] width 122 height 29
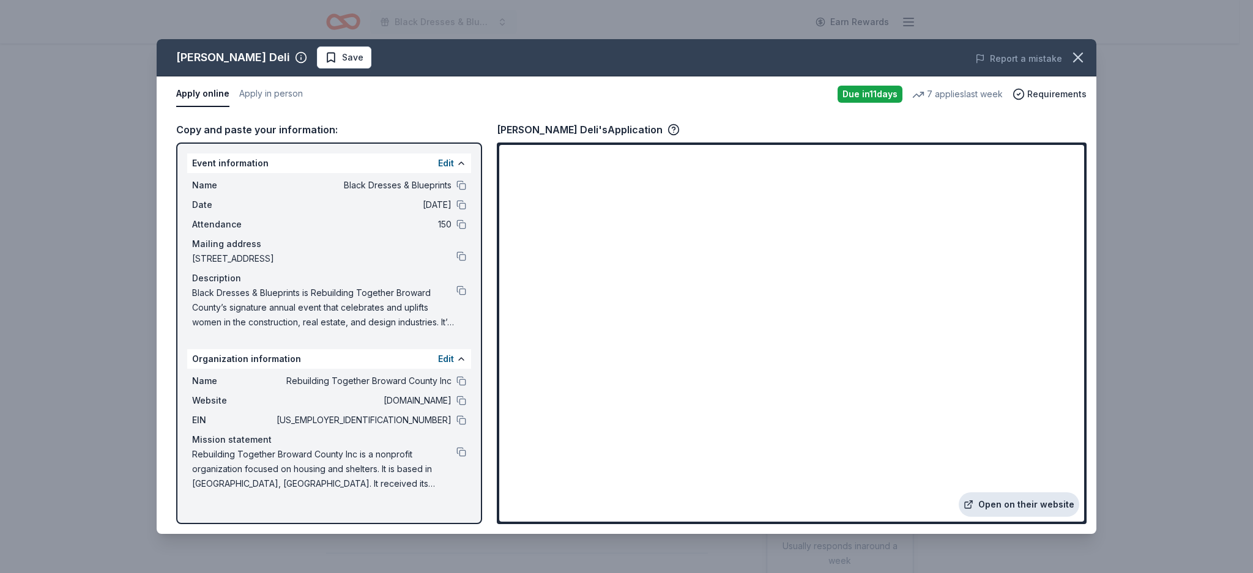
click at [1035, 504] on link "Open on their website" at bounding box center [1018, 504] width 120 height 24
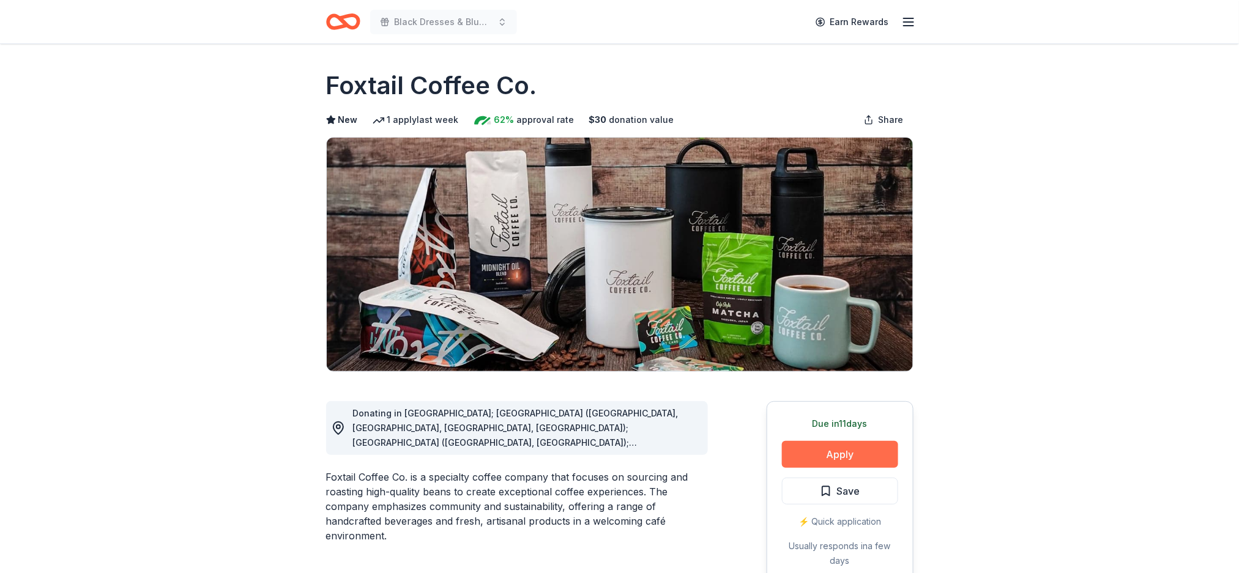
click at [853, 447] on button "Apply" at bounding box center [840, 454] width 116 height 27
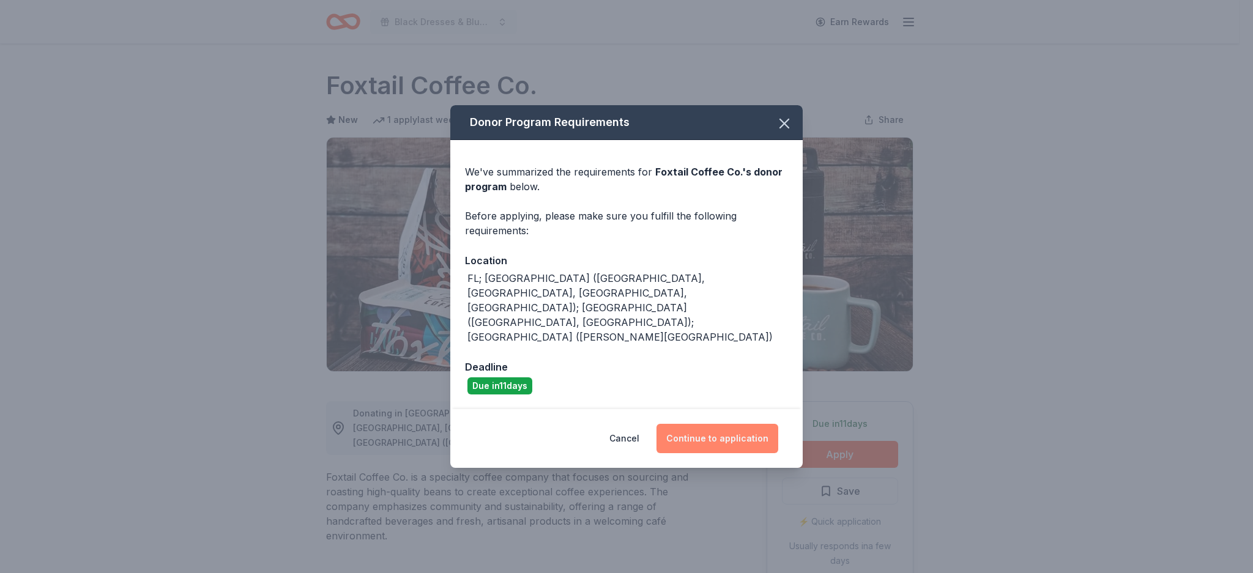
click at [715, 424] on button "Continue to application" at bounding box center [717, 438] width 122 height 29
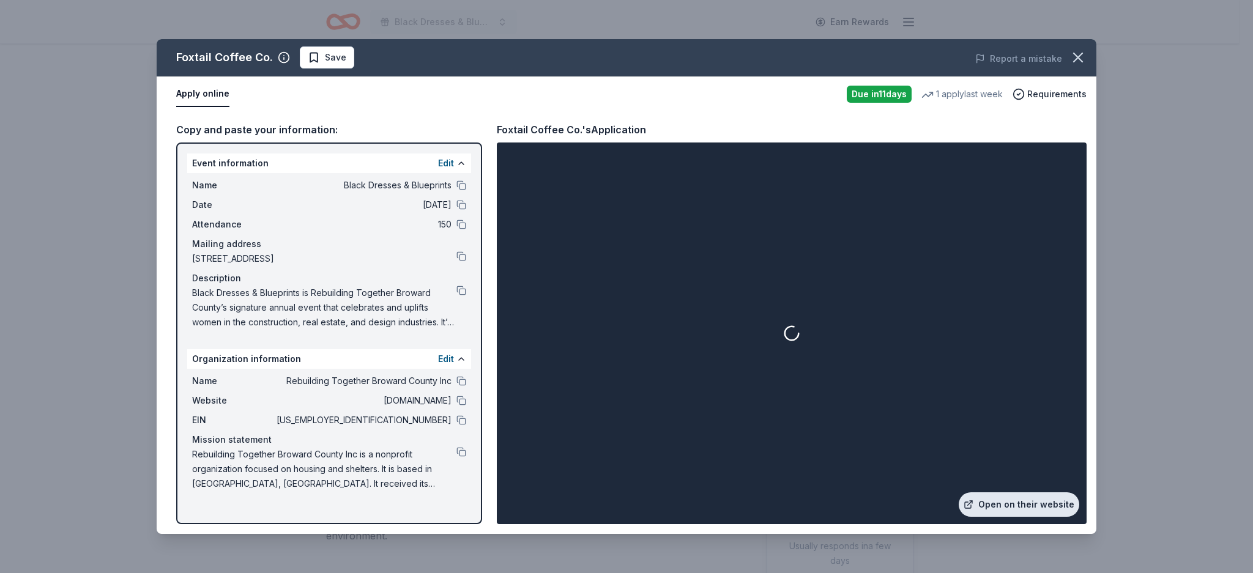
click at [982, 498] on link "Open on their website" at bounding box center [1018, 504] width 120 height 24
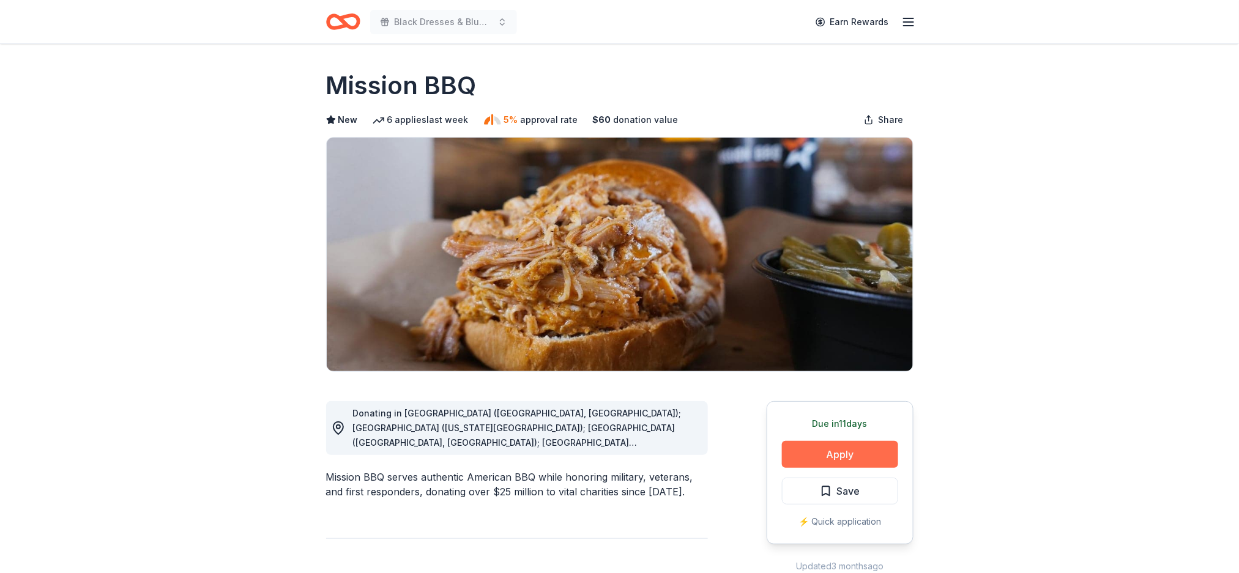
click at [853, 458] on button "Apply" at bounding box center [840, 454] width 116 height 27
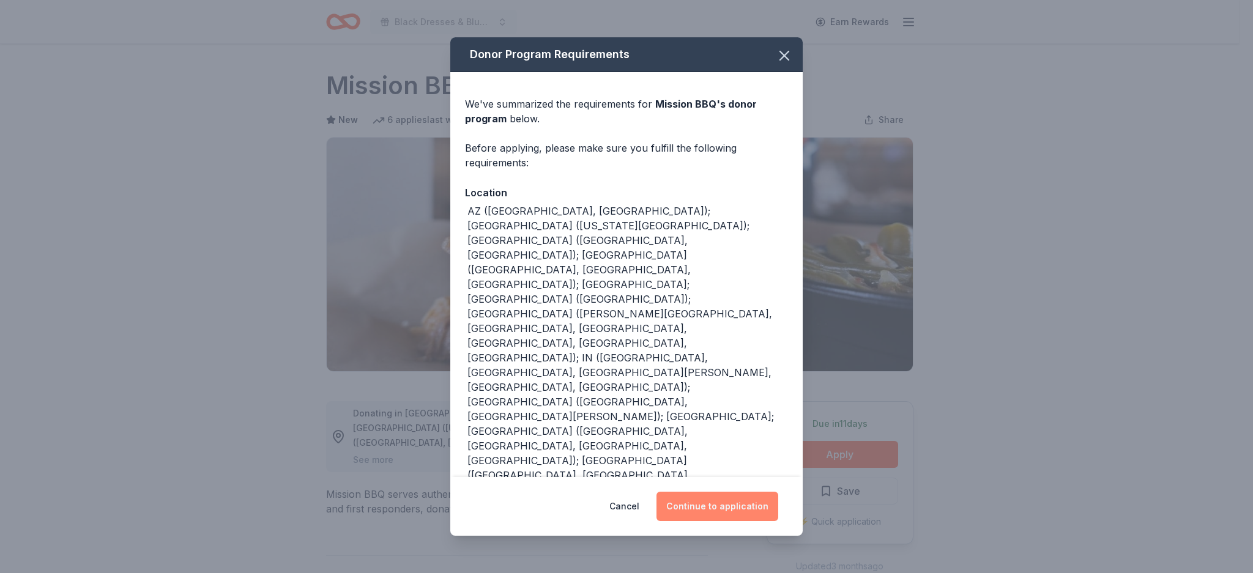
click at [721, 505] on button "Continue to application" at bounding box center [717, 506] width 122 height 29
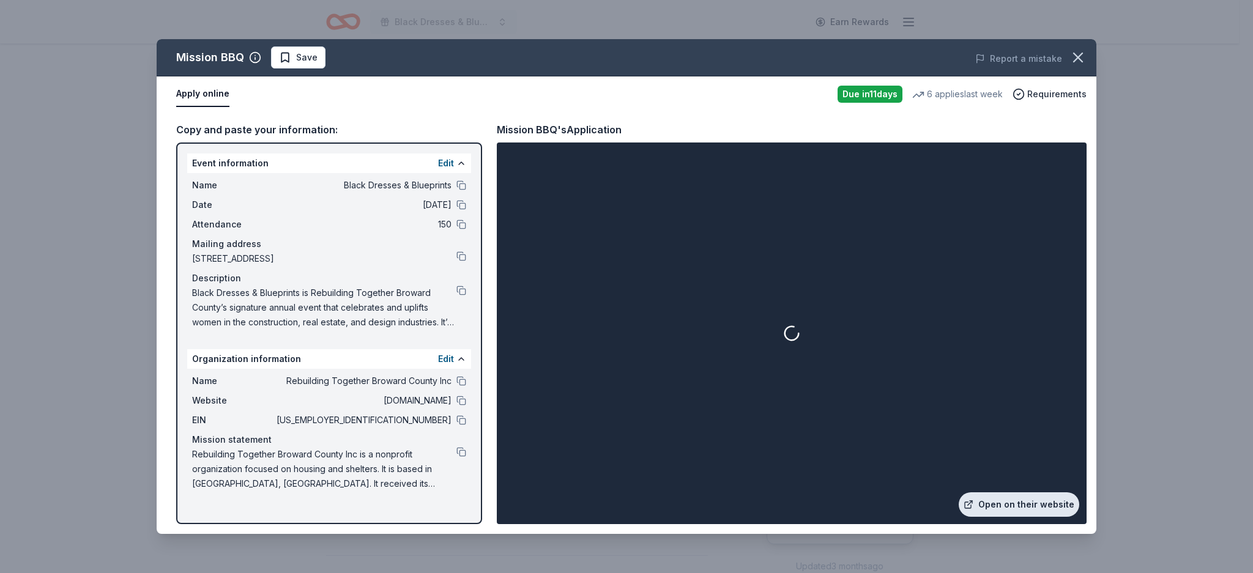
click at [1004, 509] on link "Open on their website" at bounding box center [1018, 504] width 120 height 24
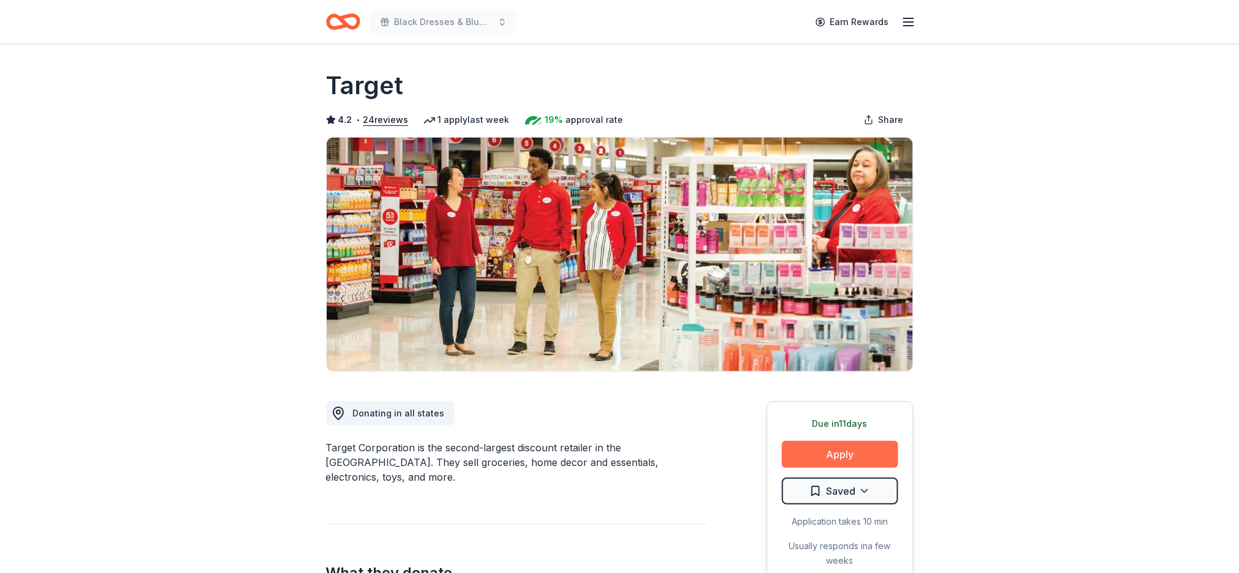
click at [865, 462] on button "Apply" at bounding box center [840, 454] width 116 height 27
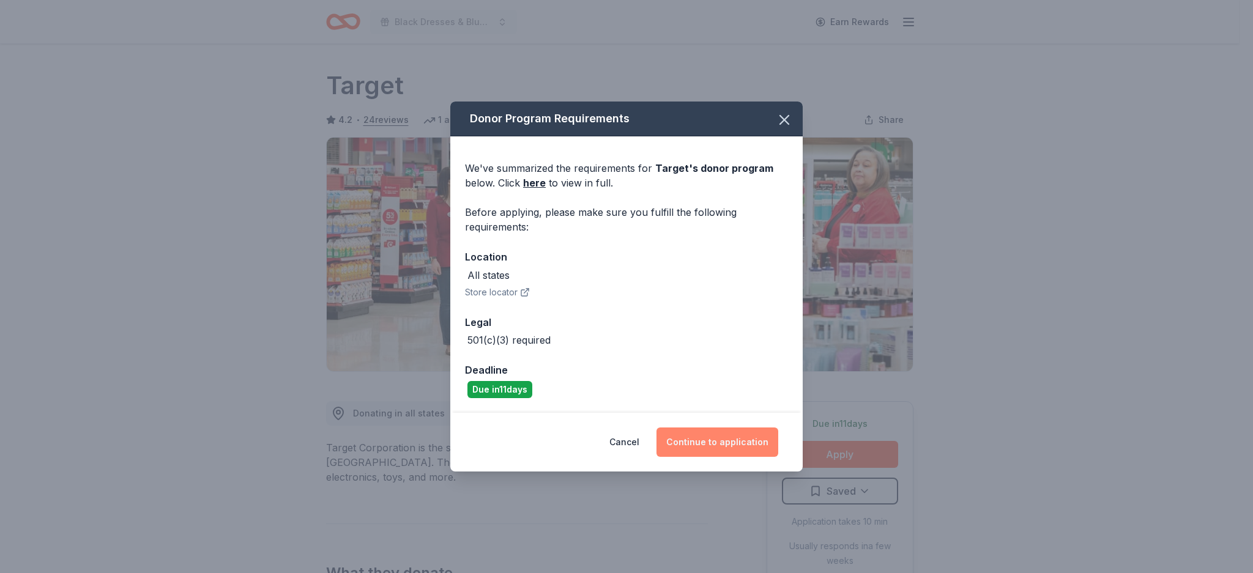
click at [750, 440] on button "Continue to application" at bounding box center [717, 442] width 122 height 29
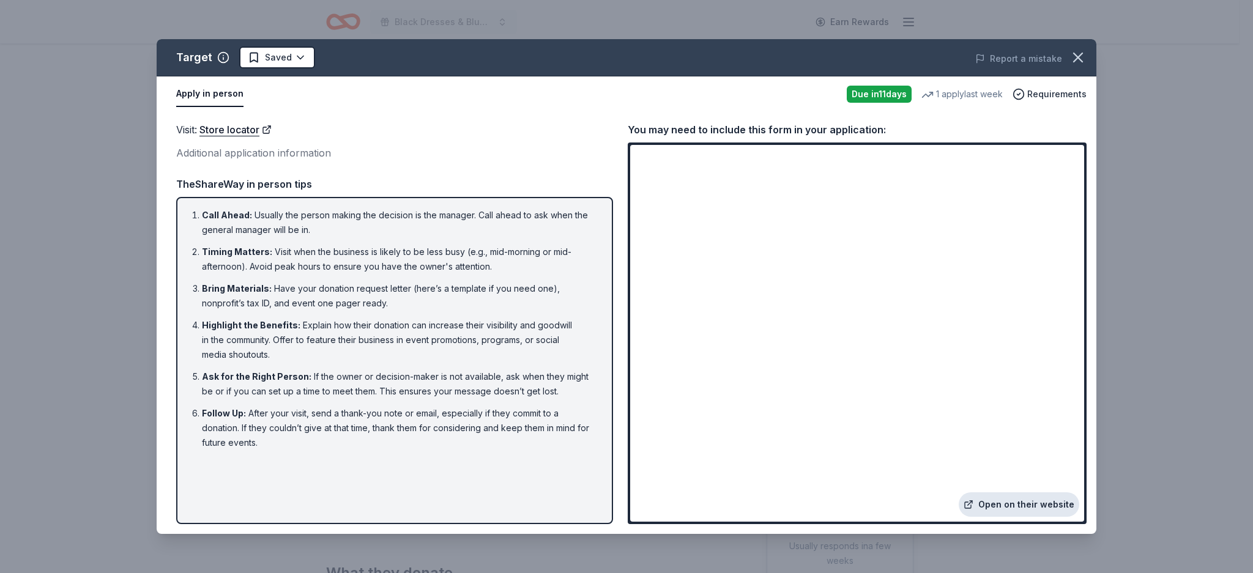
click at [1001, 500] on link "Open on their website" at bounding box center [1018, 504] width 120 height 24
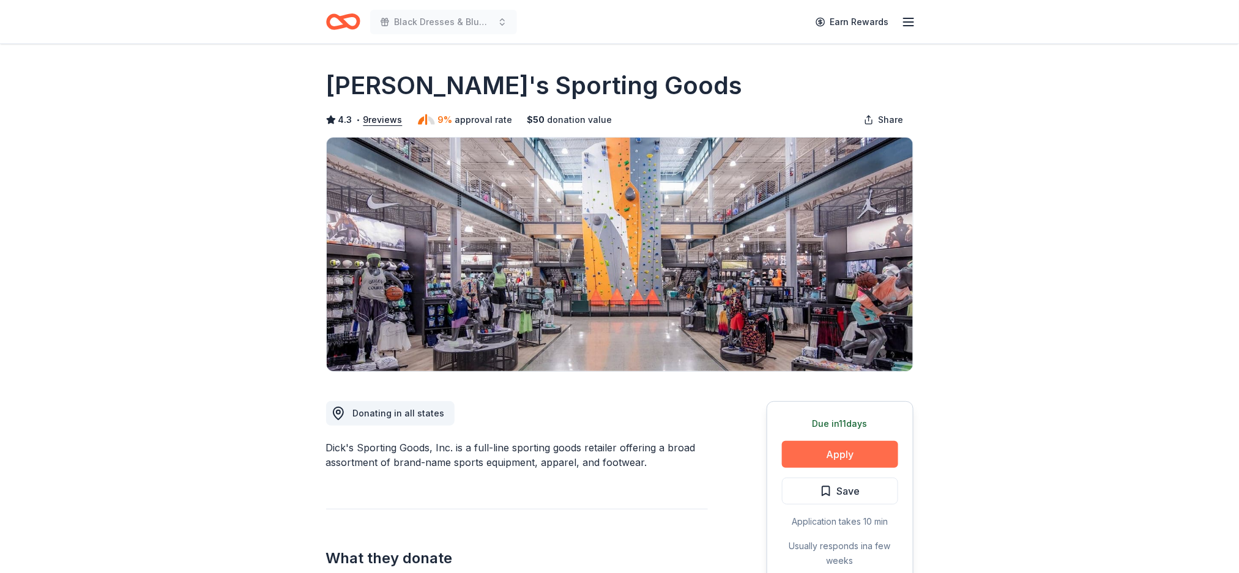
click at [865, 450] on button "Apply" at bounding box center [840, 454] width 116 height 27
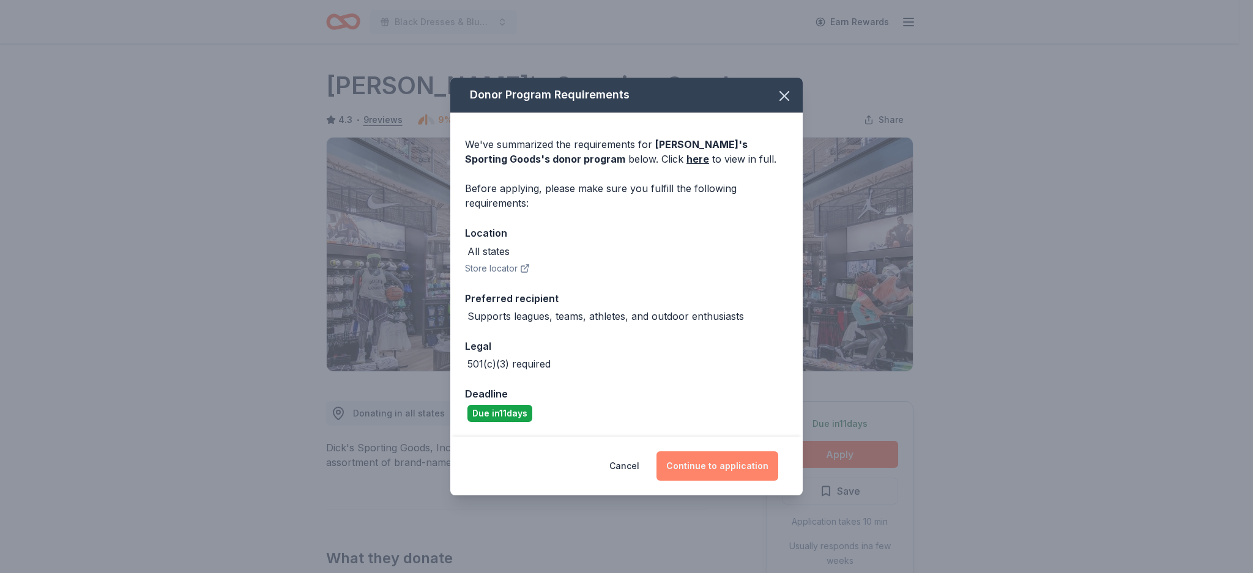
click at [747, 473] on button "Continue to application" at bounding box center [717, 465] width 122 height 29
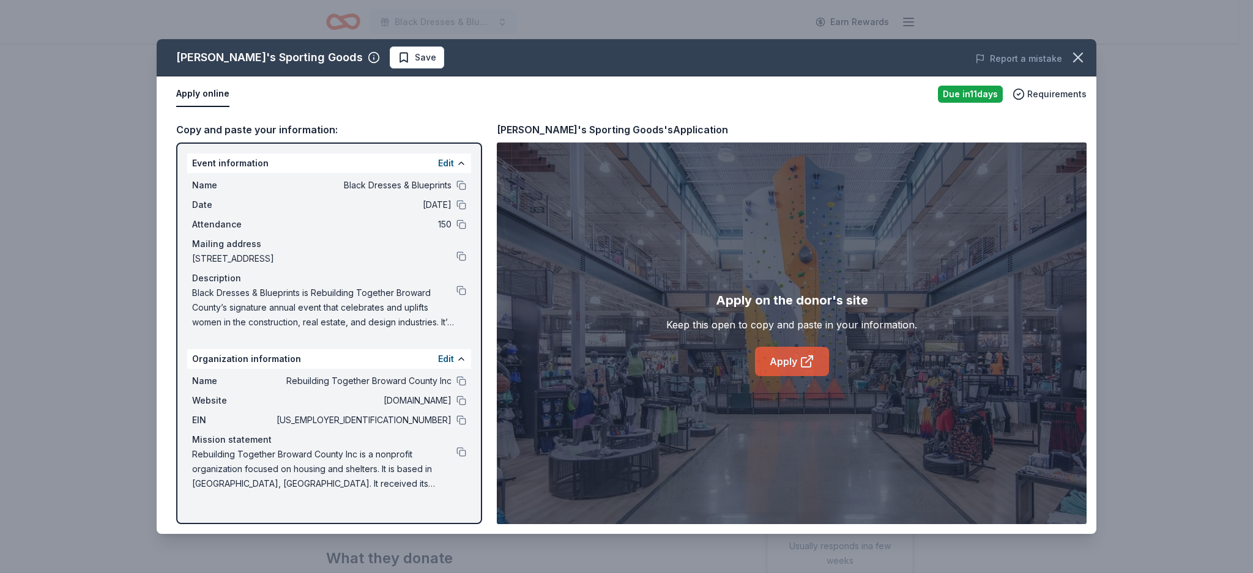
click at [790, 370] on link "Apply" at bounding box center [792, 361] width 74 height 29
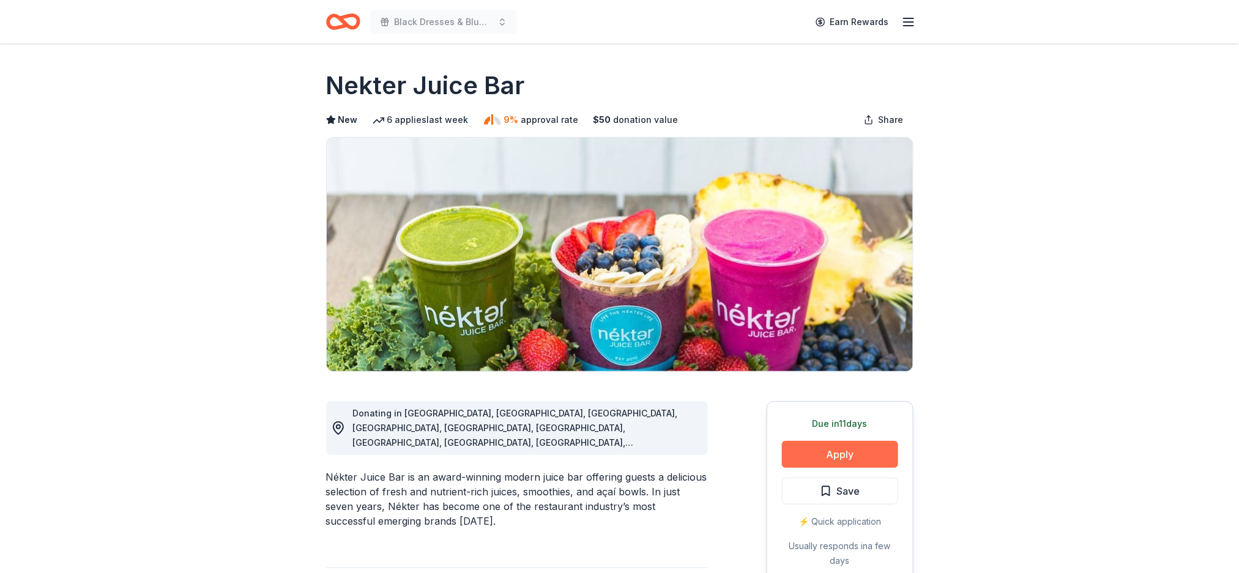
click at [858, 455] on button "Apply" at bounding box center [840, 454] width 116 height 27
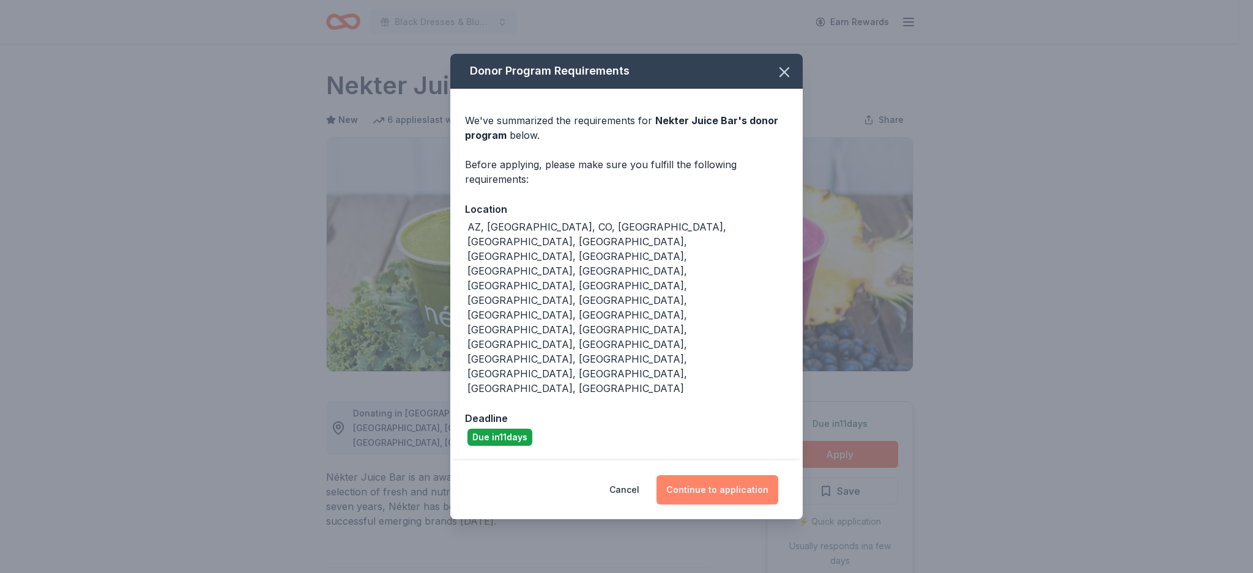
click at [705, 475] on button "Continue to application" at bounding box center [717, 489] width 122 height 29
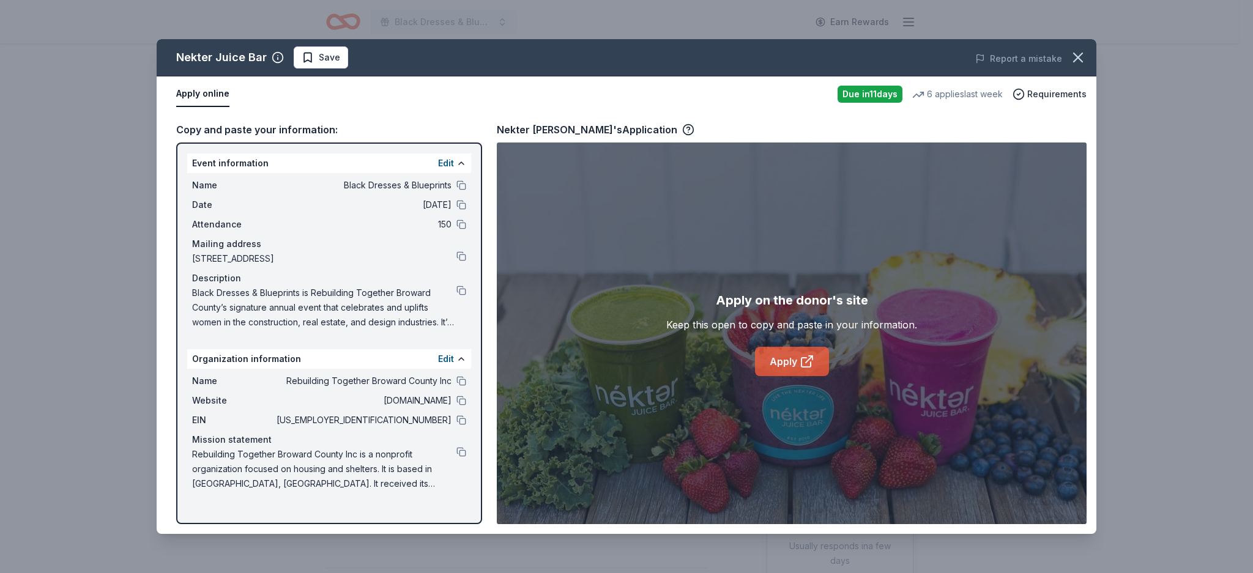
click at [793, 348] on link "Apply" at bounding box center [792, 361] width 74 height 29
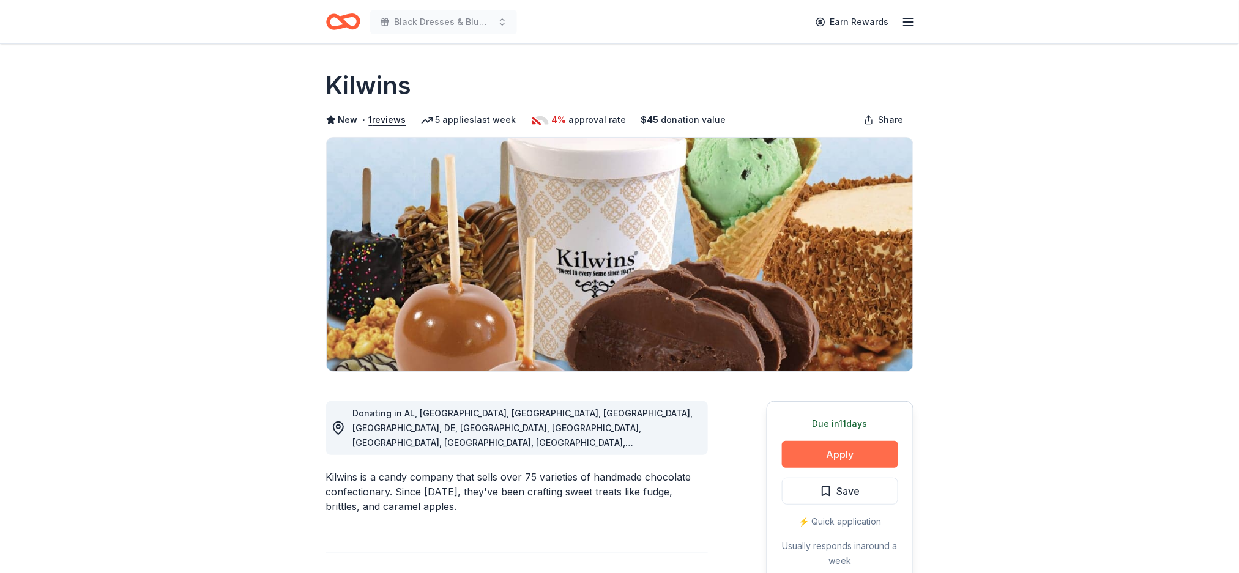
click at [851, 453] on button "Apply" at bounding box center [840, 454] width 116 height 27
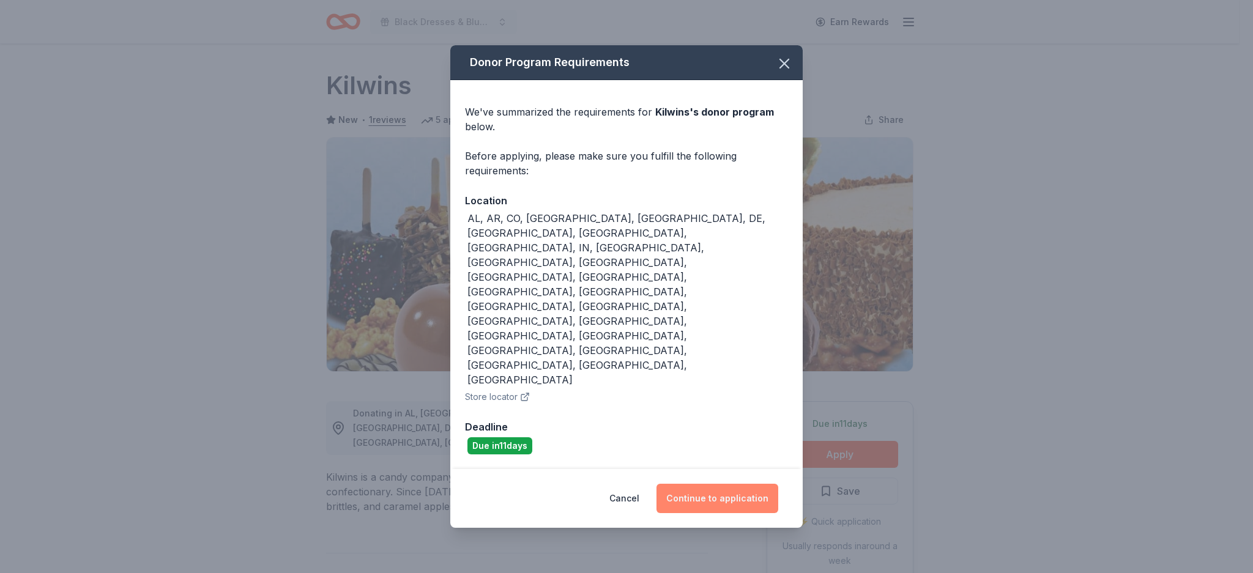
click at [745, 484] on button "Continue to application" at bounding box center [717, 498] width 122 height 29
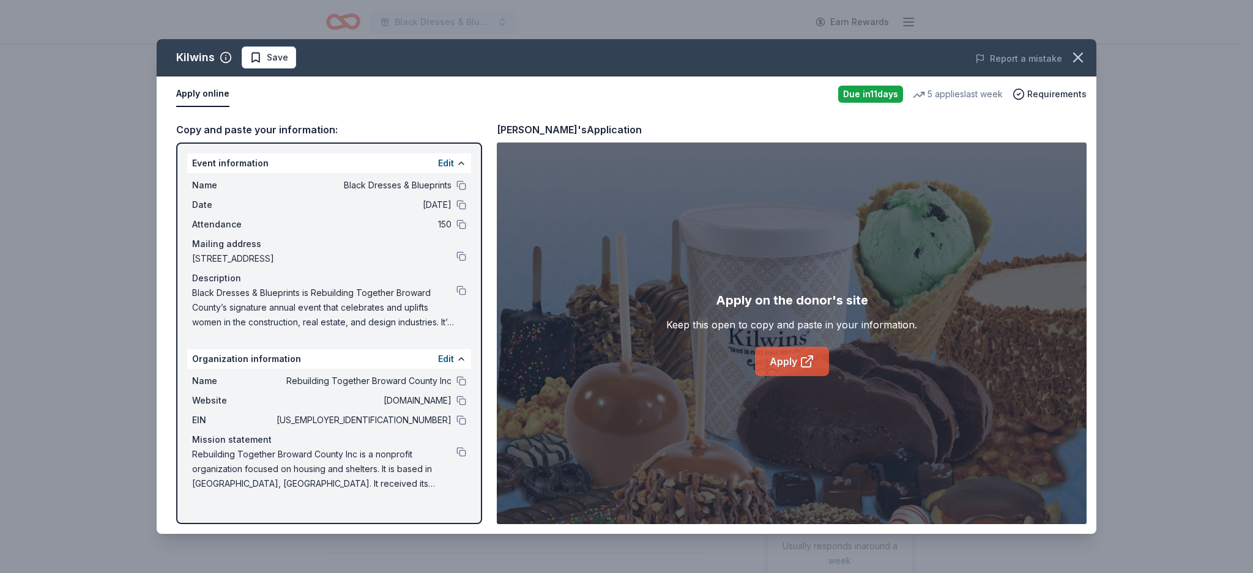
click at [809, 357] on icon at bounding box center [806, 361] width 15 height 15
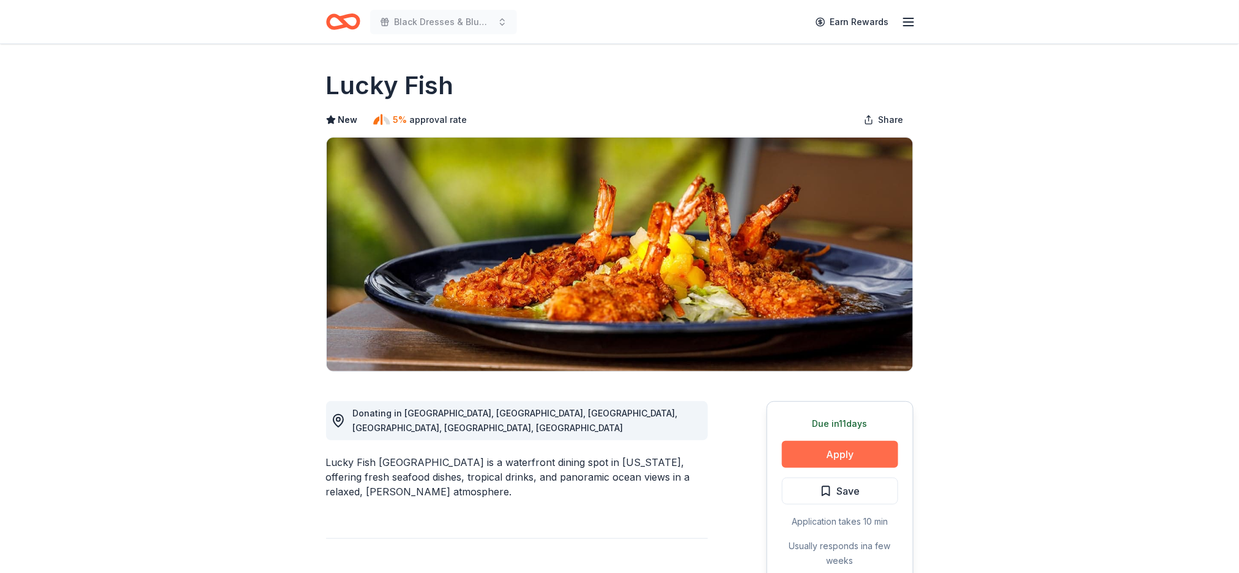
click at [866, 453] on button "Apply" at bounding box center [840, 454] width 116 height 27
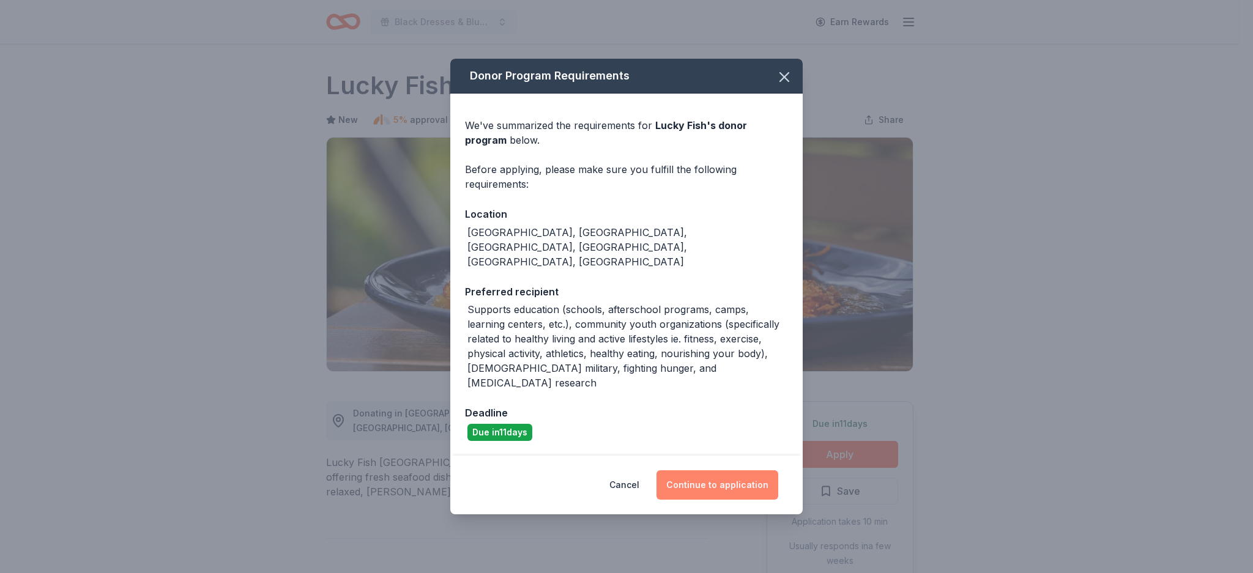
click at [717, 470] on button "Continue to application" at bounding box center [717, 484] width 122 height 29
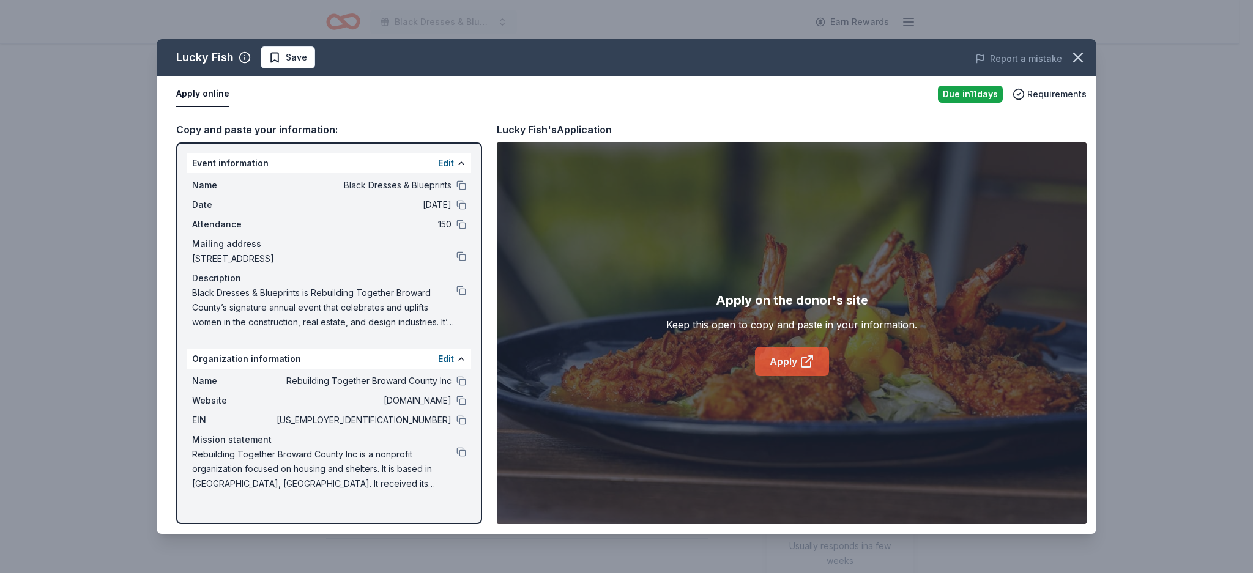
click at [765, 372] on link "Apply" at bounding box center [792, 361] width 74 height 29
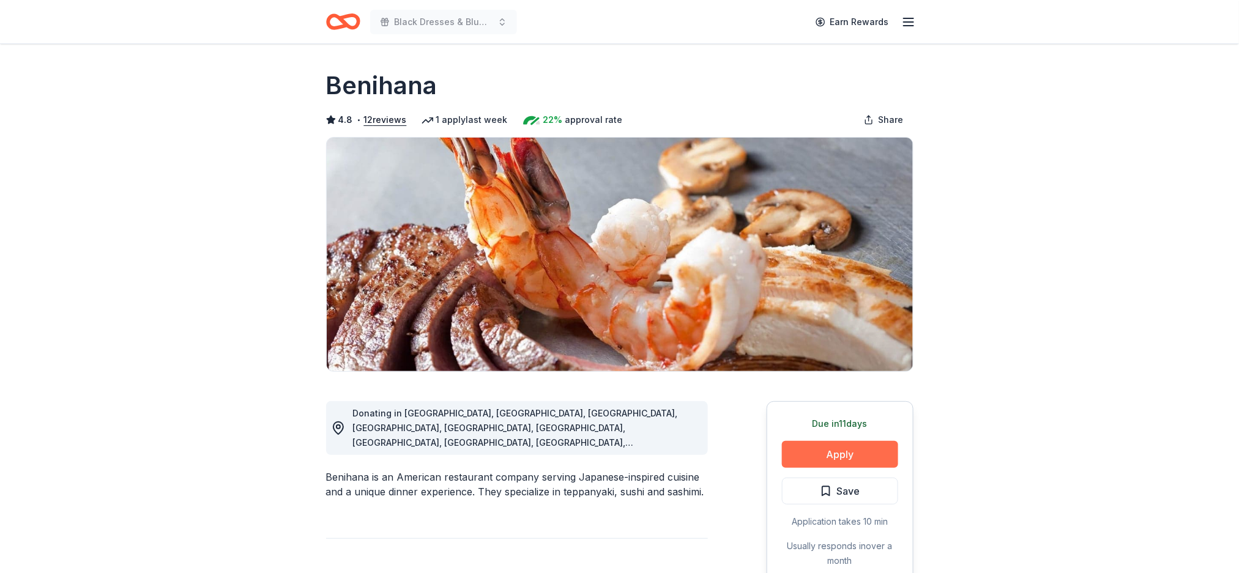
click at [827, 454] on button "Apply" at bounding box center [840, 454] width 116 height 27
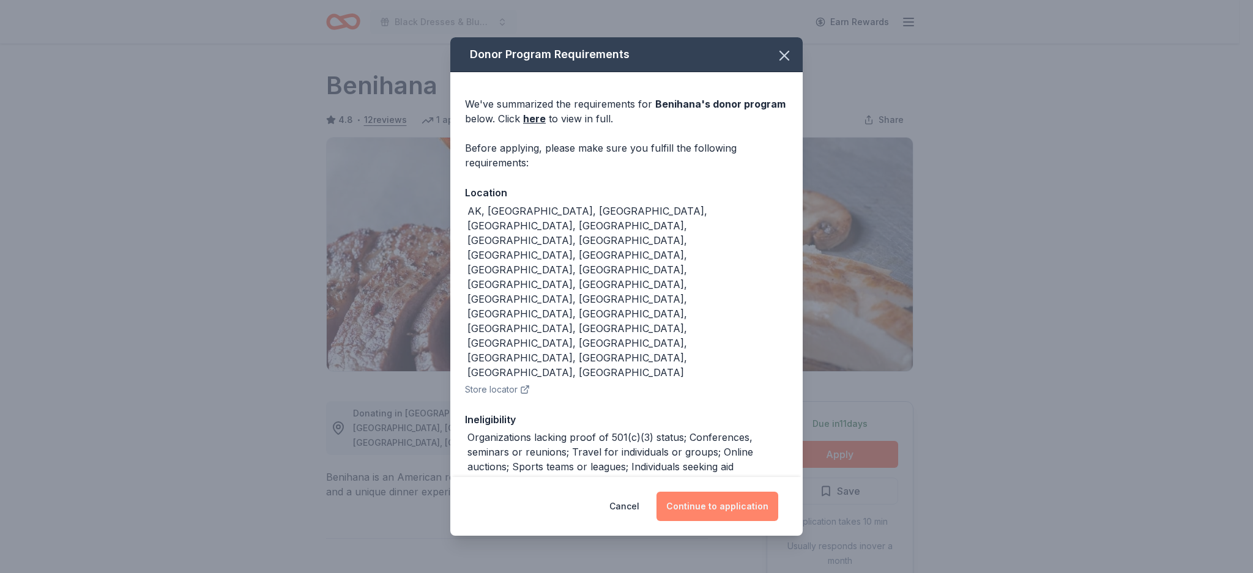
click at [692, 492] on button "Continue to application" at bounding box center [717, 506] width 122 height 29
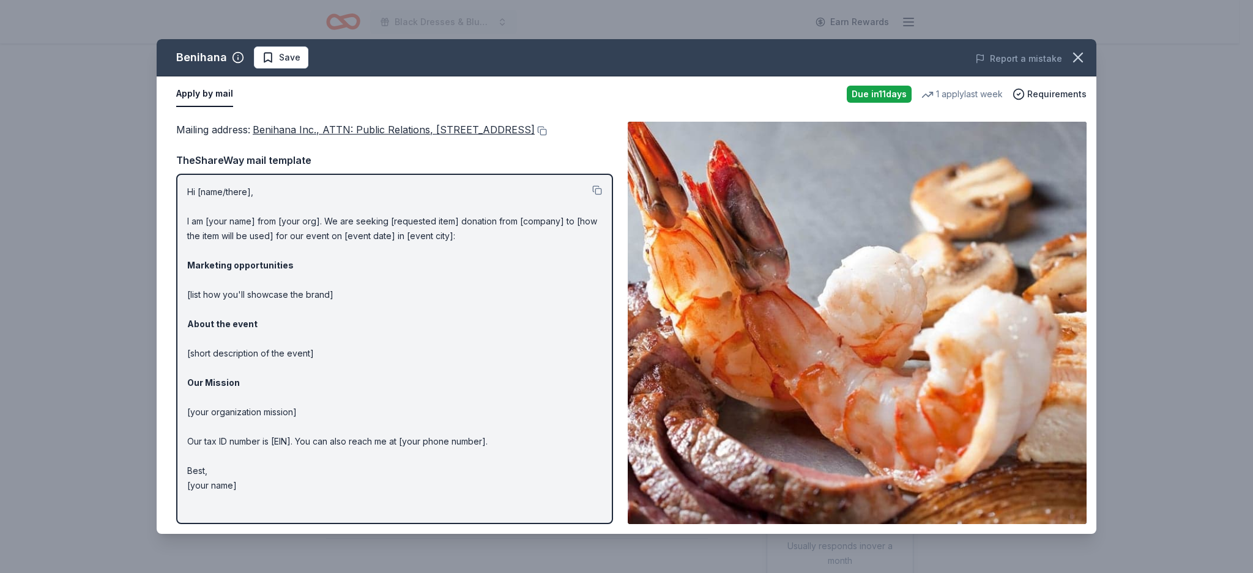
click at [289, 126] on span "Benihana Inc., ATTN: Public Relations, 21500 Biscayne Blvd., STE 900, Aventura,…" at bounding box center [394, 130] width 282 height 12
click at [267, 168] on div "TheShareWay mail template" at bounding box center [394, 160] width 437 height 16
click at [535, 136] on button at bounding box center [541, 131] width 12 height 10
click at [421, 377] on p "Hi [name/there], I am [your name] from [your org]. We are seeking [requested it…" at bounding box center [394, 339] width 415 height 308
click at [603, 201] on div "Hi [name/there], I am [your name] from [your org]. We are seeking [requested it…" at bounding box center [394, 349] width 437 height 350
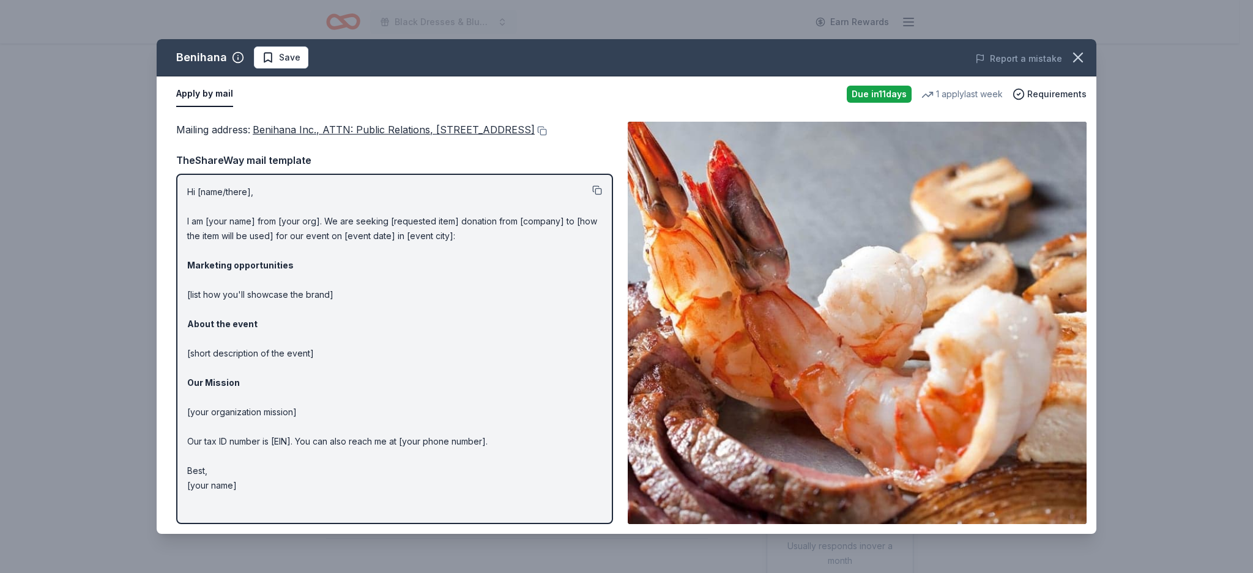
click at [598, 195] on button at bounding box center [597, 190] width 10 height 10
click at [1073, 62] on icon "button" at bounding box center [1077, 57] width 9 height 9
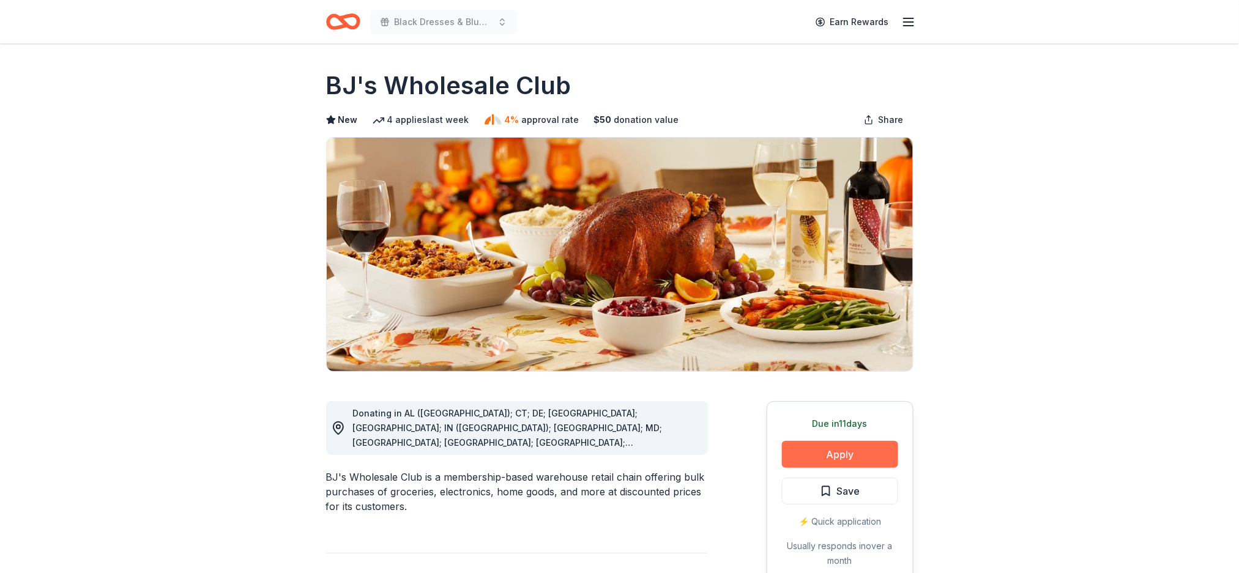
click at [824, 456] on button "Apply" at bounding box center [840, 454] width 116 height 27
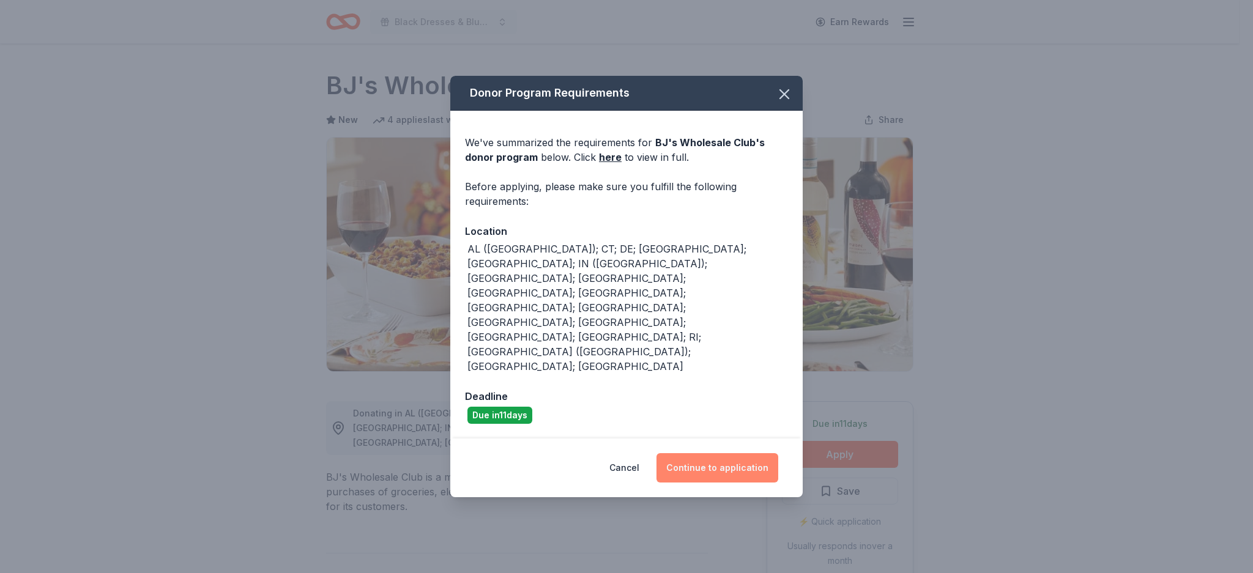
click at [729, 453] on button "Continue to application" at bounding box center [717, 467] width 122 height 29
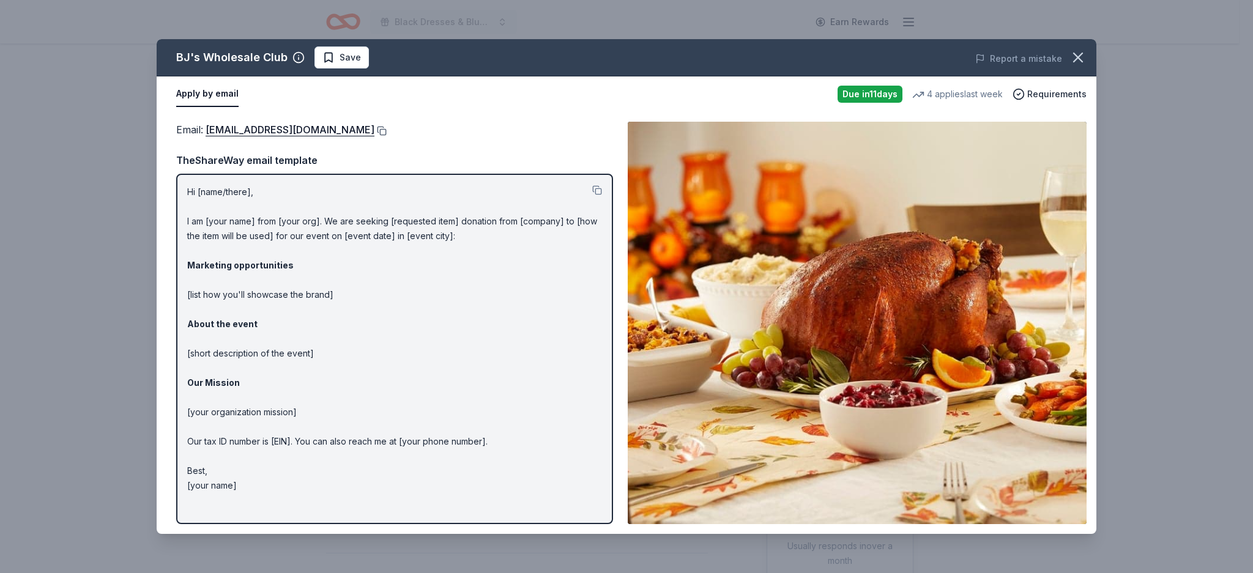
click at [374, 133] on button at bounding box center [380, 131] width 12 height 10
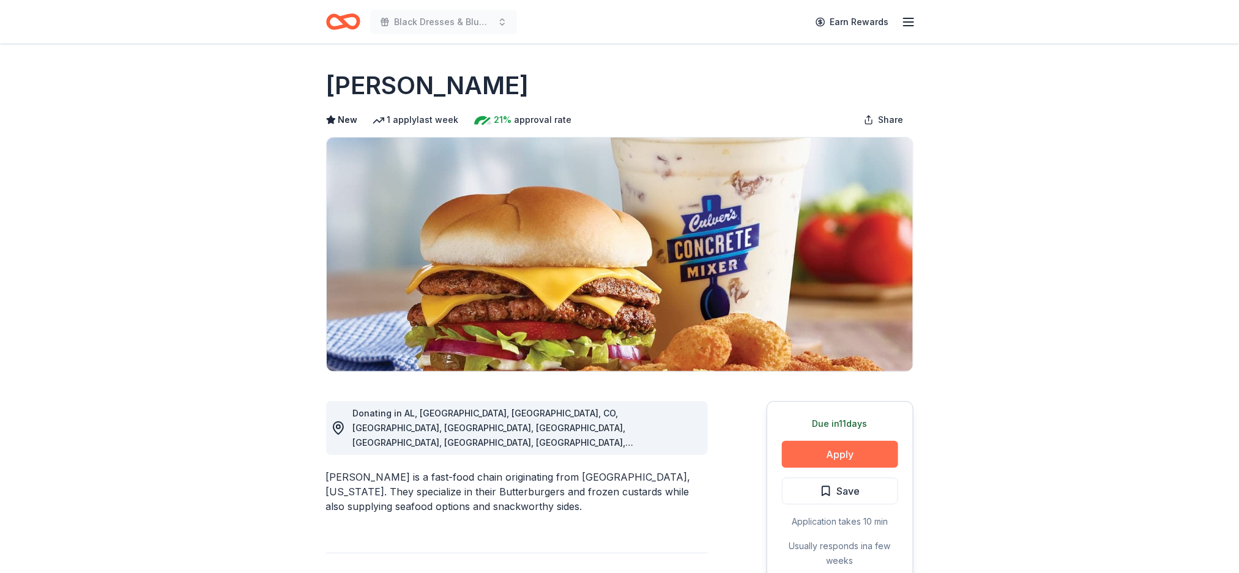
click at [810, 459] on button "Apply" at bounding box center [840, 454] width 116 height 27
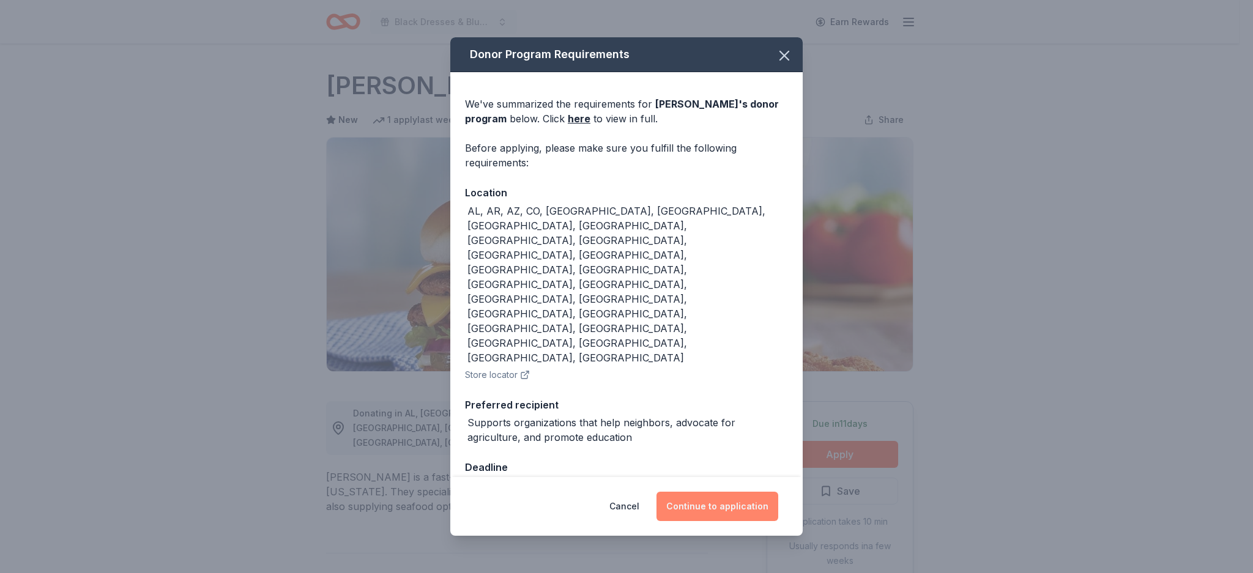
click at [726, 492] on button "Continue to application" at bounding box center [717, 506] width 122 height 29
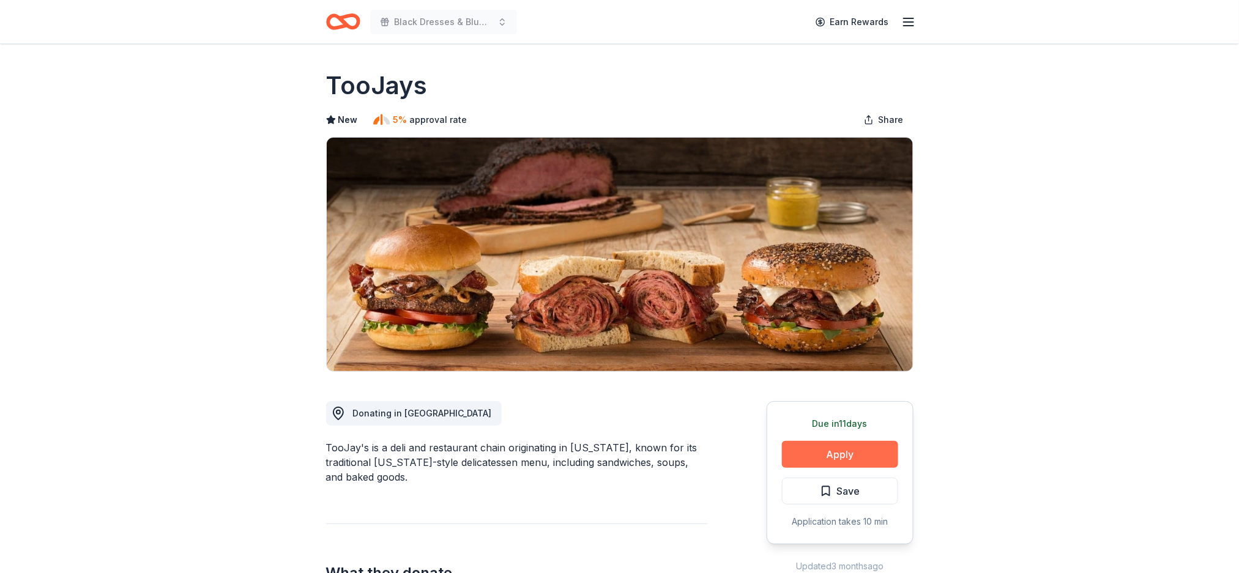
click at [838, 453] on button "Apply" at bounding box center [840, 454] width 116 height 27
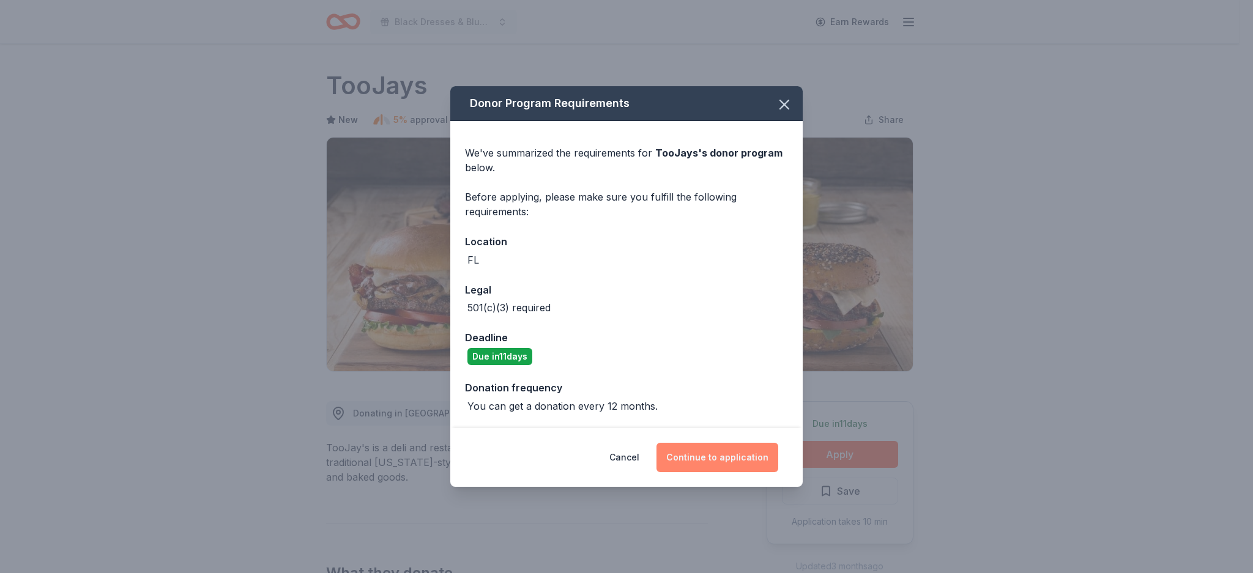
click at [731, 457] on button "Continue to application" at bounding box center [717, 457] width 122 height 29
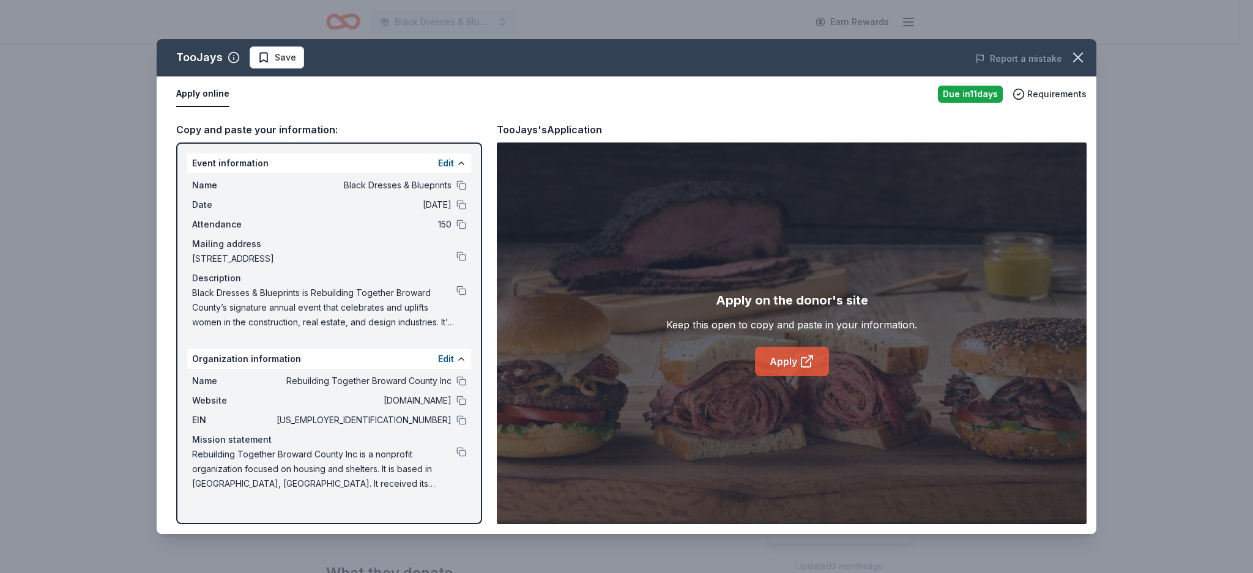
click at [791, 360] on link "Apply" at bounding box center [792, 361] width 74 height 29
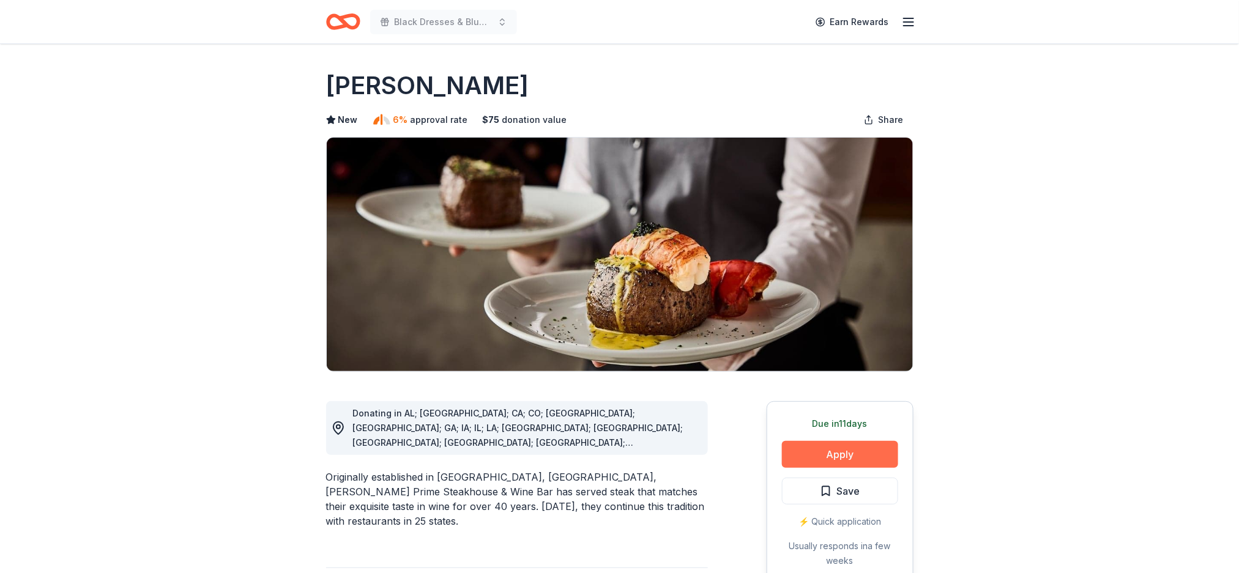
click at [810, 461] on button "Apply" at bounding box center [840, 454] width 116 height 27
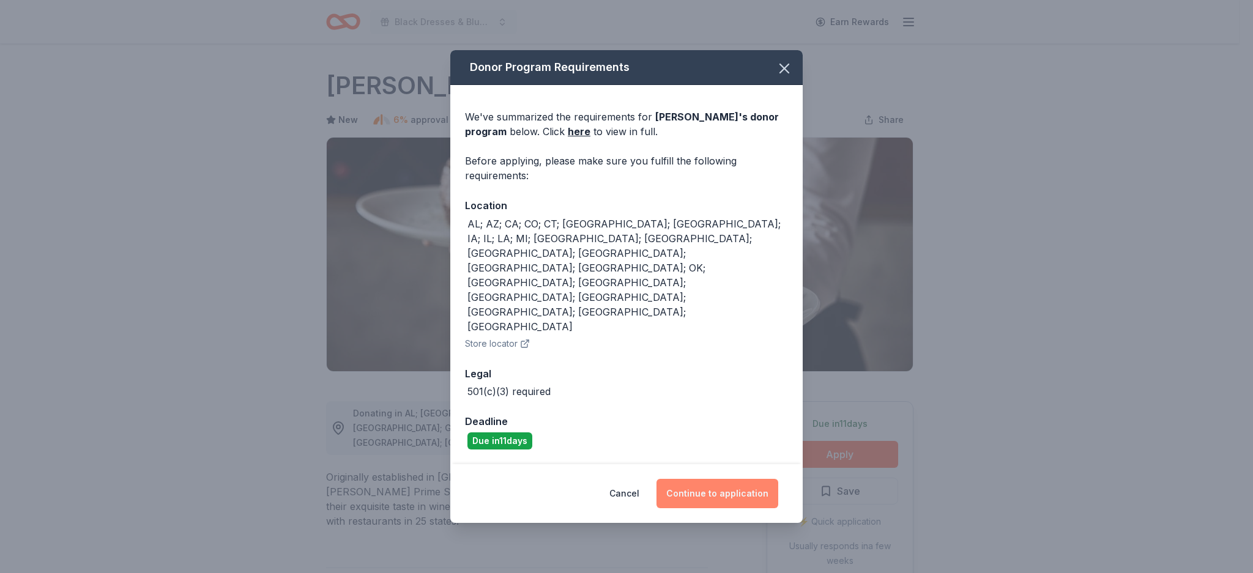
click at [729, 479] on button "Continue to application" at bounding box center [717, 493] width 122 height 29
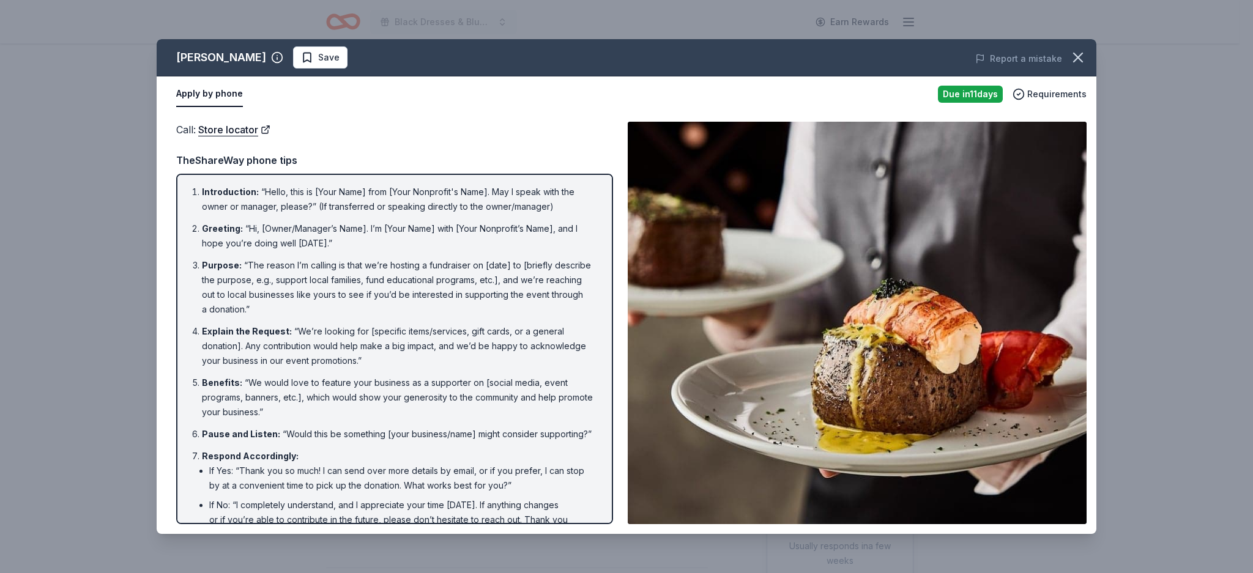
click at [617, 202] on div "Call : Store locator Call : Store locator TheShareWay phone tips Introduction :…" at bounding box center [626, 323] width 939 height 422
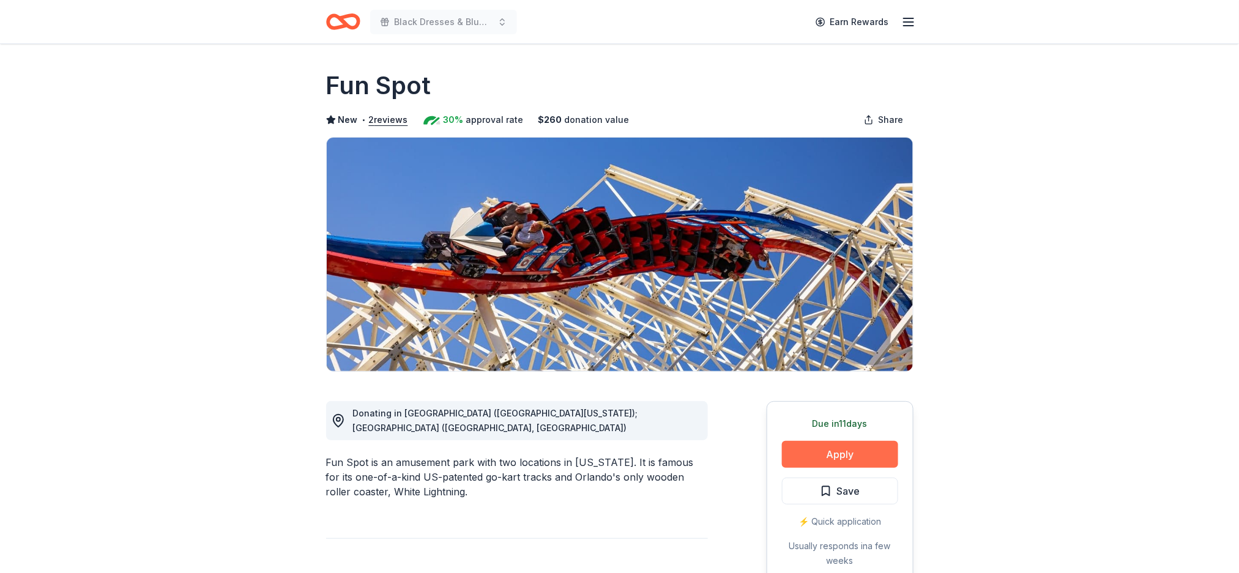
click at [852, 443] on button "Apply" at bounding box center [840, 454] width 116 height 27
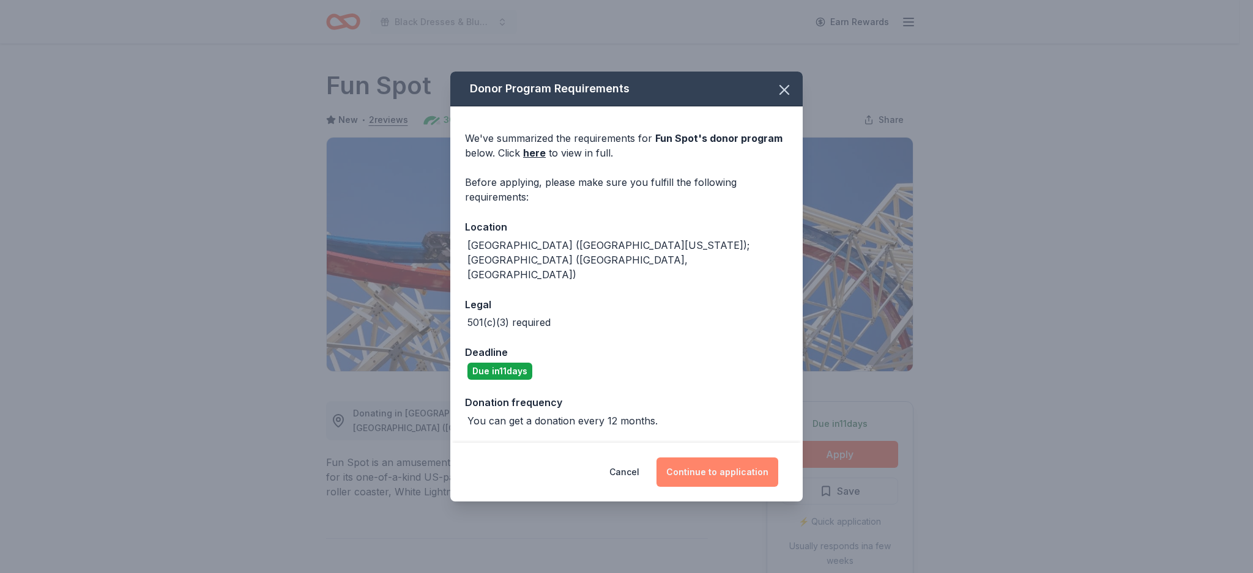
click at [749, 466] on button "Continue to application" at bounding box center [717, 471] width 122 height 29
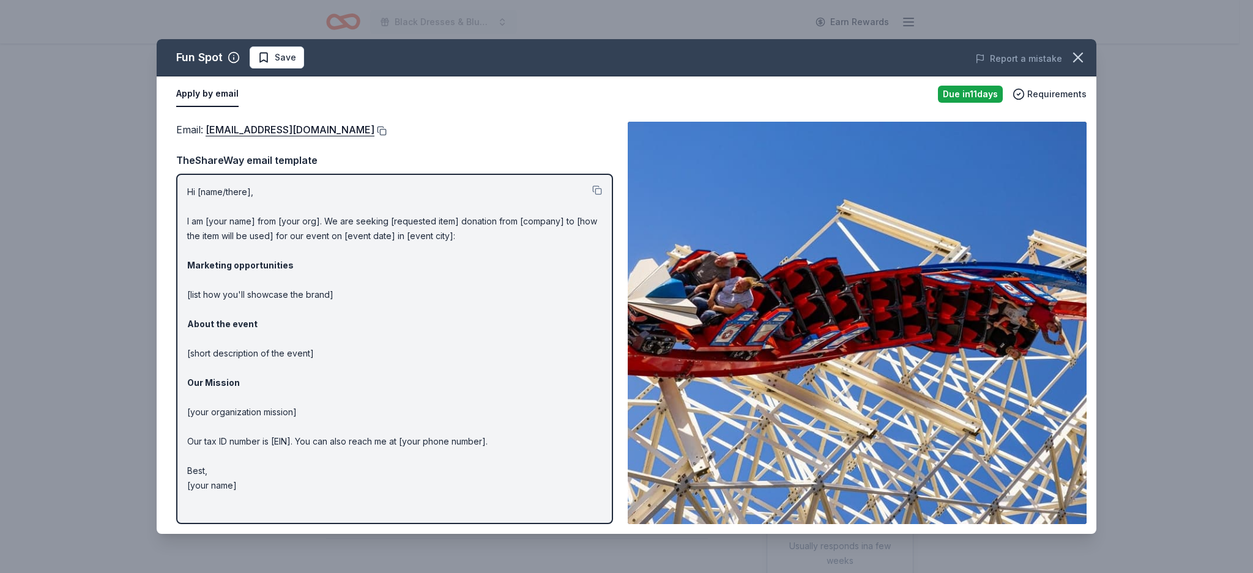
click at [374, 131] on button at bounding box center [380, 131] width 12 height 10
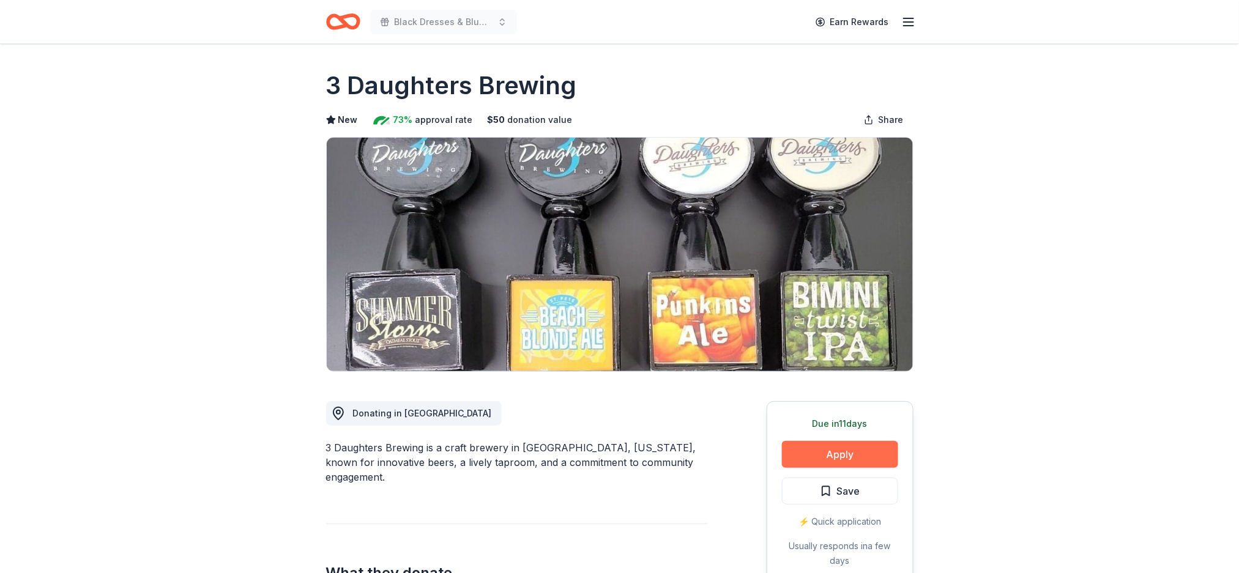
click at [846, 447] on button "Apply" at bounding box center [840, 454] width 116 height 27
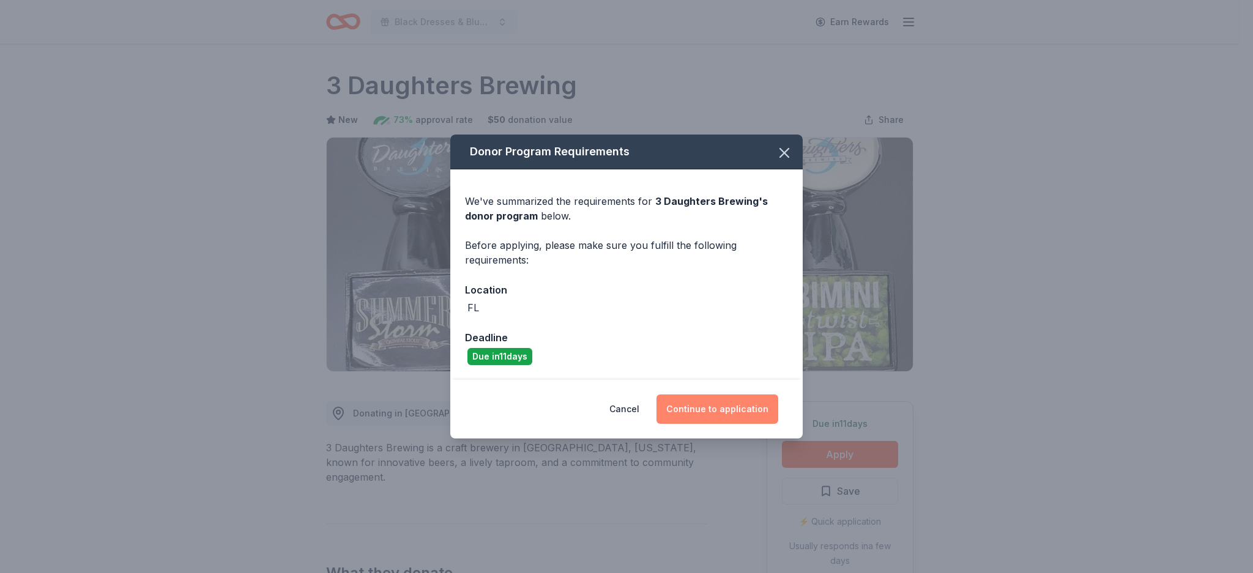
click at [754, 411] on button "Continue to application" at bounding box center [717, 408] width 122 height 29
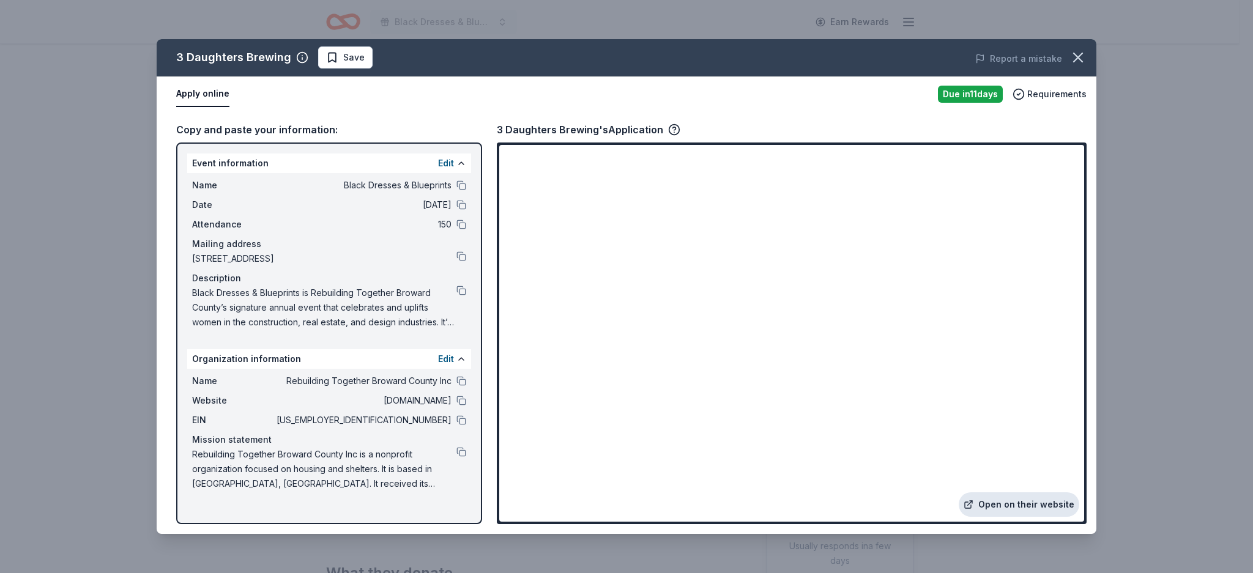
click at [1028, 505] on link "Open on their website" at bounding box center [1018, 504] width 120 height 24
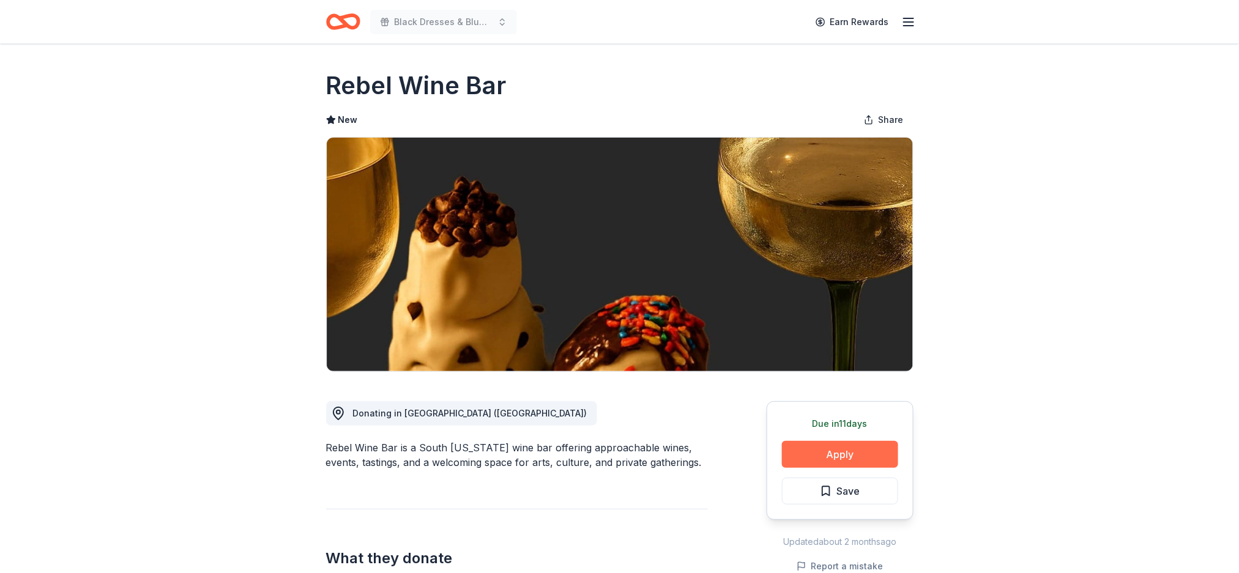
click at [844, 451] on button "Apply" at bounding box center [840, 454] width 116 height 27
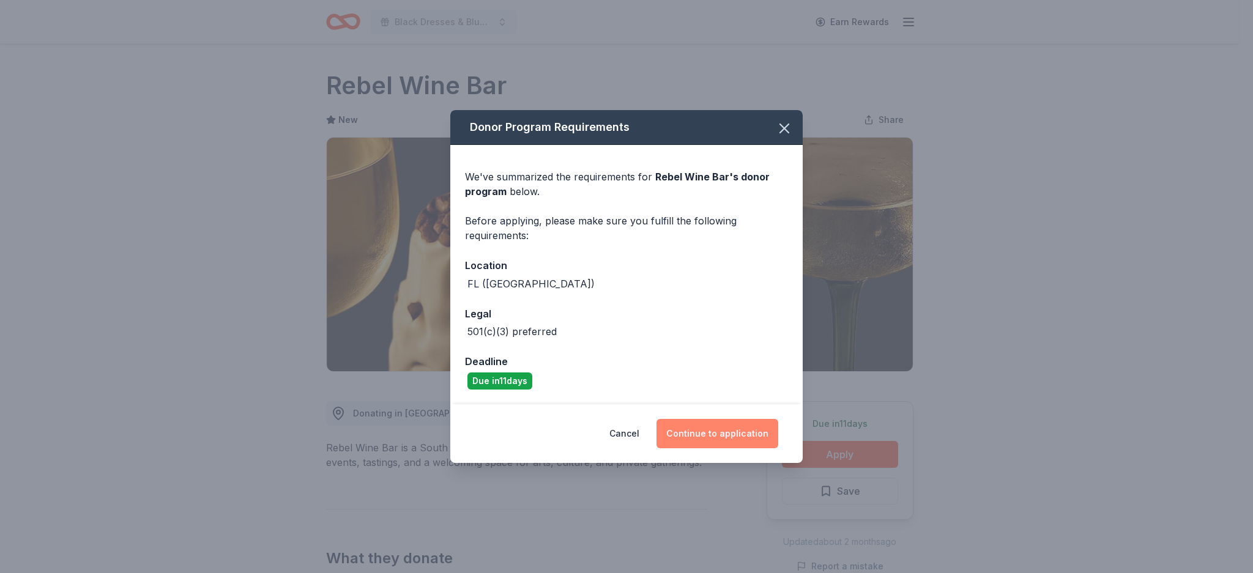
click at [680, 433] on button "Continue to application" at bounding box center [717, 433] width 122 height 29
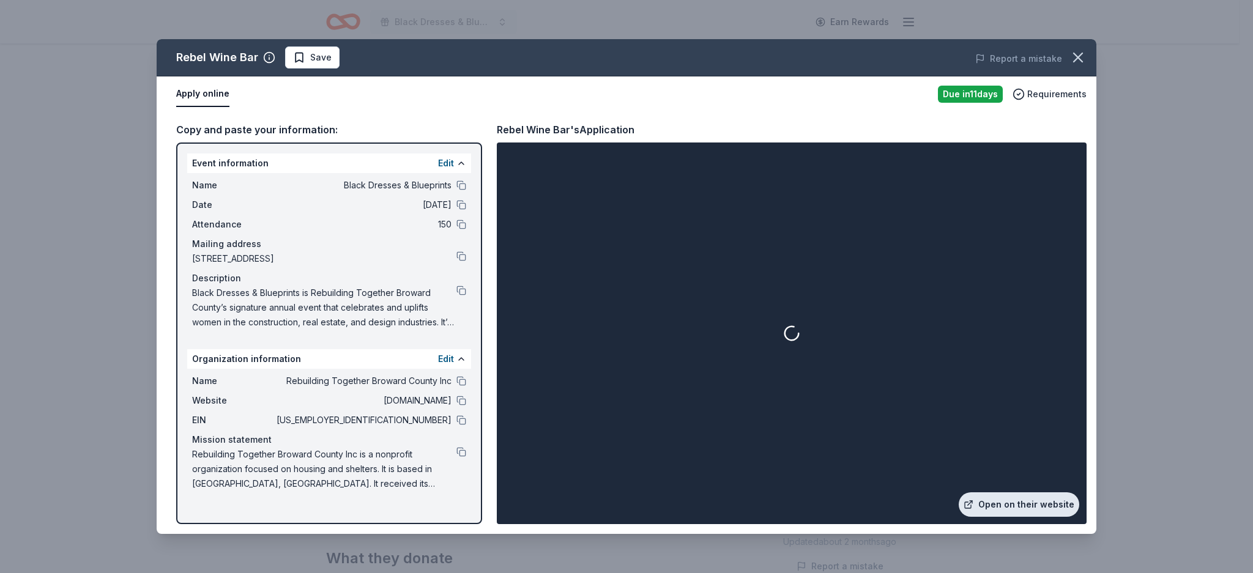
click at [1040, 506] on link "Open on their website" at bounding box center [1018, 504] width 120 height 24
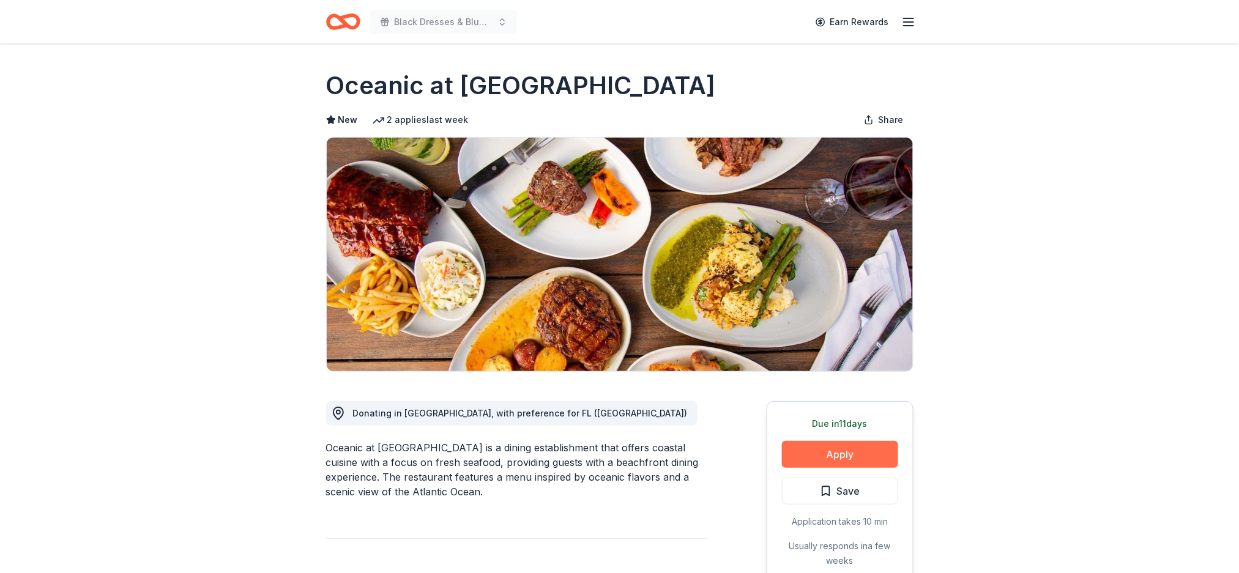
click at [855, 451] on button "Apply" at bounding box center [840, 454] width 116 height 27
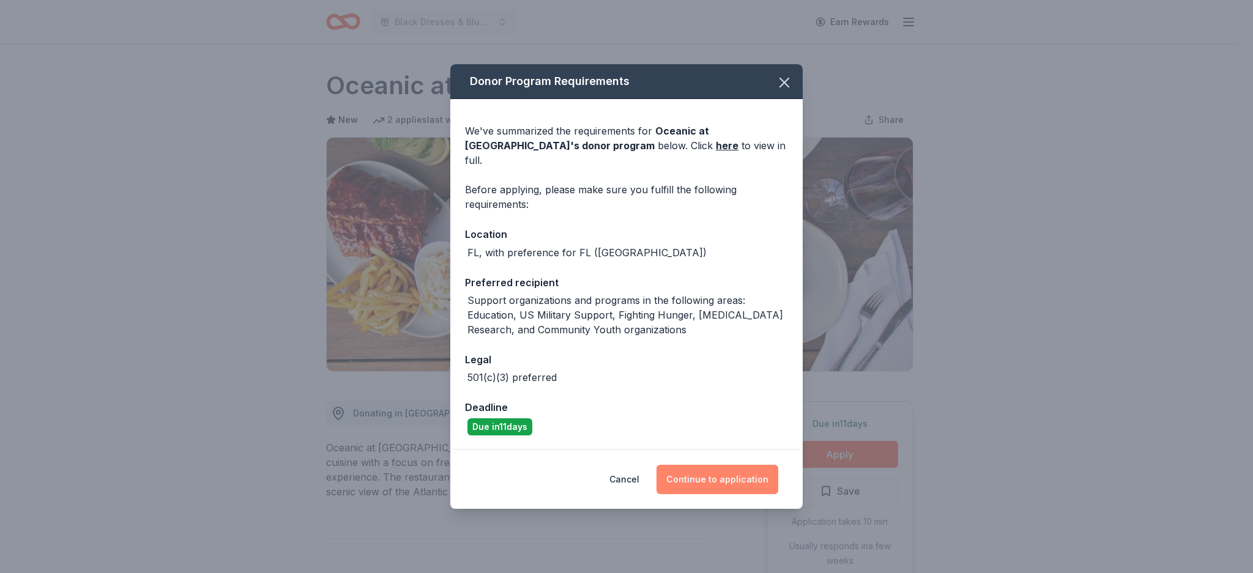
click at [741, 466] on button "Continue to application" at bounding box center [717, 479] width 122 height 29
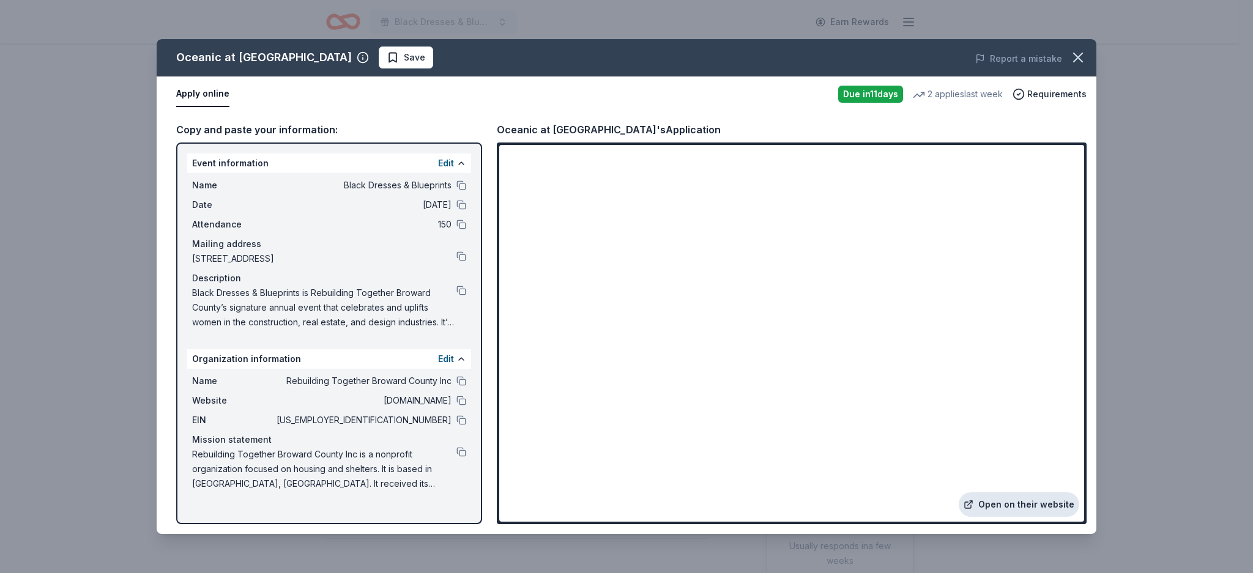
click at [1044, 495] on link "Open on their website" at bounding box center [1018, 504] width 120 height 24
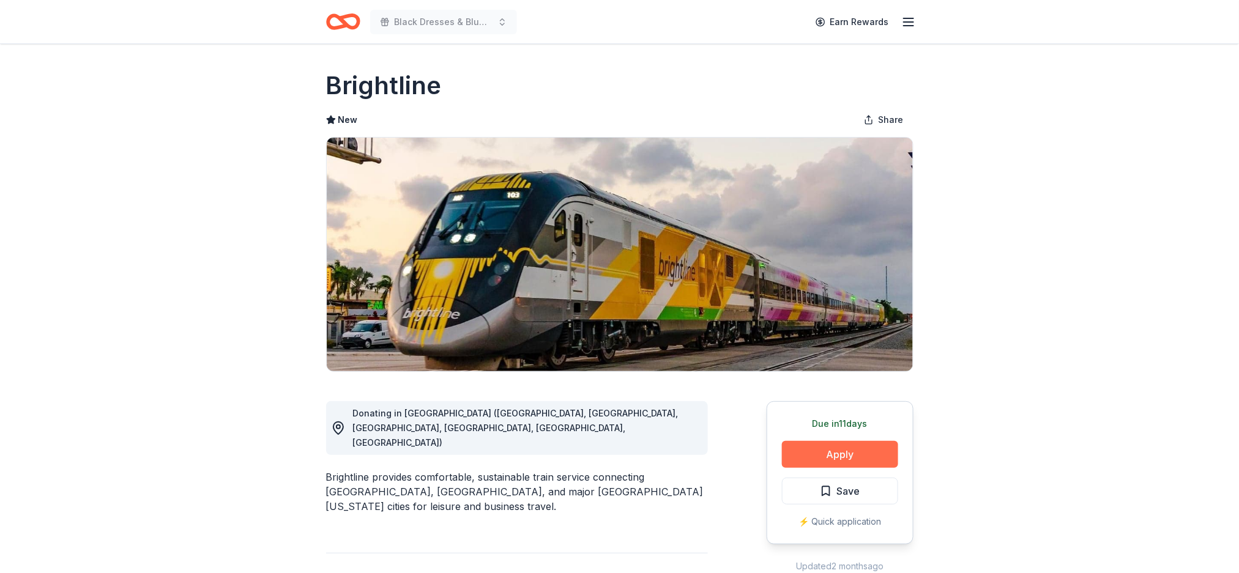
click at [846, 456] on button "Apply" at bounding box center [840, 454] width 116 height 27
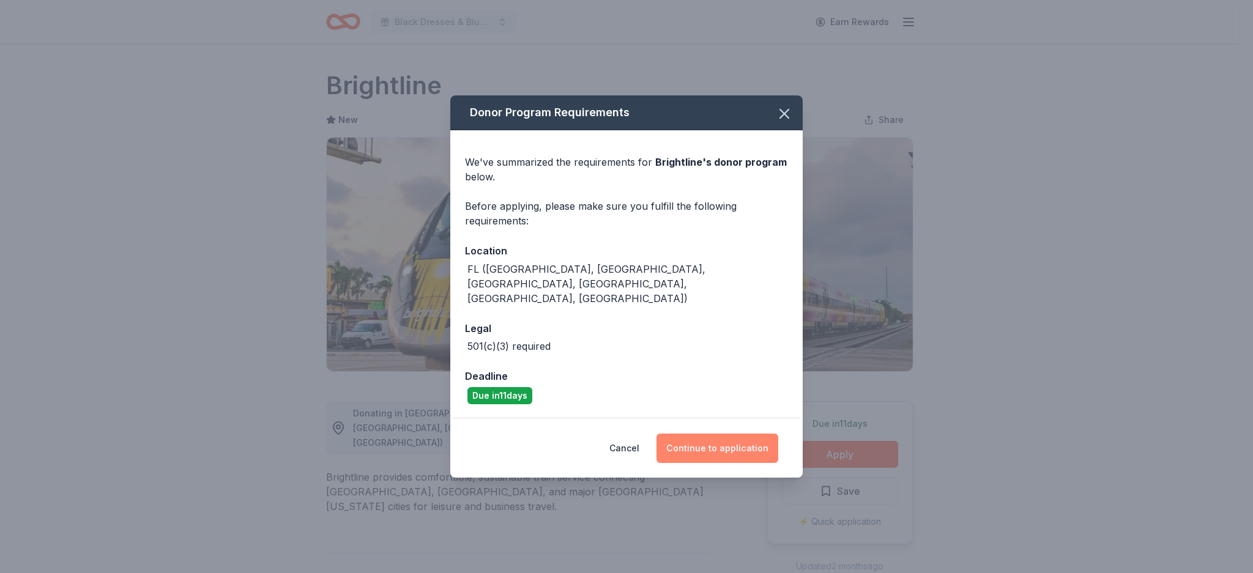
click at [756, 435] on button "Continue to application" at bounding box center [717, 448] width 122 height 29
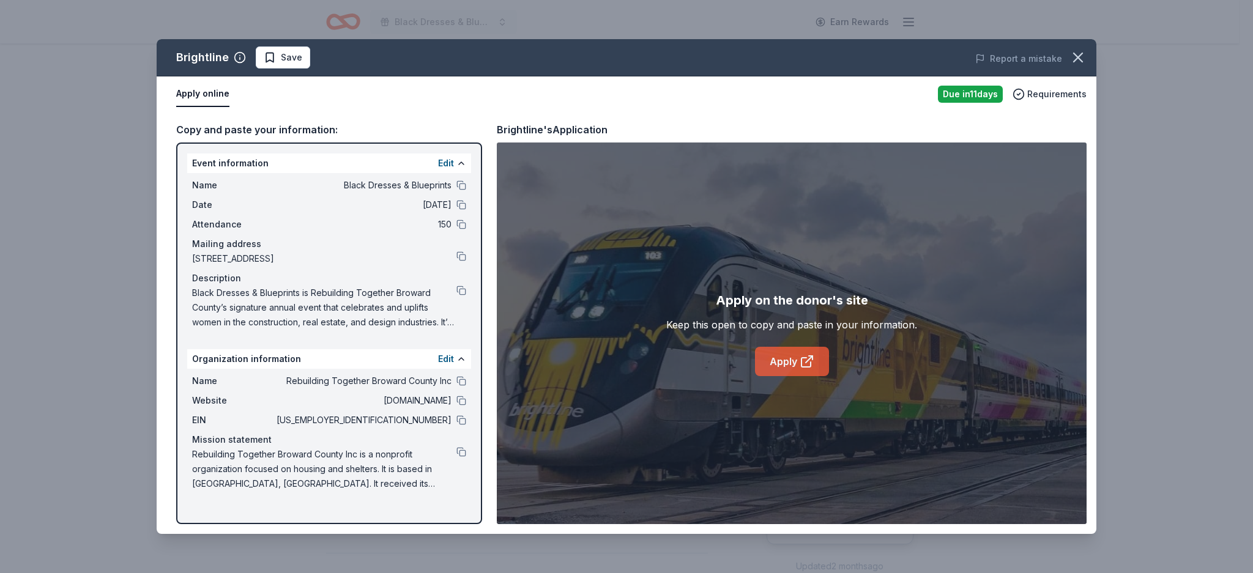
click at [766, 363] on link "Apply" at bounding box center [792, 361] width 74 height 29
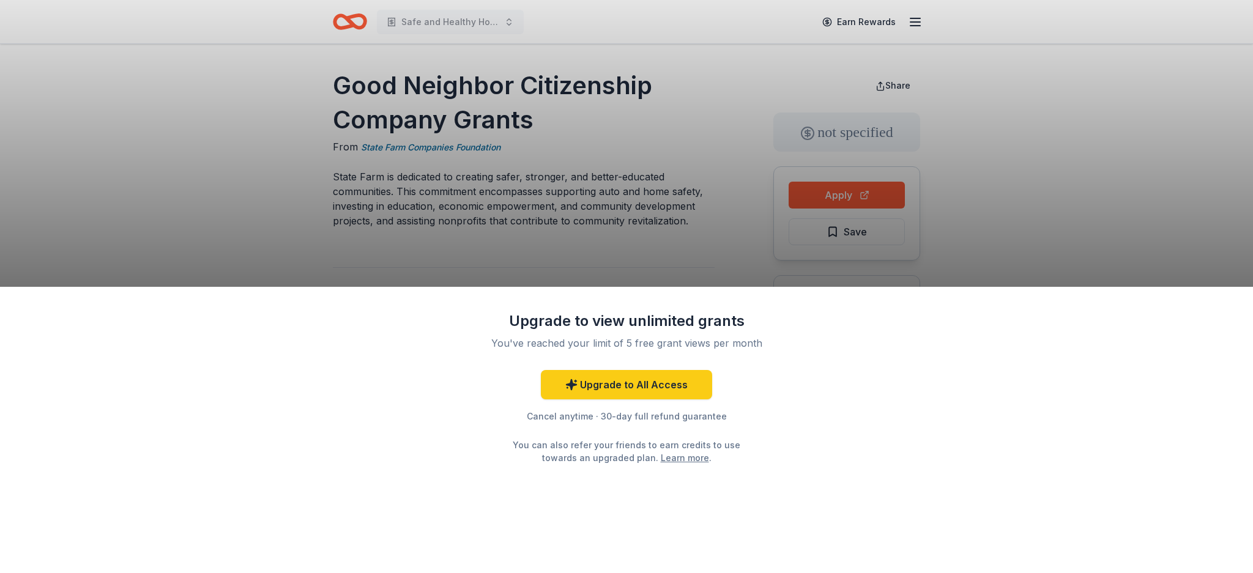
click at [688, 208] on div "Upgrade to view unlimited grants You've reached your limit of 5 free grant view…" at bounding box center [626, 286] width 1253 height 573
